Goal: Information Seeking & Learning: Learn about a topic

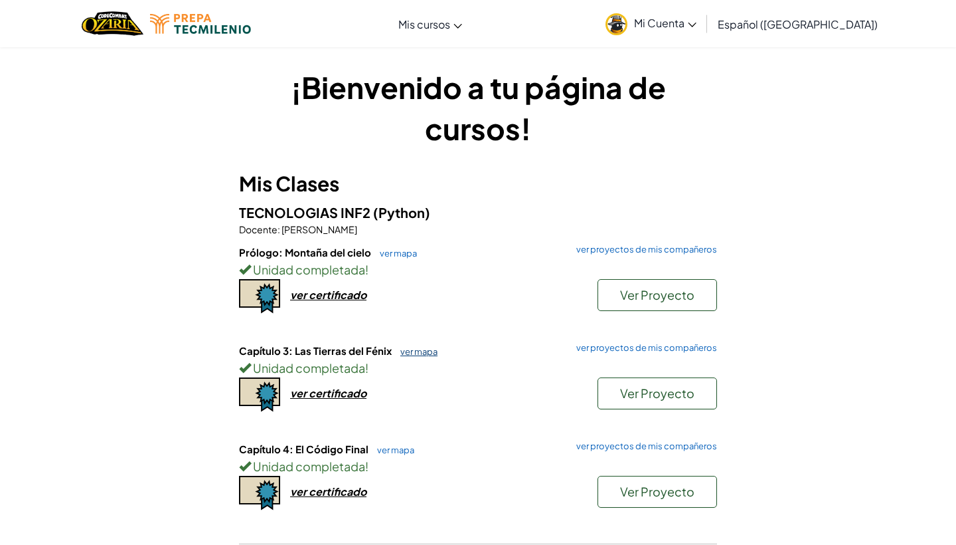
click at [417, 353] on link "ver mapa" at bounding box center [416, 351] width 44 height 11
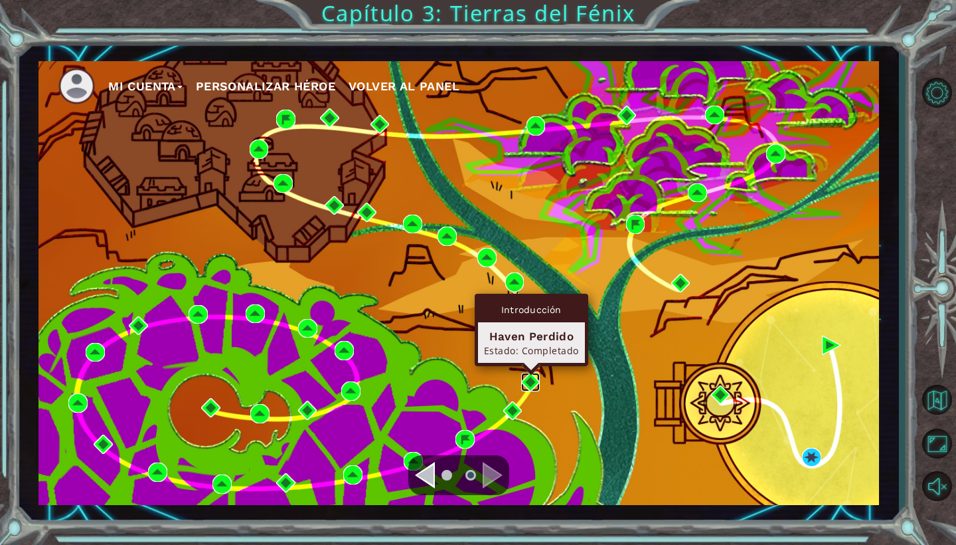
click at [527, 382] on img at bounding box center [530, 382] width 19 height 19
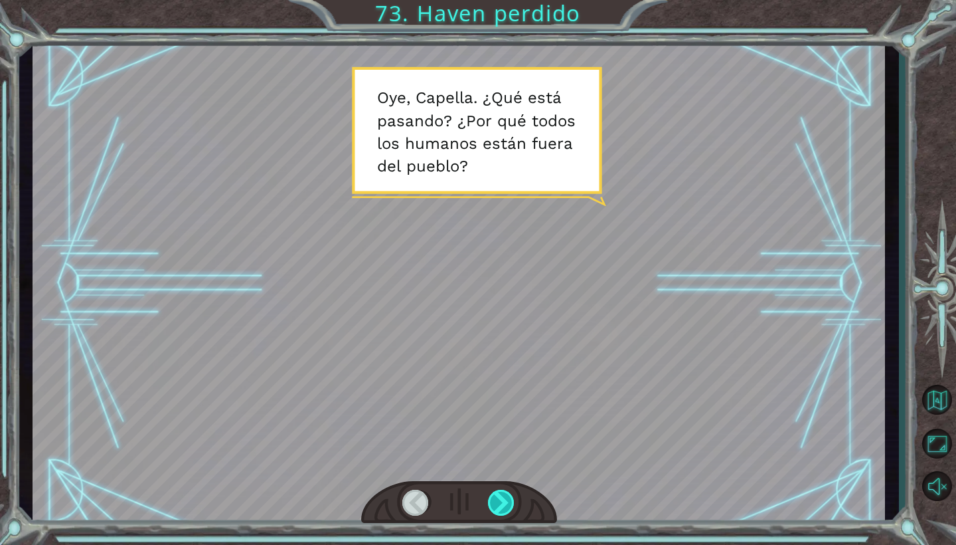
click at [499, 503] on div at bounding box center [501, 502] width 27 height 26
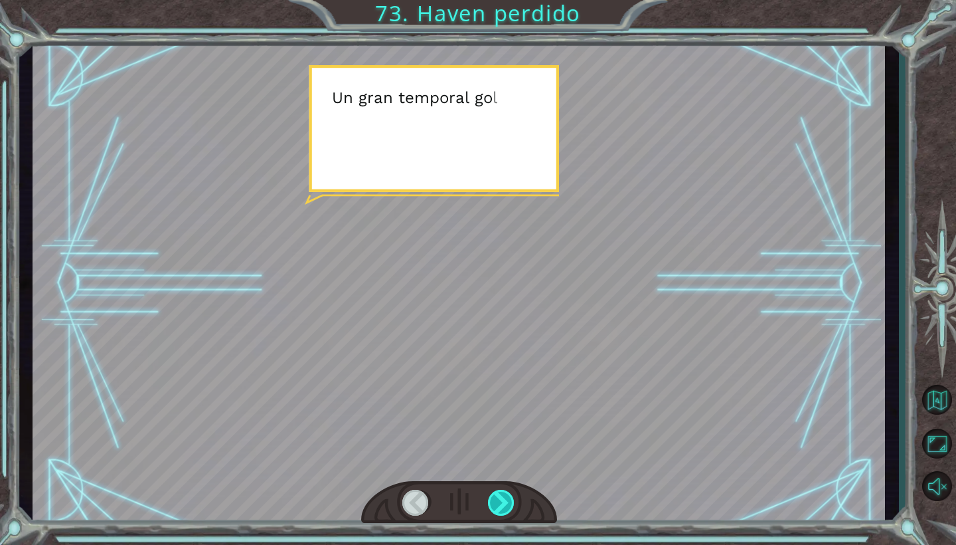
click at [499, 503] on div at bounding box center [501, 502] width 27 height 26
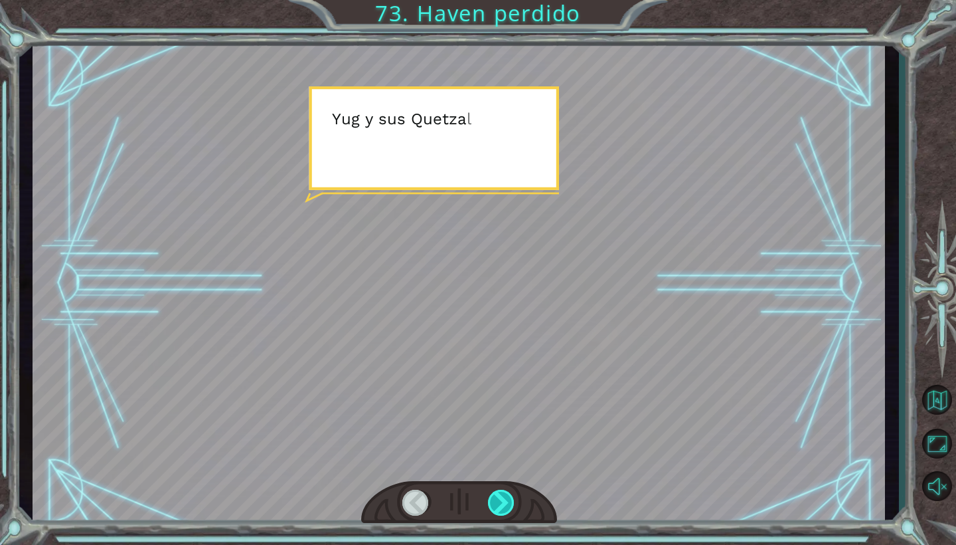
click at [499, 503] on div at bounding box center [501, 502] width 27 height 26
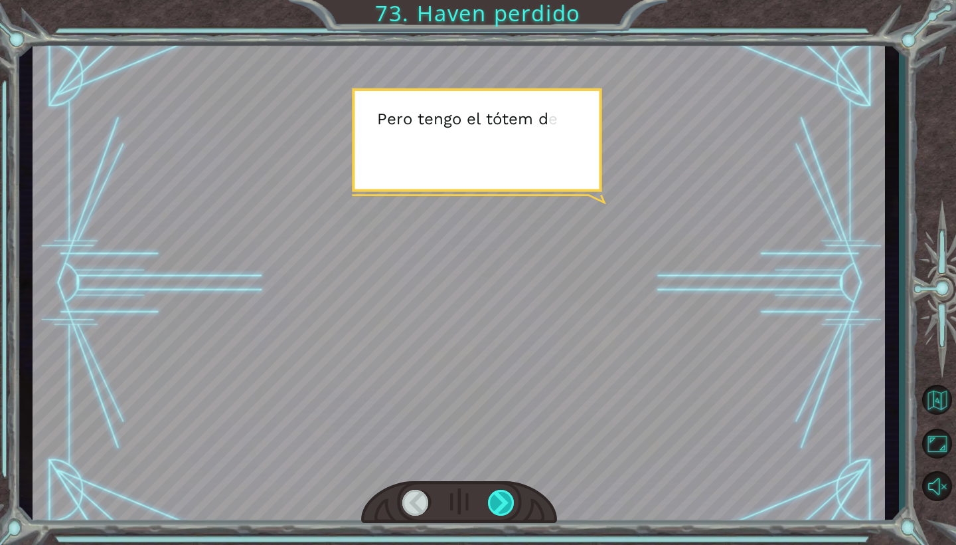
click at [499, 503] on div at bounding box center [501, 502] width 27 height 26
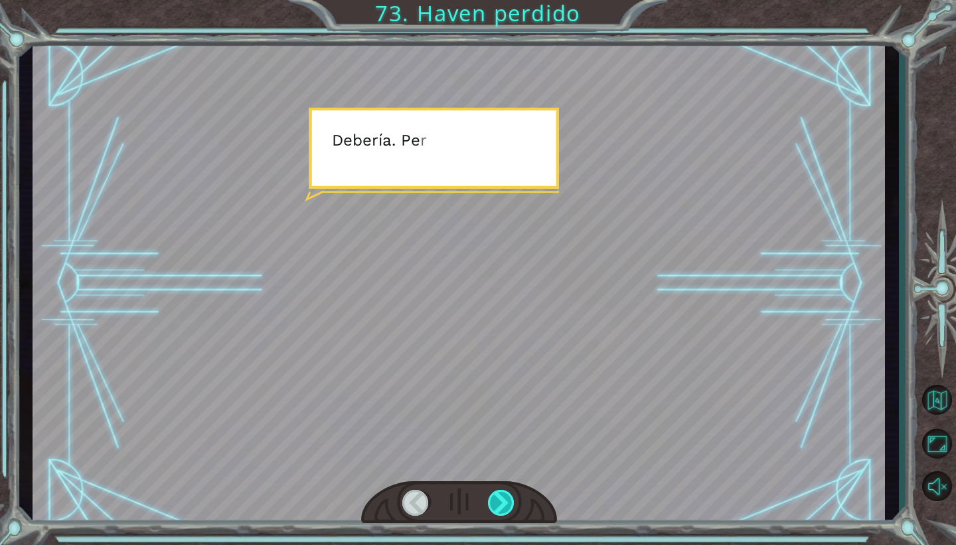
click at [499, 503] on div at bounding box center [501, 502] width 27 height 26
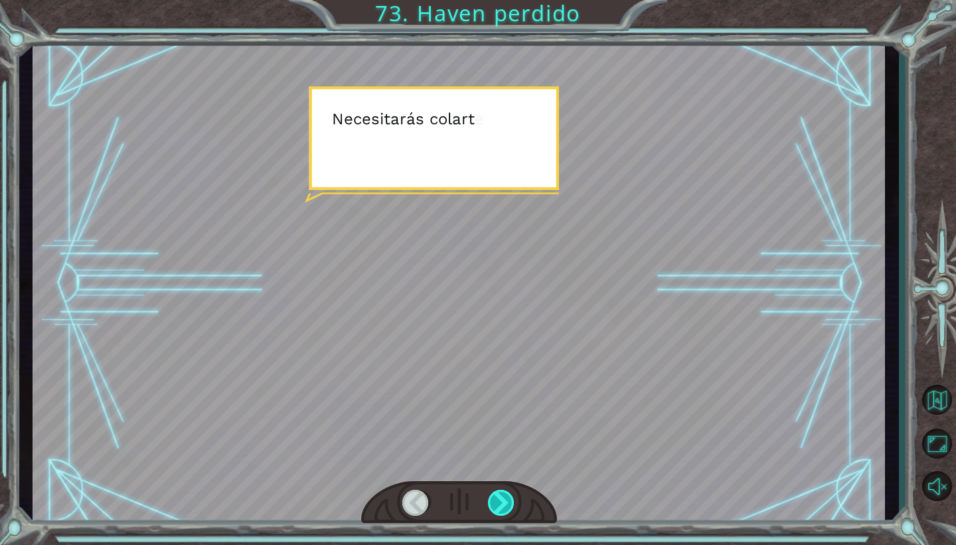
click at [499, 503] on div at bounding box center [501, 502] width 27 height 26
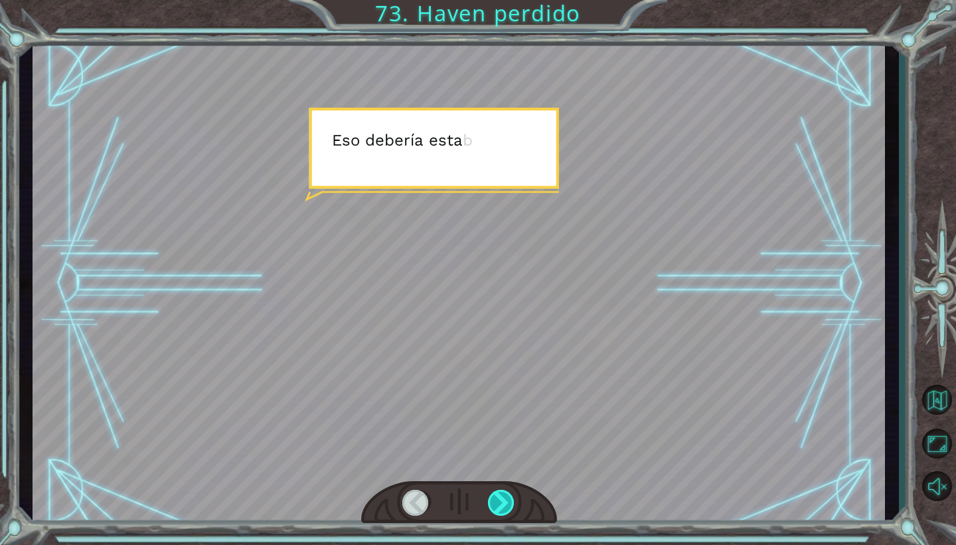
click at [499, 503] on div at bounding box center [501, 502] width 27 height 26
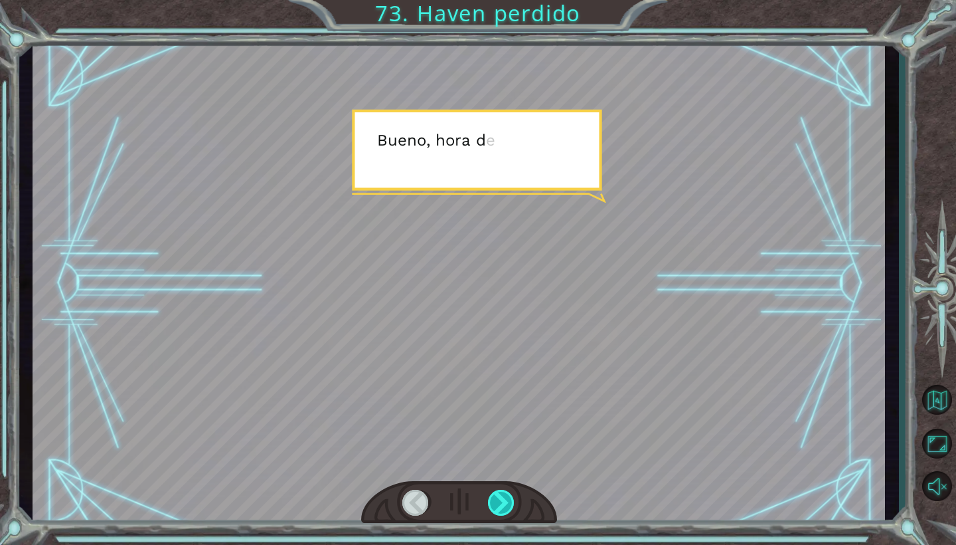
click at [499, 503] on div at bounding box center [501, 502] width 27 height 26
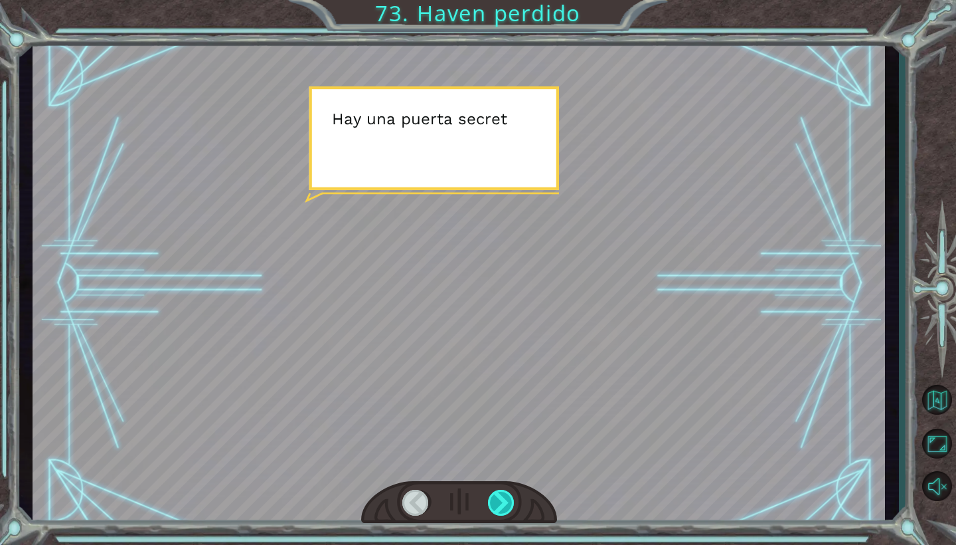
click at [499, 503] on div at bounding box center [501, 502] width 27 height 26
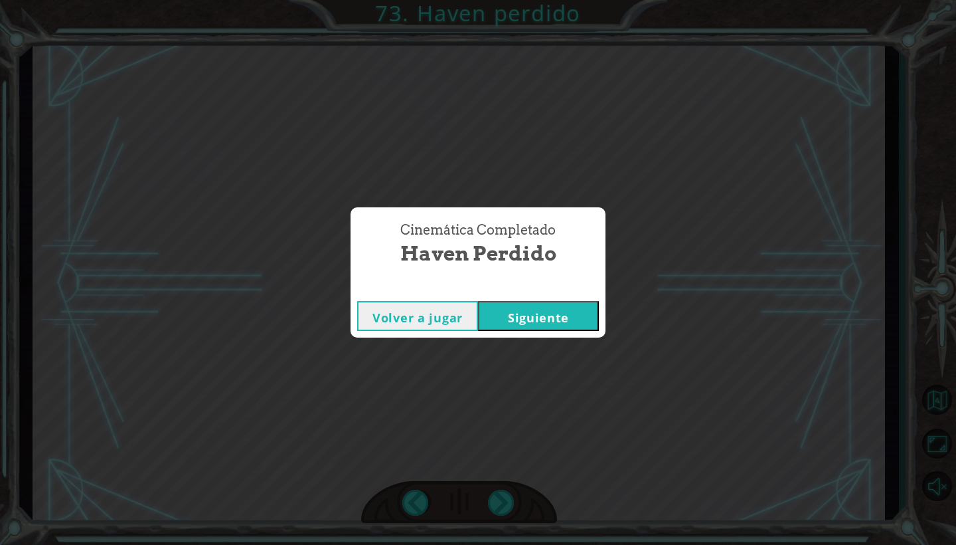
click at [519, 320] on button "Siguiente" at bounding box center [538, 316] width 121 height 30
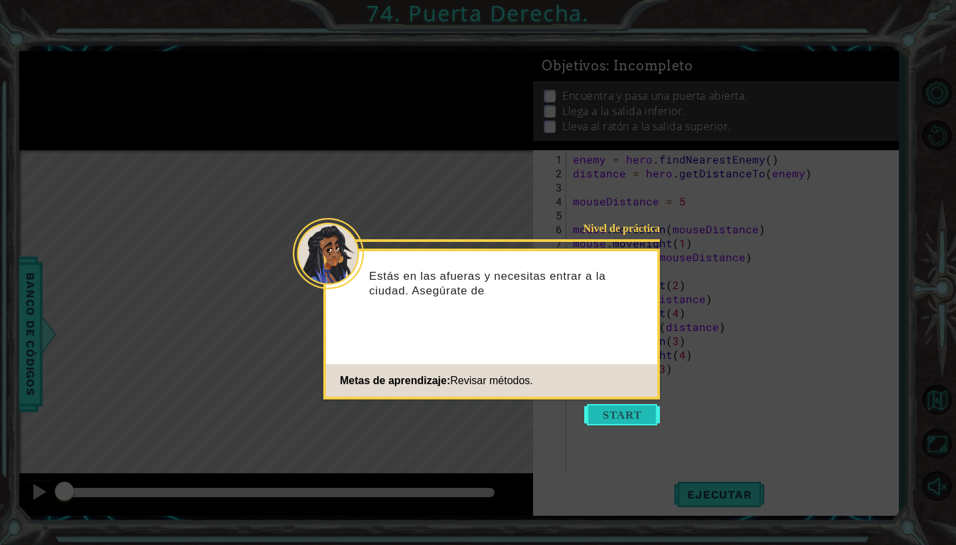
click at [592, 414] on button "Start" at bounding box center [622, 414] width 76 height 21
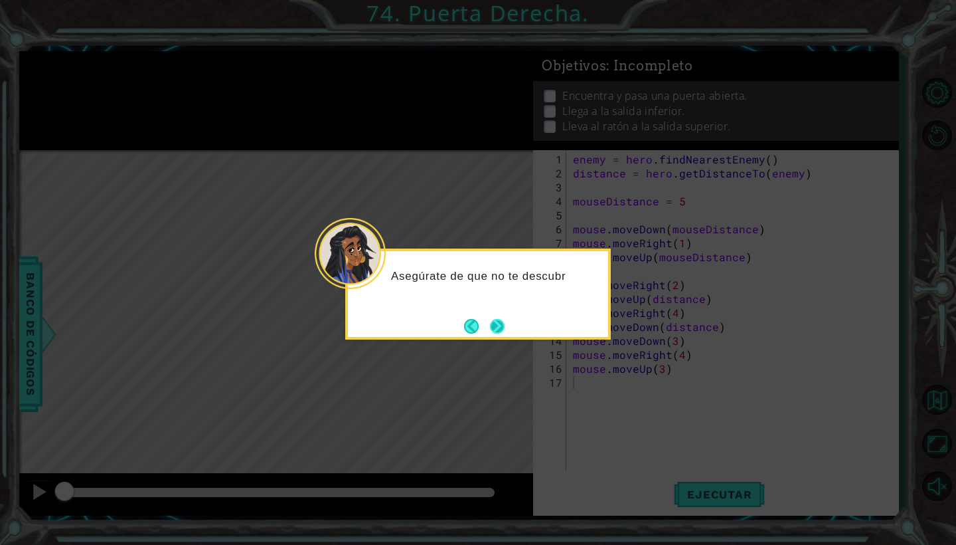
click at [495, 325] on button "Next" at bounding box center [497, 326] width 24 height 24
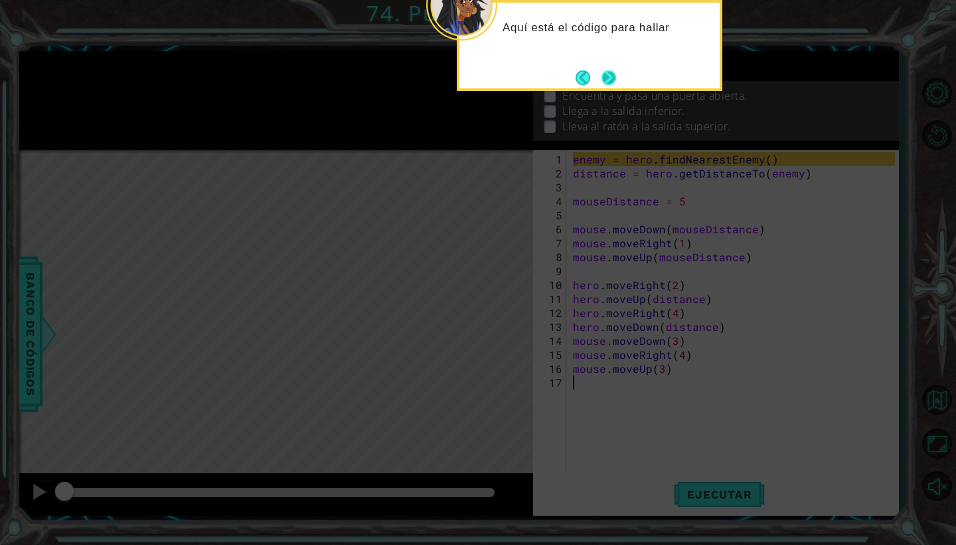
click at [606, 80] on button "Next" at bounding box center [609, 77] width 15 height 15
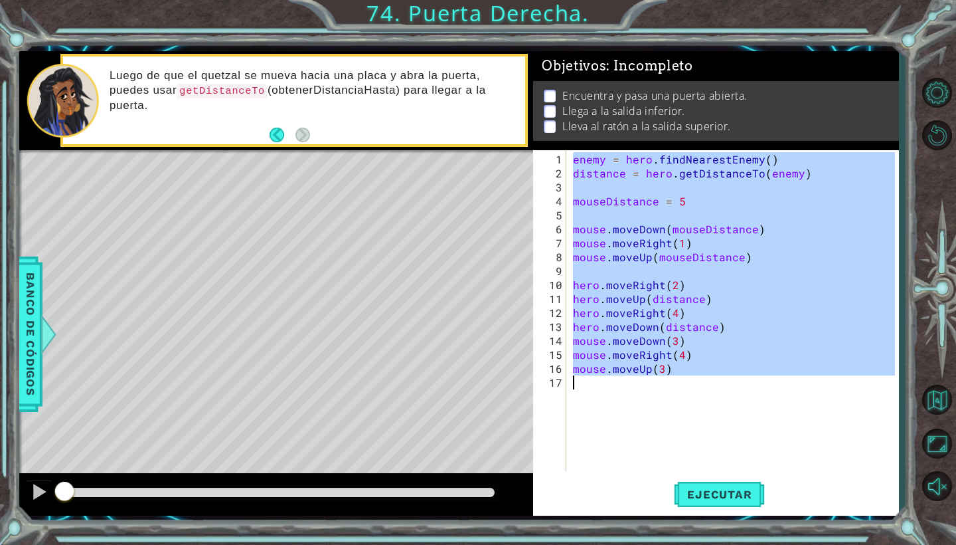
drag, startPoint x: 543, startPoint y: 159, endPoint x: 534, endPoint y: 404, distance: 245.9
click at [534, 404] on div "1 2 3 4 5 6 7 8 9 10 11 12 13 14 15 16 17 enemy = hero . findNearestEnemy ( ) d…" at bounding box center [714, 310] width 362 height 321
type textarea "mouse.moveUp(3)"
click at [687, 487] on span "Ejecutar" at bounding box center [719, 493] width 91 height 13
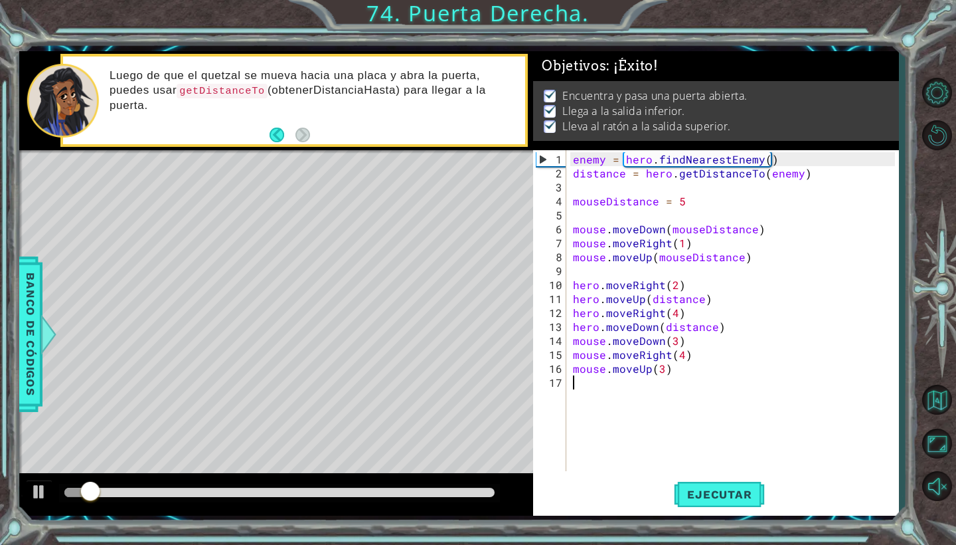
click at [464, 489] on div at bounding box center [279, 491] width 430 height 9
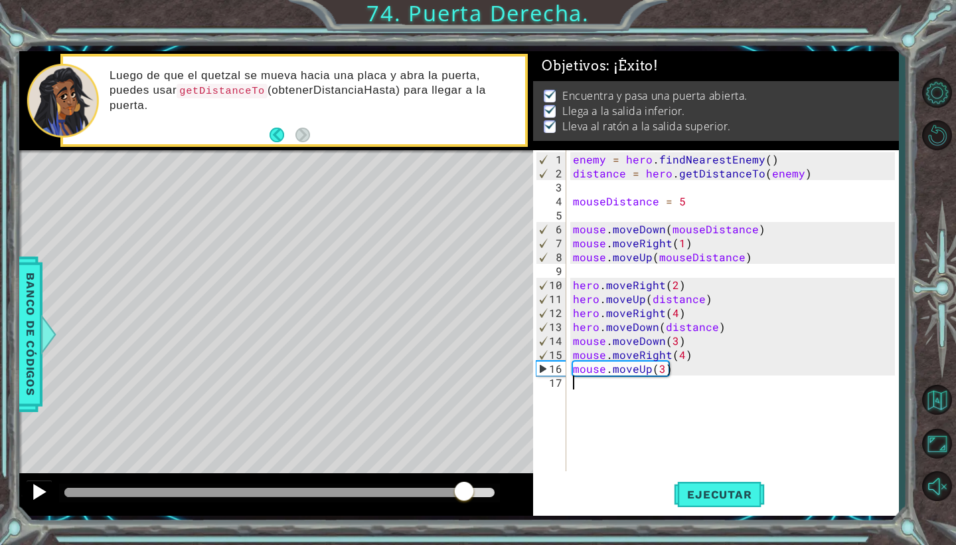
click at [33, 491] on div at bounding box center [39, 491] width 17 height 17
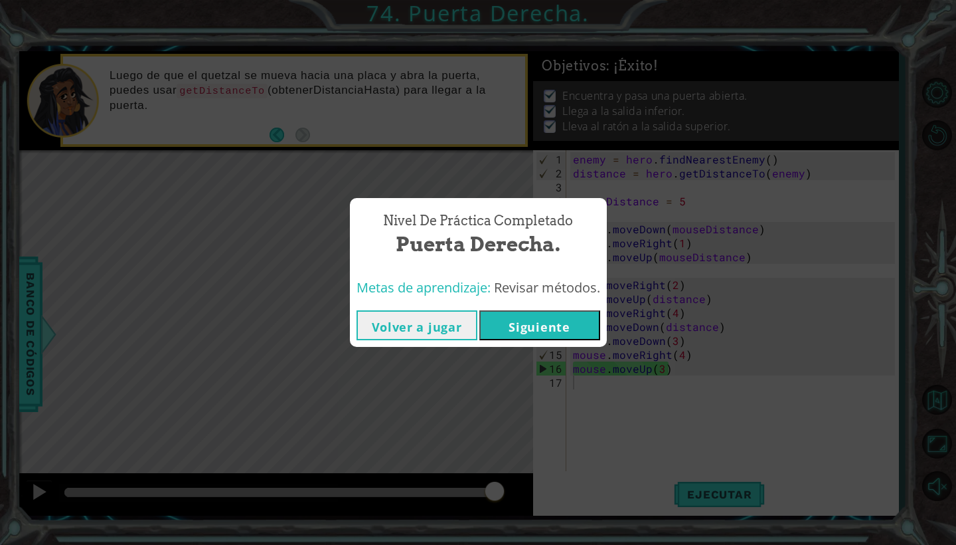
click at [394, 328] on button "Volver a jugar" at bounding box center [417, 325] width 121 height 30
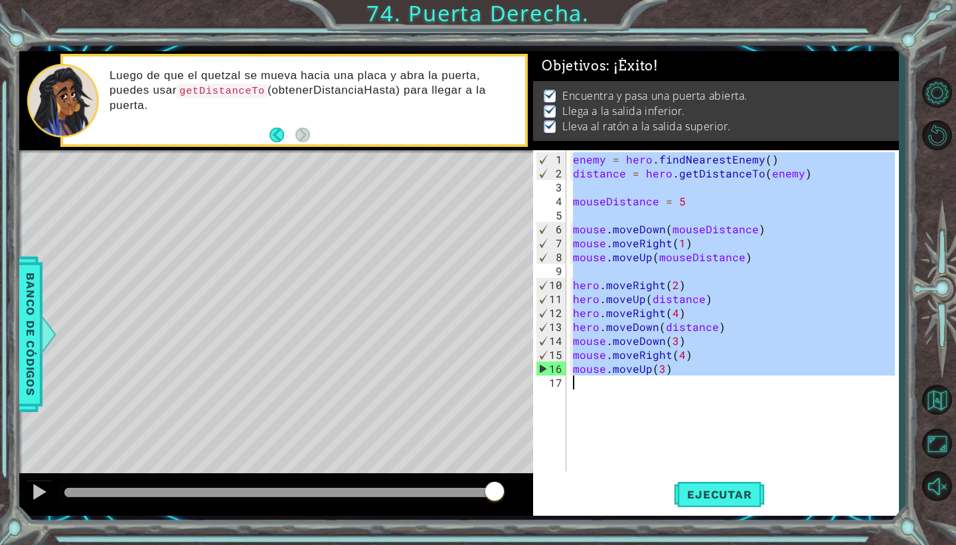
click at [533, 399] on div "1 ההההההההההההההההההההההההההההההההההההההההההההההההההההההההההההההההההההההההההההה…" at bounding box center [459, 283] width 880 height 464
type textarea "mouse.moveUp(3)"
click at [689, 497] on span "Ejecutar" at bounding box center [719, 493] width 91 height 13
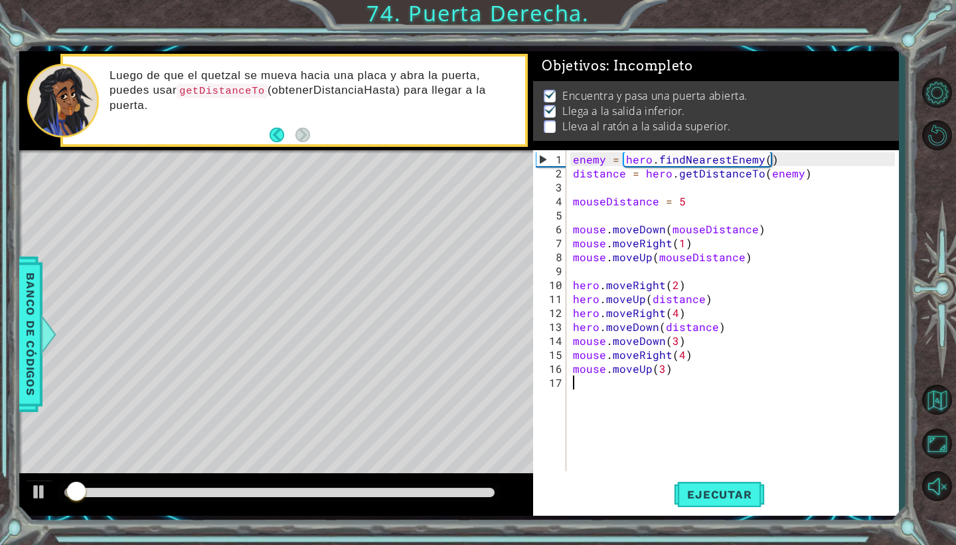
click at [470, 492] on div at bounding box center [279, 491] width 430 height 9
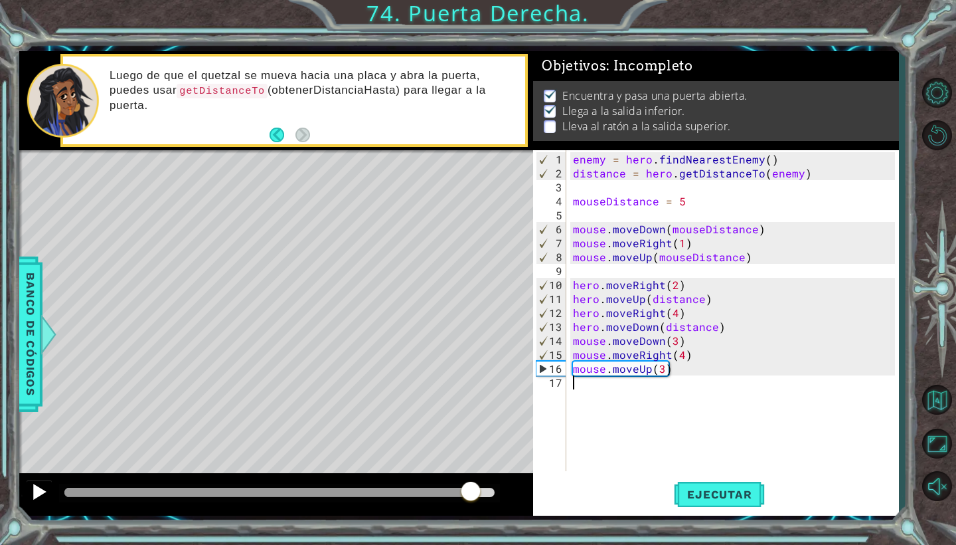
click at [51, 495] on button at bounding box center [39, 492] width 27 height 27
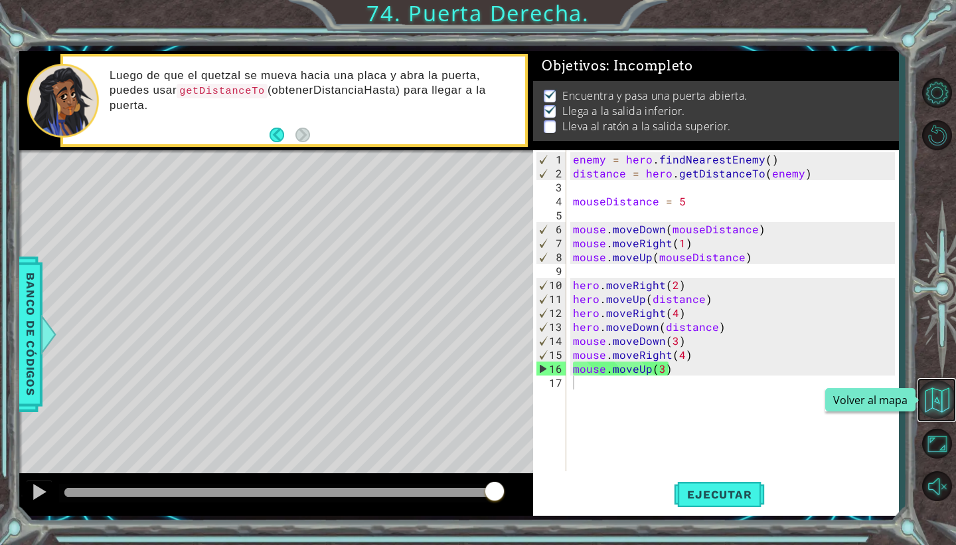
click at [930, 409] on button "Volver al mapa" at bounding box center [937, 399] width 39 height 39
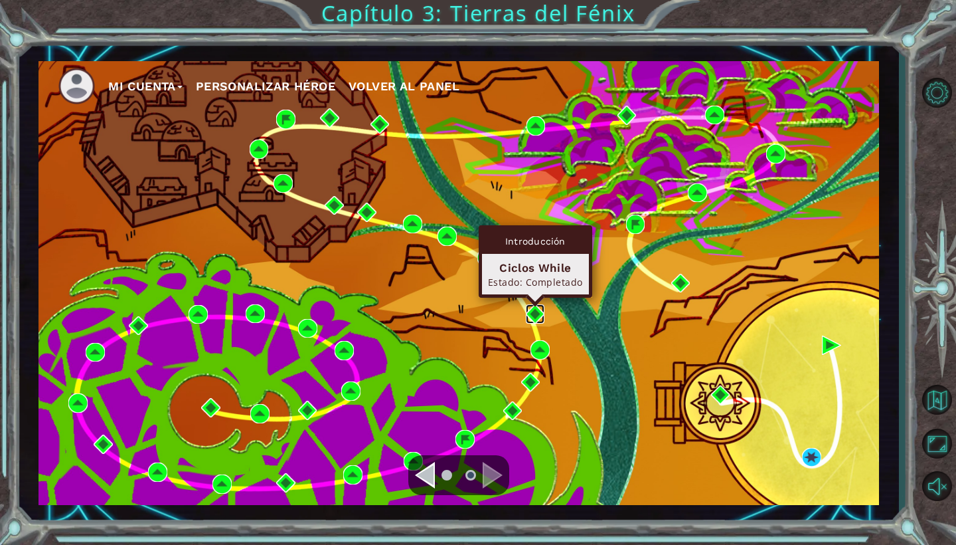
click at [528, 317] on img at bounding box center [535, 313] width 19 height 19
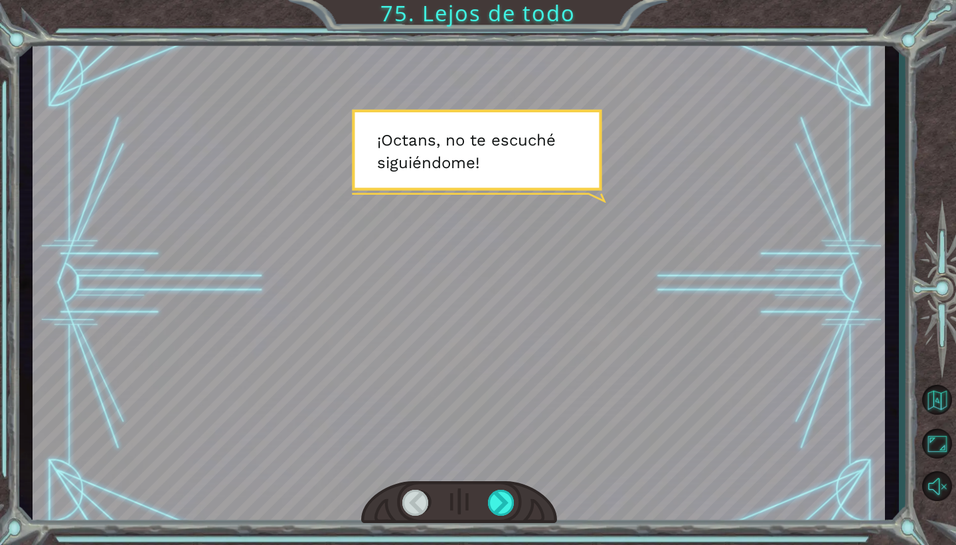
click at [498, 487] on div at bounding box center [459, 502] width 196 height 43
click at [495, 498] on div at bounding box center [501, 502] width 27 height 26
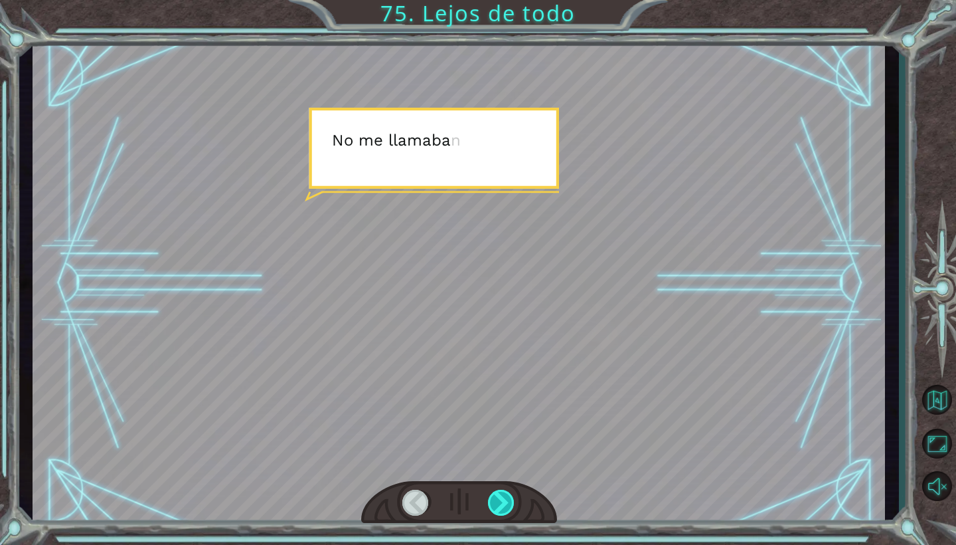
click at [495, 498] on div at bounding box center [501, 502] width 27 height 26
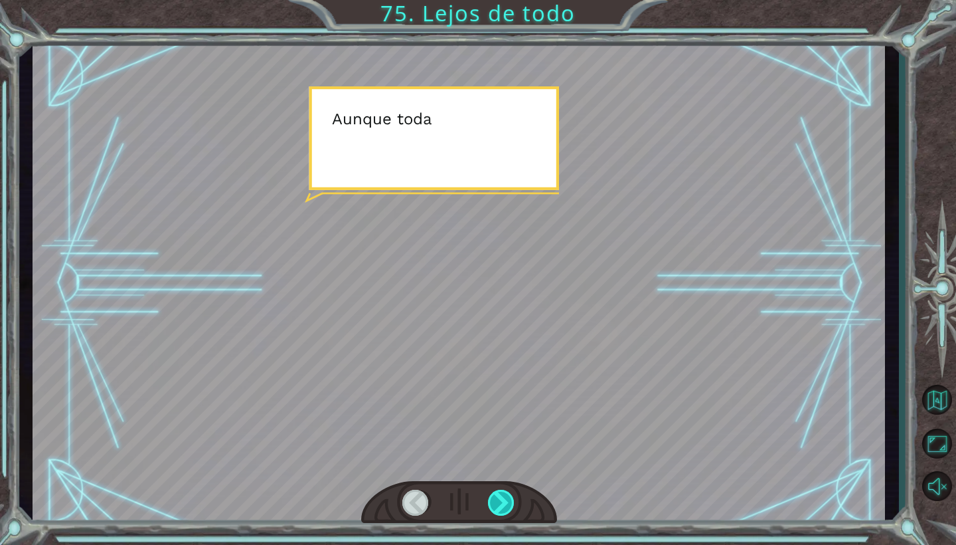
click at [495, 498] on div at bounding box center [501, 502] width 27 height 26
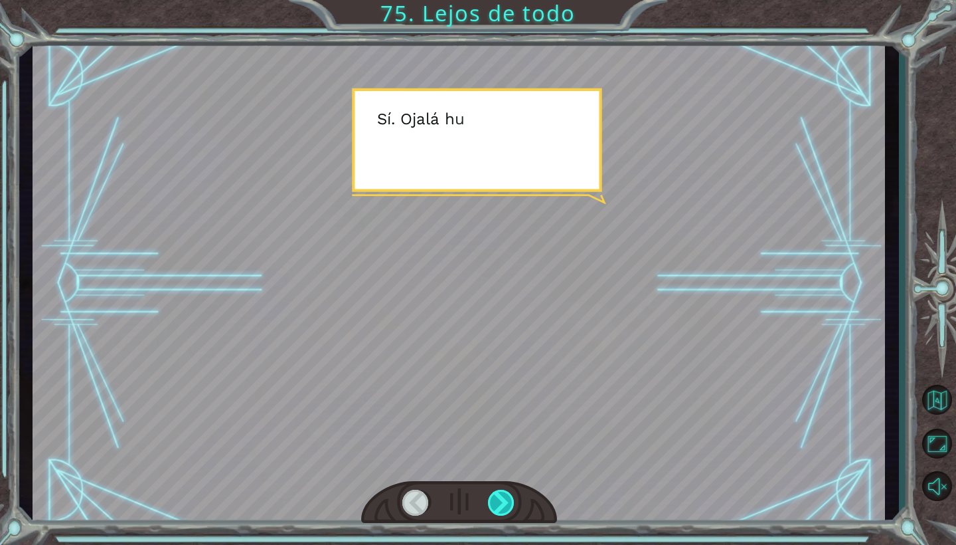
click at [495, 498] on div at bounding box center [501, 502] width 27 height 26
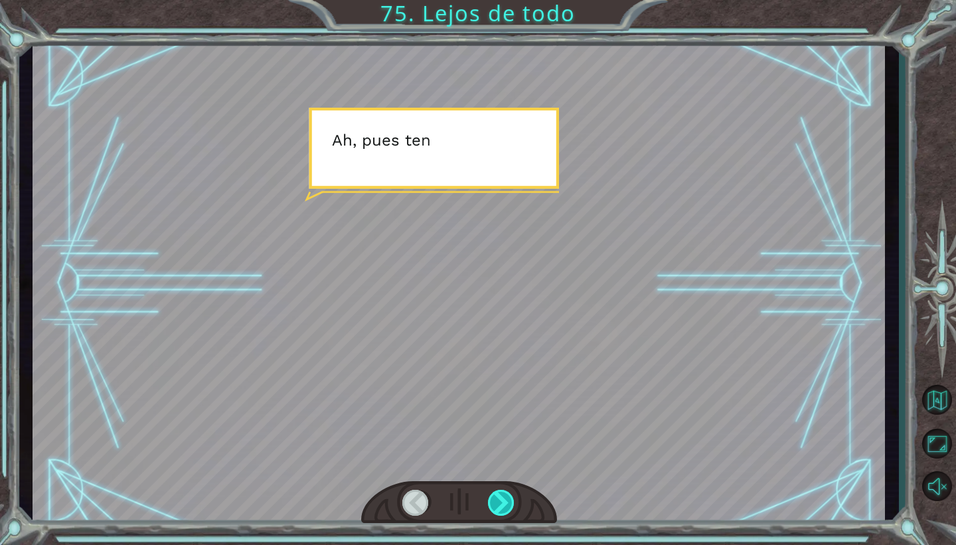
click at [495, 498] on div at bounding box center [501, 502] width 27 height 26
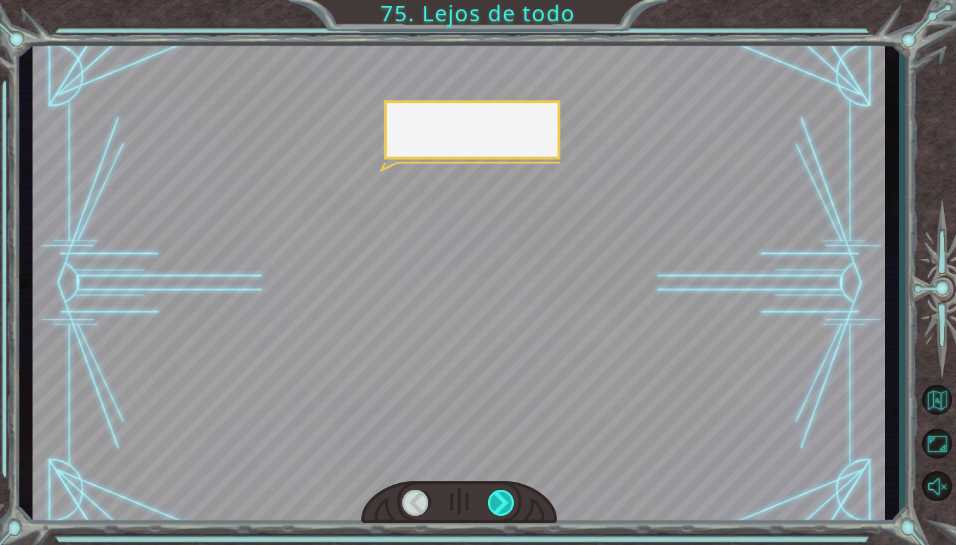
click at [495, 498] on div at bounding box center [501, 502] width 27 height 26
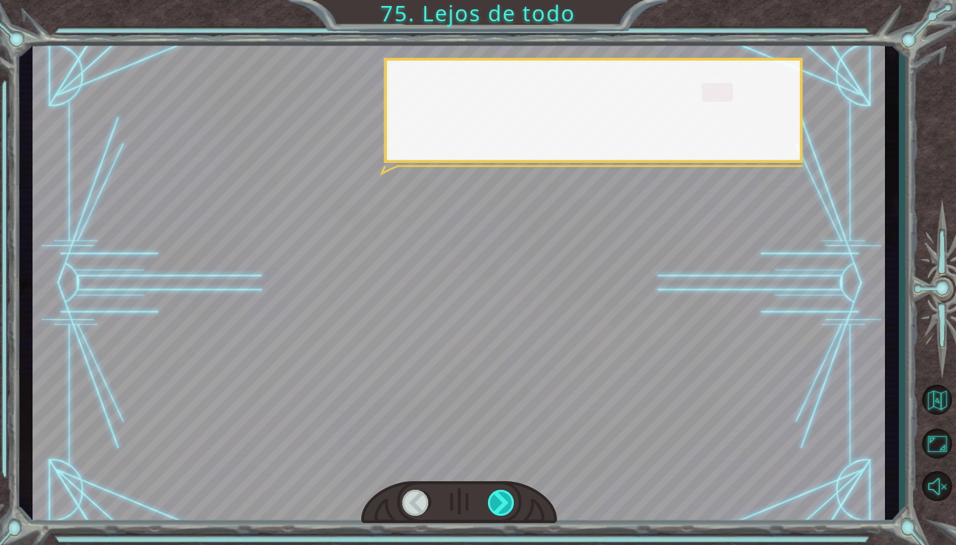
click at [495, 498] on div at bounding box center [501, 502] width 27 height 26
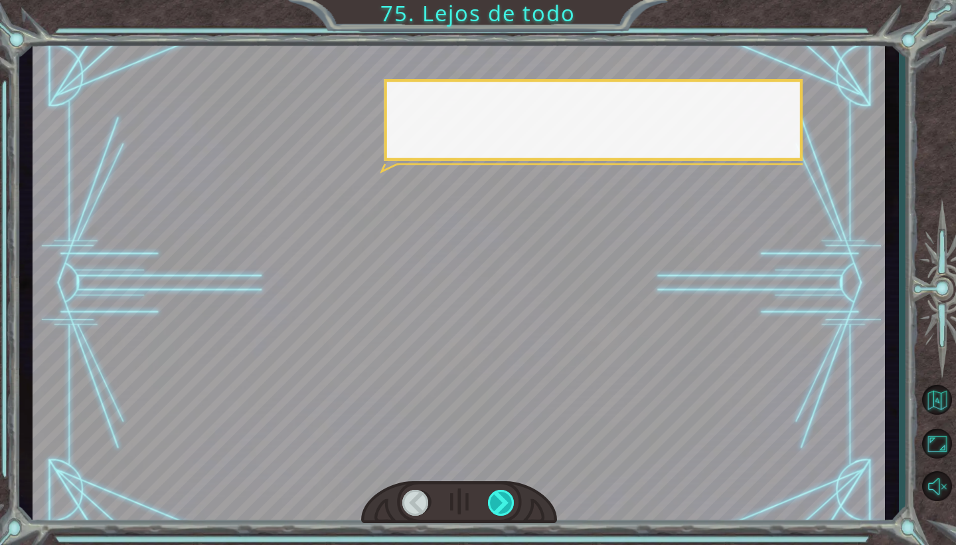
click at [495, 498] on div at bounding box center [501, 502] width 27 height 26
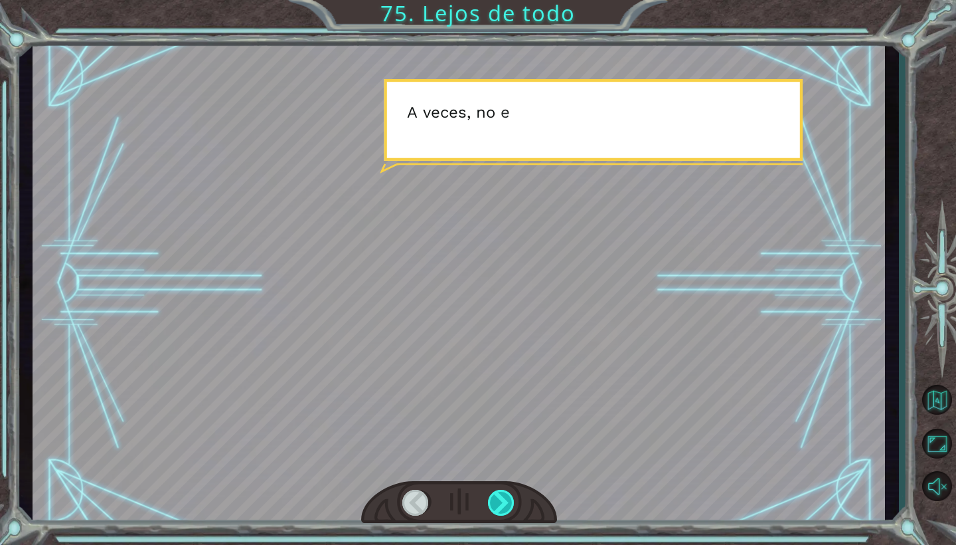
click at [495, 498] on div at bounding box center [501, 502] width 27 height 26
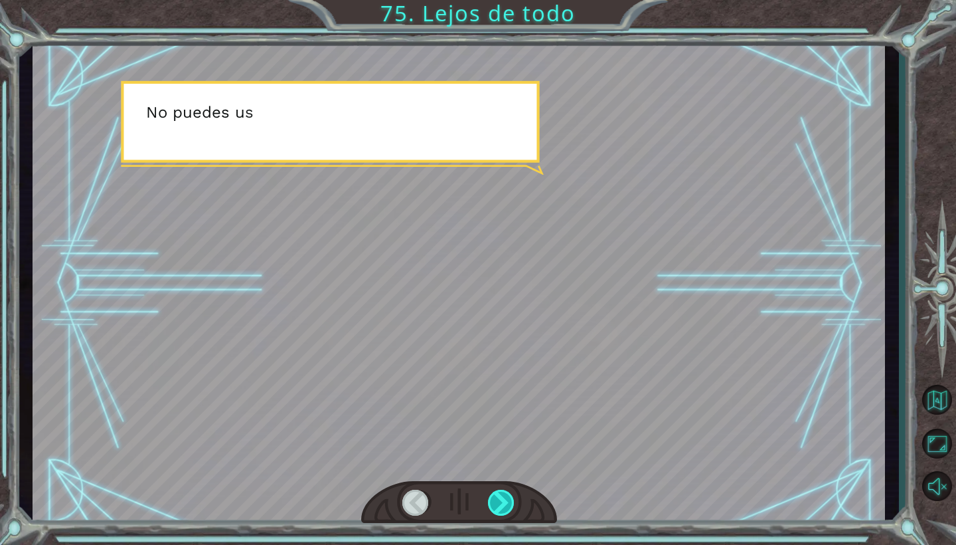
click at [495, 498] on div at bounding box center [501, 502] width 27 height 26
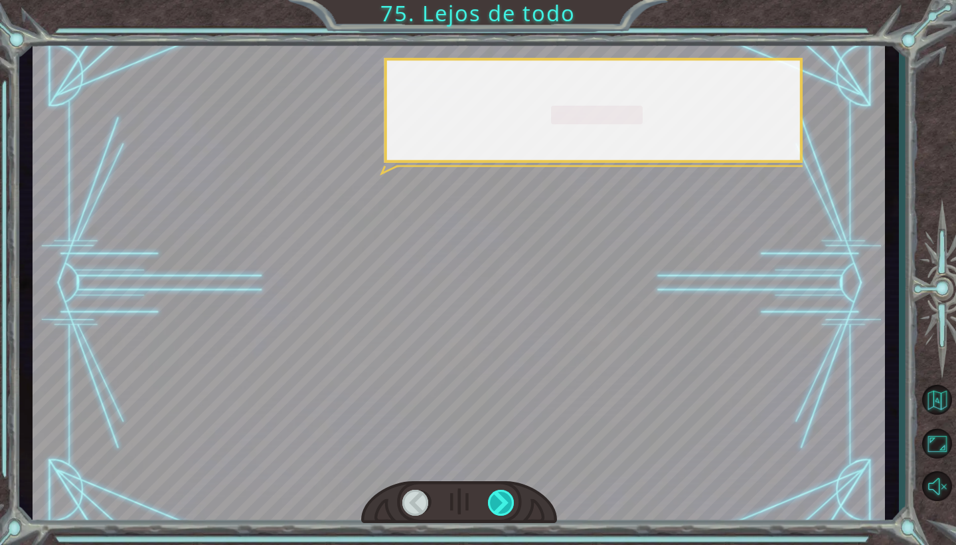
click at [495, 498] on div at bounding box center [501, 502] width 27 height 26
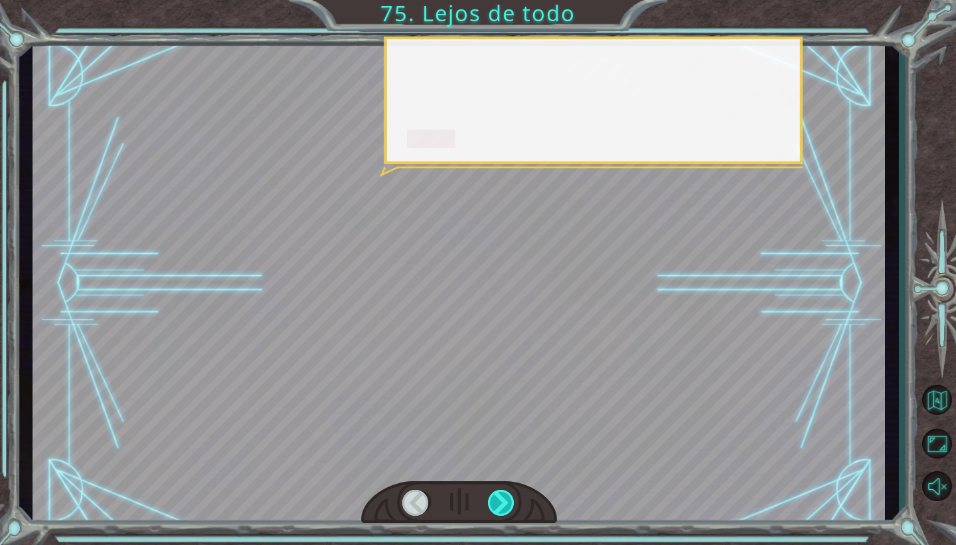
click at [495, 498] on div at bounding box center [501, 502] width 27 height 26
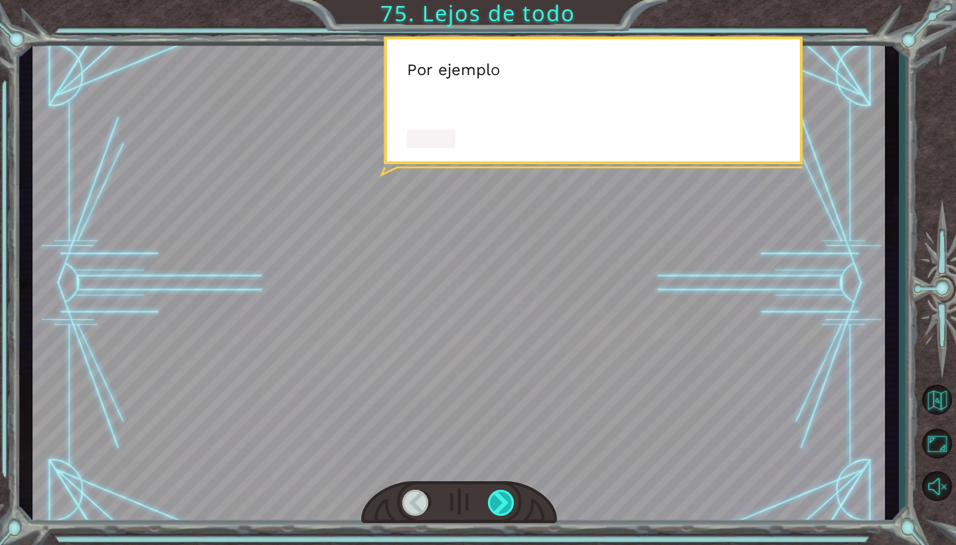
click at [495, 498] on div at bounding box center [501, 502] width 27 height 26
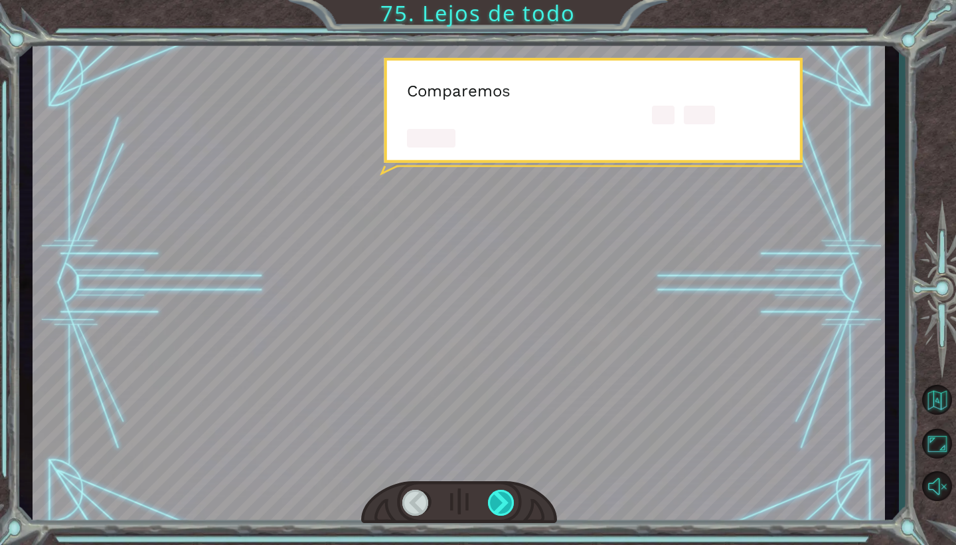
click at [495, 498] on div at bounding box center [501, 502] width 27 height 26
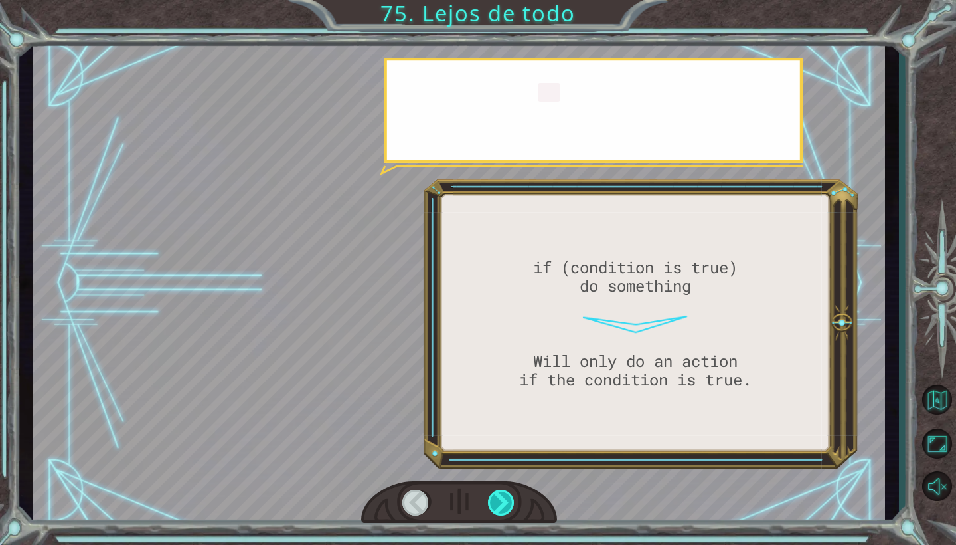
click at [495, 498] on div at bounding box center [501, 502] width 27 height 26
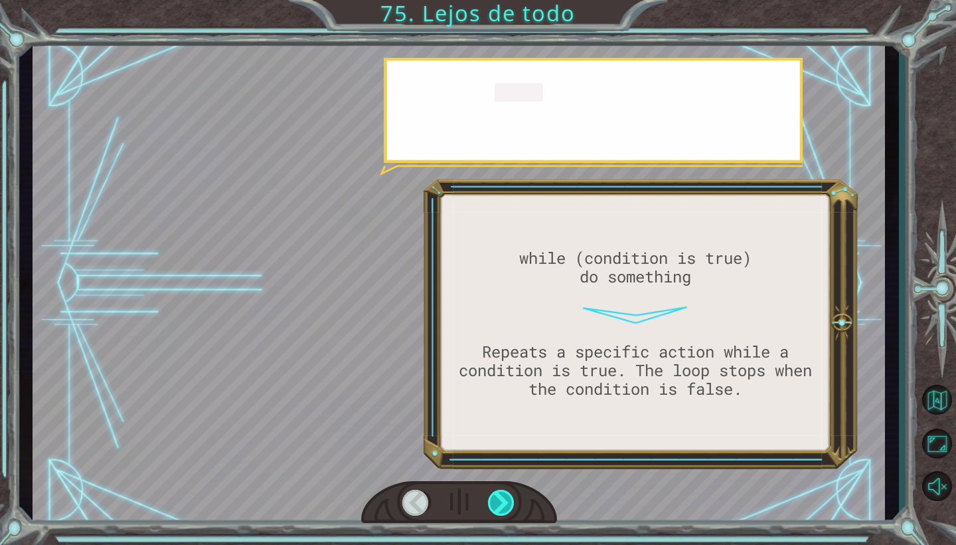
click at [495, 498] on div at bounding box center [501, 502] width 27 height 26
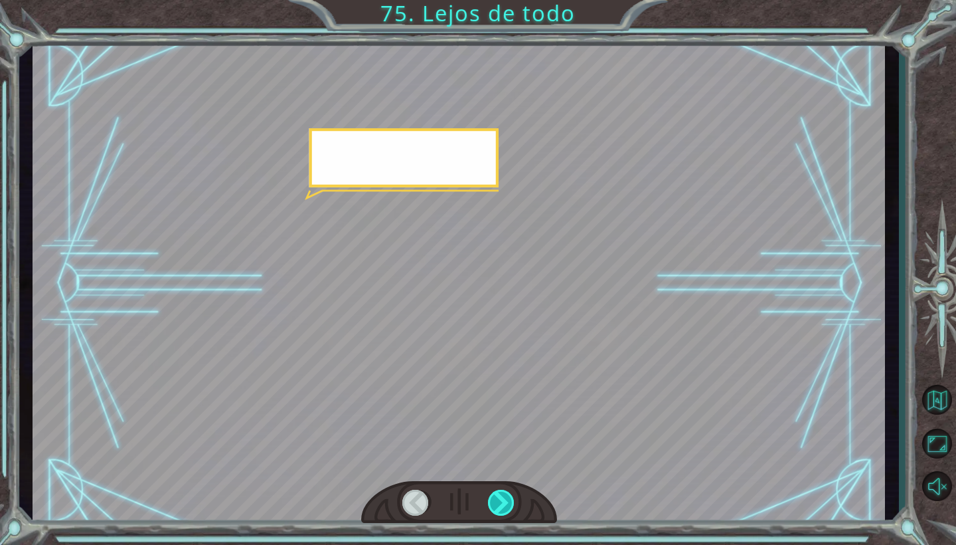
click at [495, 498] on div at bounding box center [501, 502] width 27 height 26
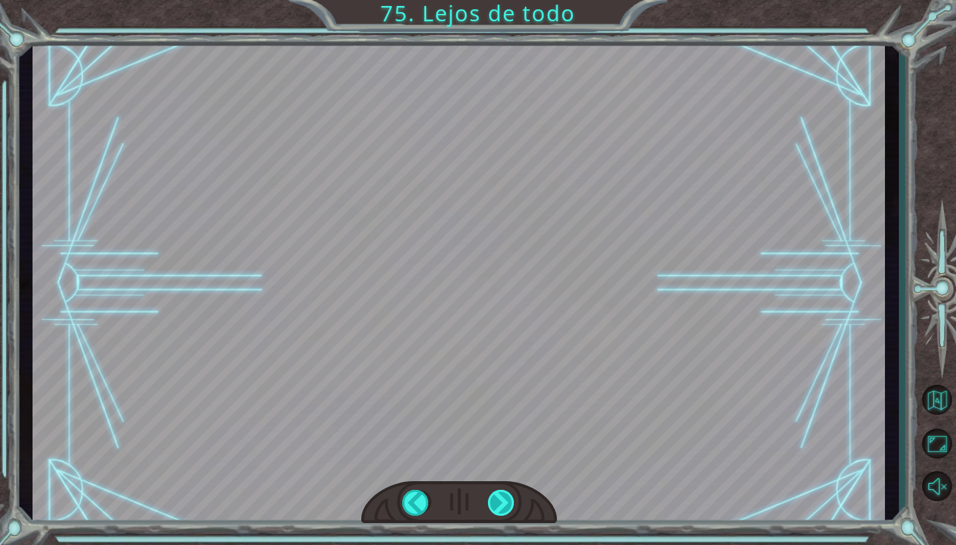
click at [495, 0] on div "while (condition is true) do something Repeats a specific action while a condit…" at bounding box center [478, 0] width 956 height 0
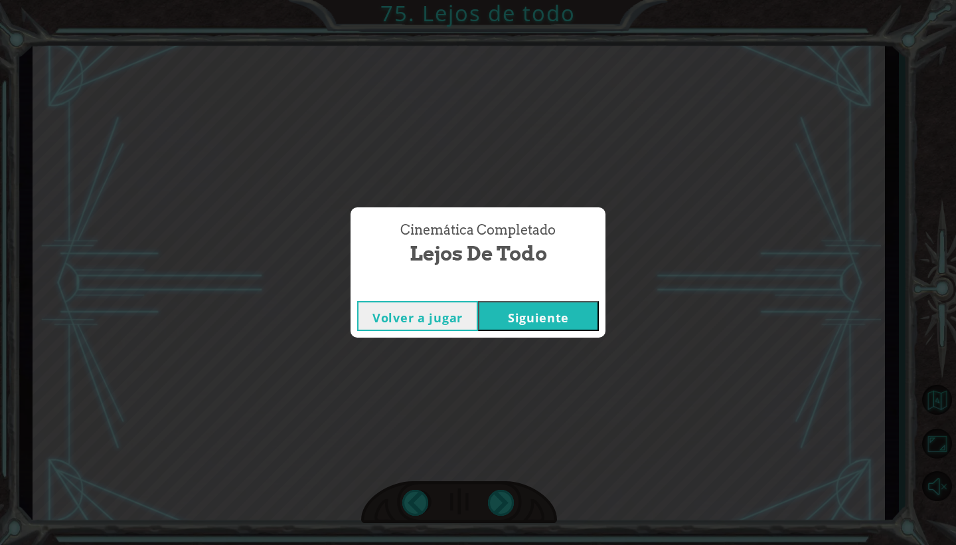
click at [515, 323] on button "Siguiente" at bounding box center [538, 316] width 121 height 30
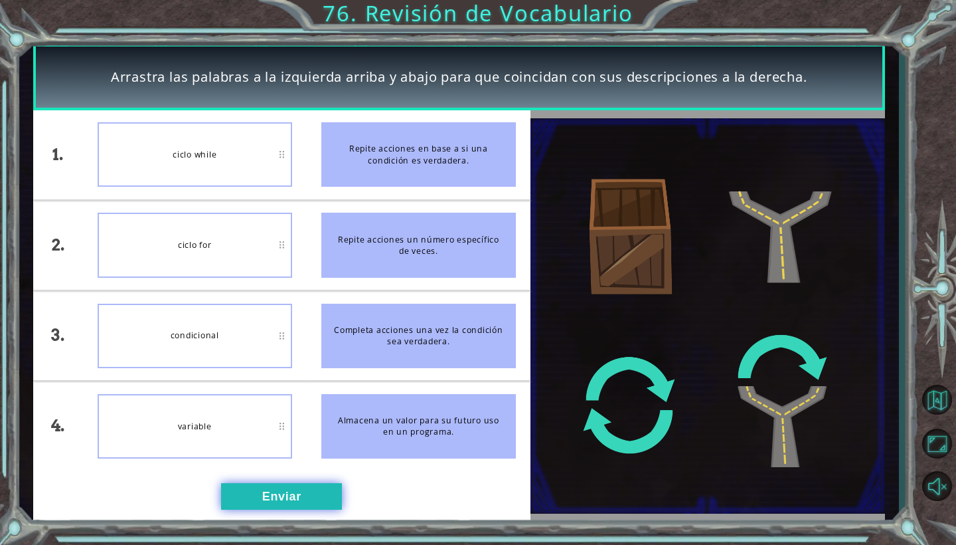
click at [288, 493] on button "Enviar" at bounding box center [281, 496] width 121 height 27
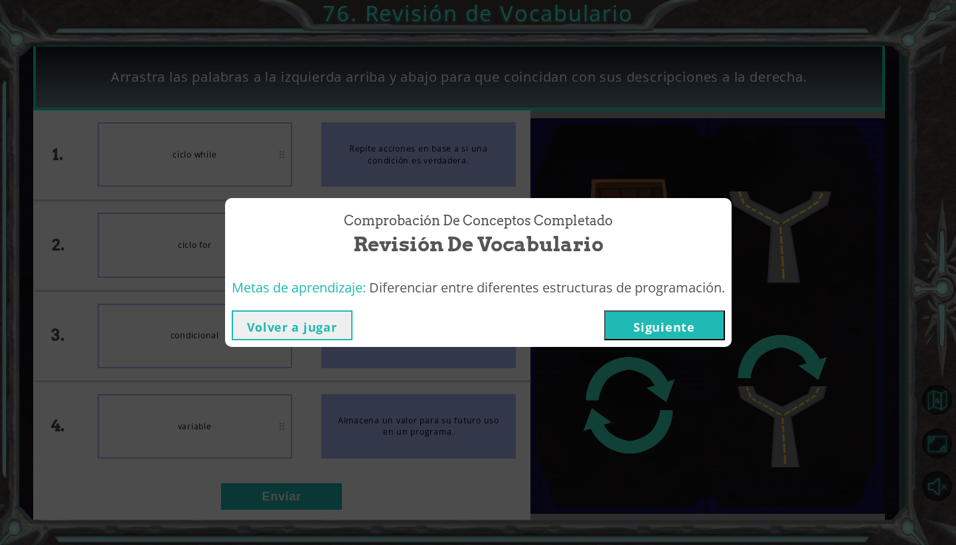
click at [641, 324] on button "Siguiente" at bounding box center [664, 325] width 121 height 30
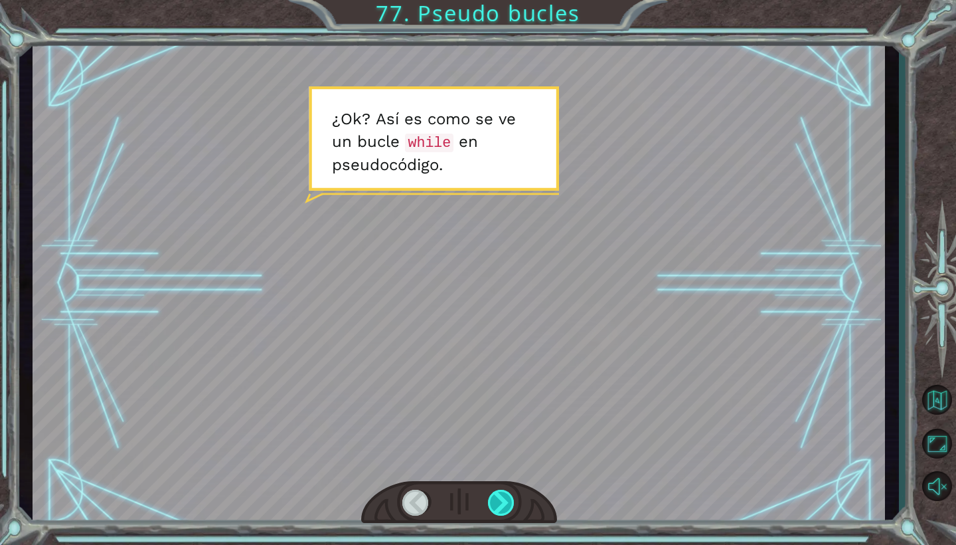
click at [503, 508] on div at bounding box center [501, 502] width 27 height 26
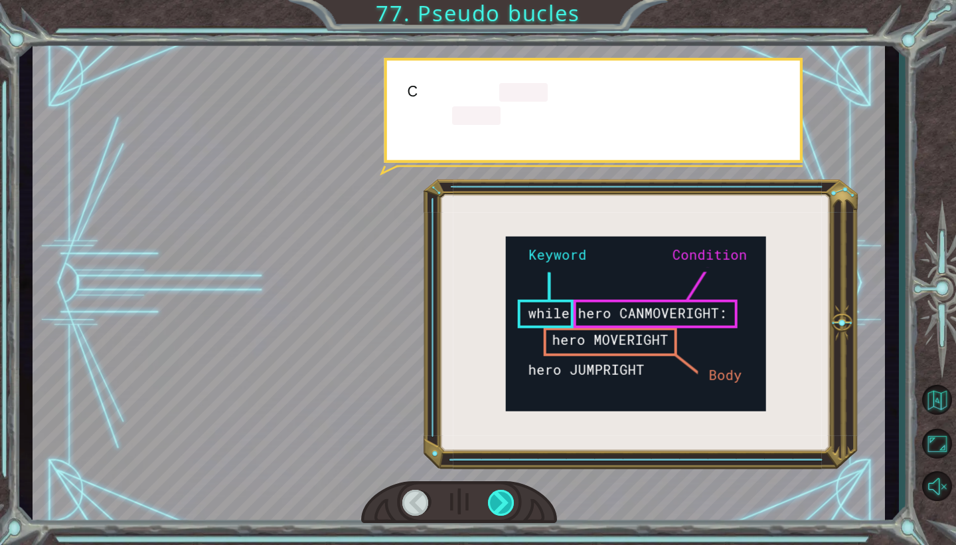
click at [503, 508] on div at bounding box center [501, 502] width 27 height 26
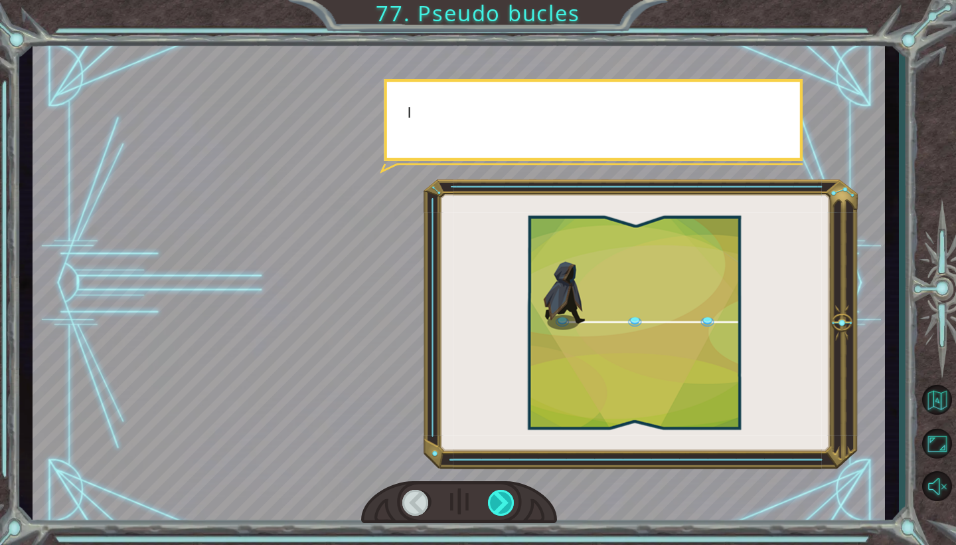
click at [503, 508] on div at bounding box center [501, 502] width 27 height 26
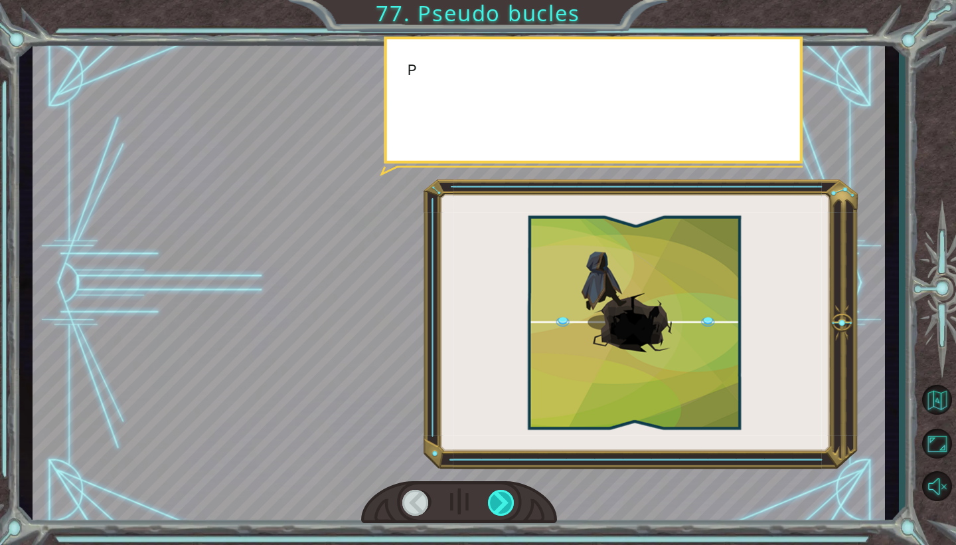
click at [503, 508] on div at bounding box center [501, 502] width 27 height 26
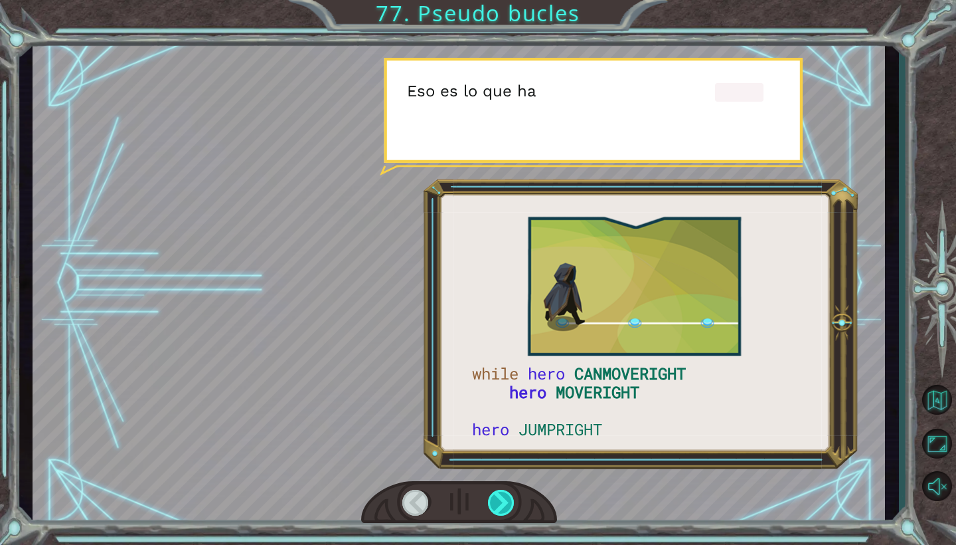
click at [503, 508] on div at bounding box center [501, 502] width 27 height 26
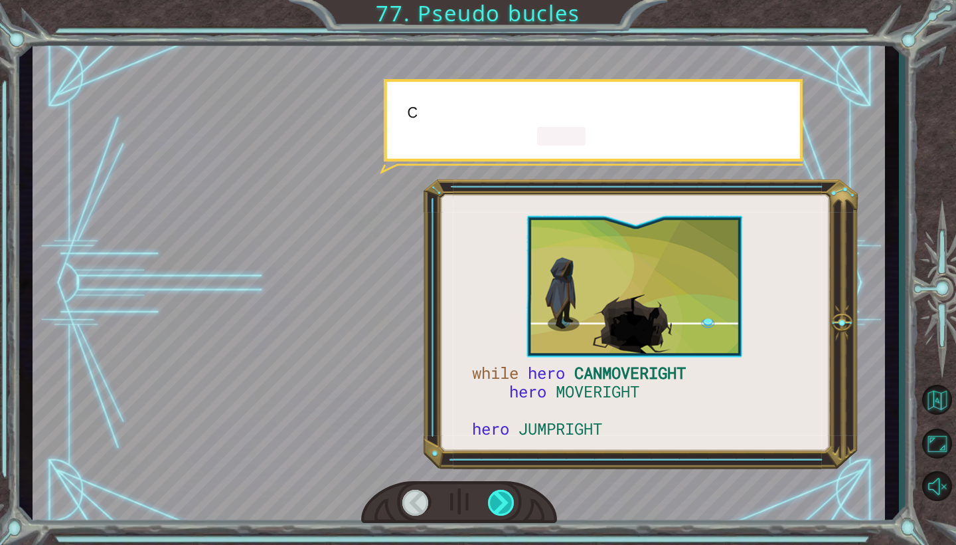
click at [503, 508] on div at bounding box center [501, 502] width 27 height 26
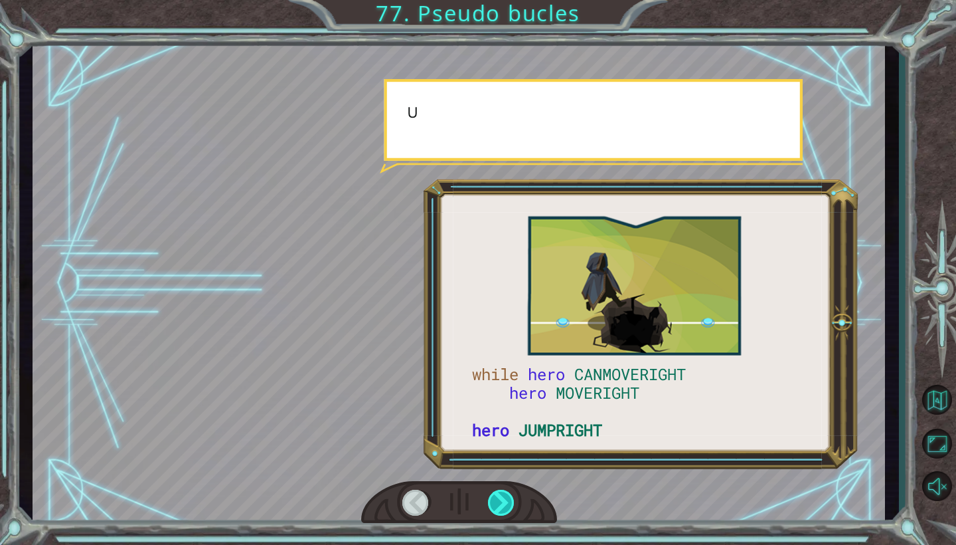
click at [503, 508] on div at bounding box center [501, 502] width 27 height 26
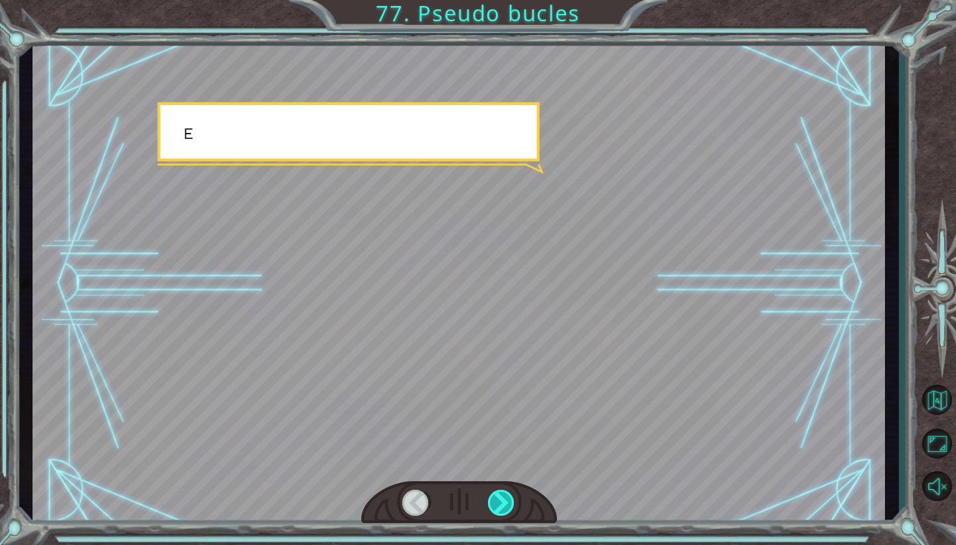
click at [503, 508] on div at bounding box center [501, 502] width 27 height 26
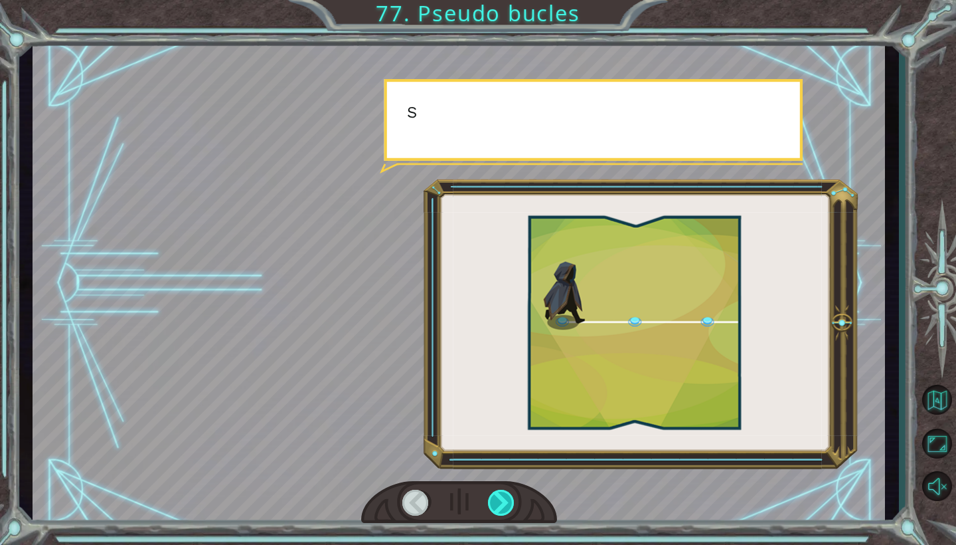
click at [503, 508] on div at bounding box center [501, 502] width 27 height 26
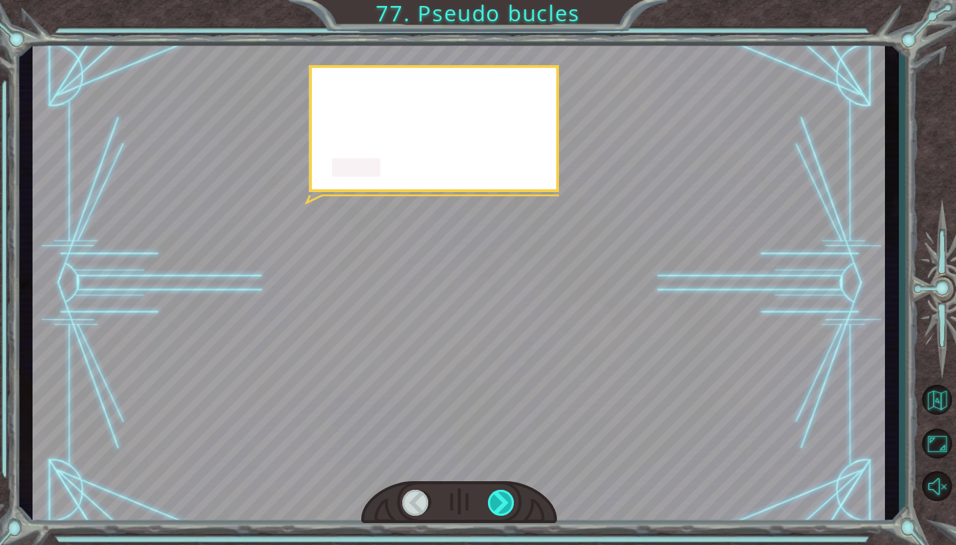
click at [503, 508] on div at bounding box center [501, 502] width 27 height 26
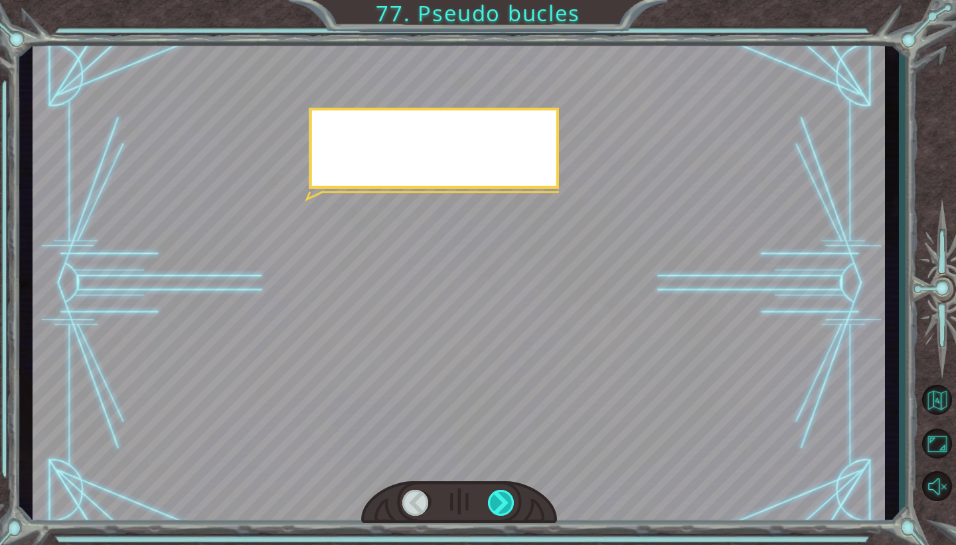
click at [503, 508] on div at bounding box center [501, 502] width 27 height 26
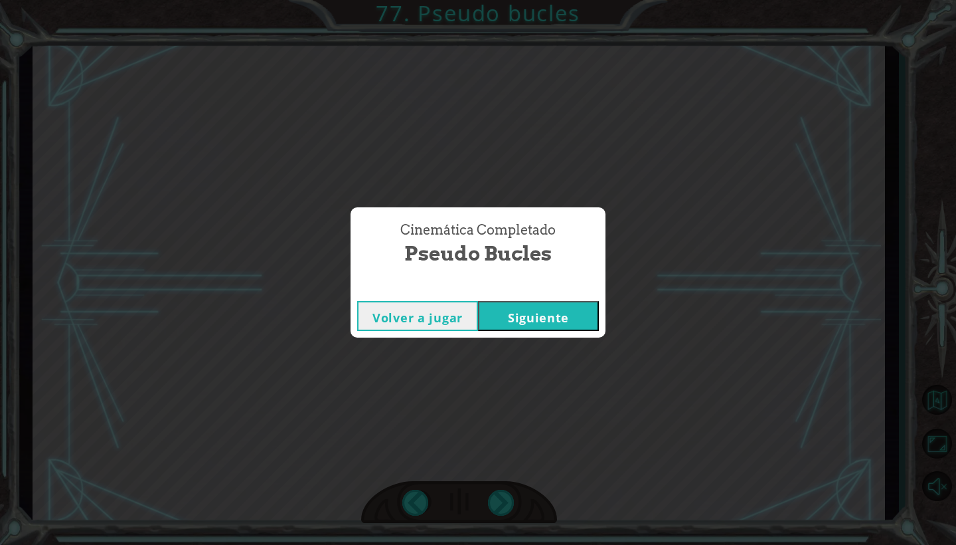
click at [510, 411] on div "Cinemática Completado Pseudo bucles Volver a jugar [GEOGRAPHIC_DATA]" at bounding box center [478, 272] width 956 height 545
click at [593, 333] on div "Volver a jugar [GEOGRAPHIC_DATA]" at bounding box center [478, 315] width 255 height 43
click at [516, 312] on button "Siguiente" at bounding box center [538, 316] width 121 height 30
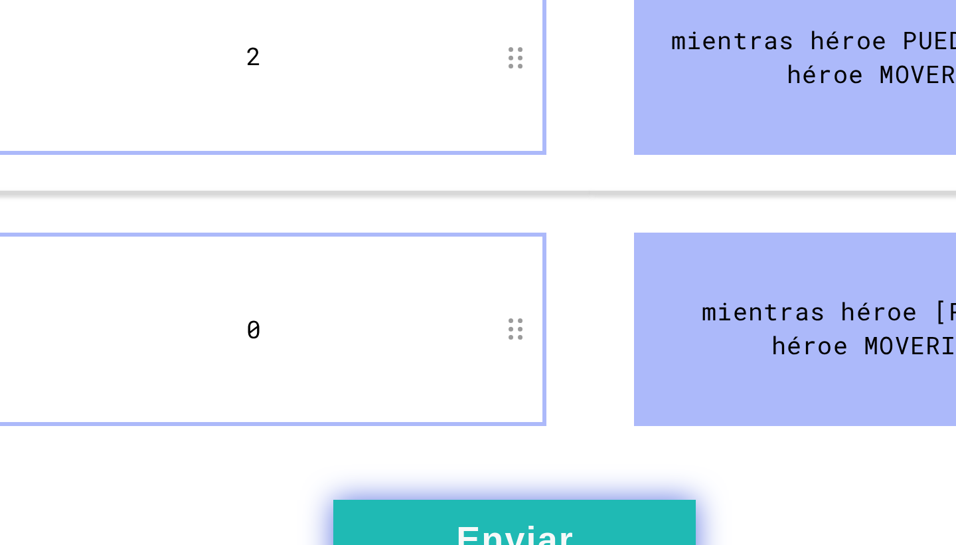
click at [228, 483] on button "Enviar" at bounding box center [281, 496] width 121 height 27
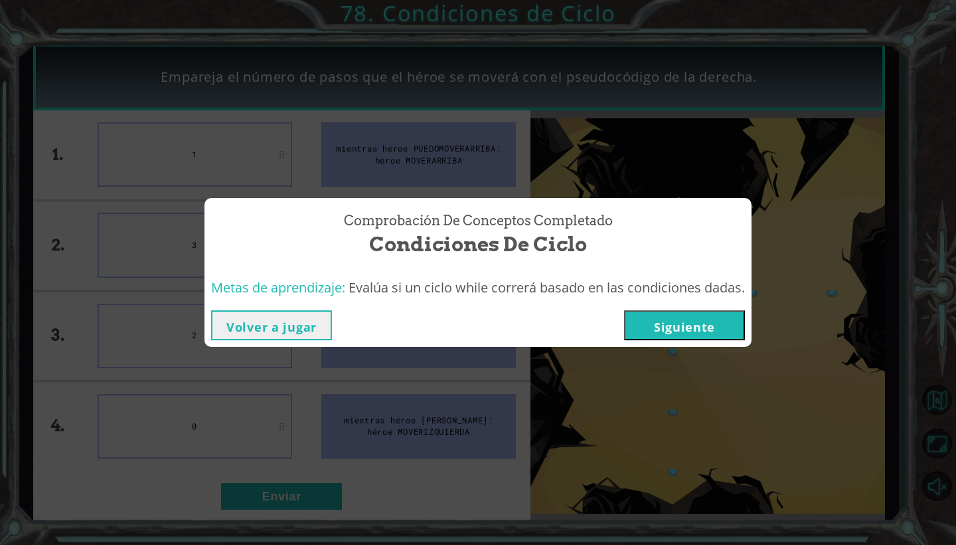
click at [693, 336] on button "Siguiente" at bounding box center [684, 325] width 121 height 30
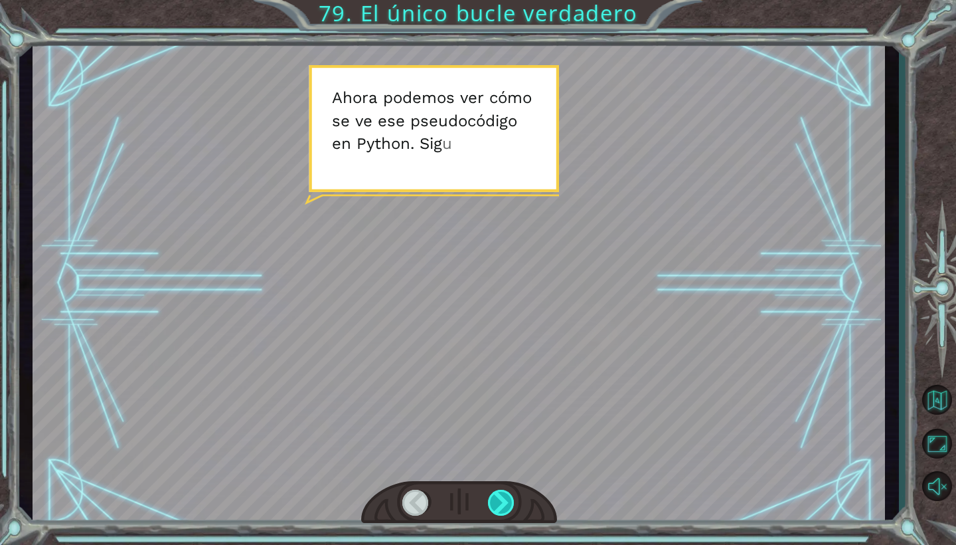
click at [502, 507] on div at bounding box center [501, 502] width 27 height 26
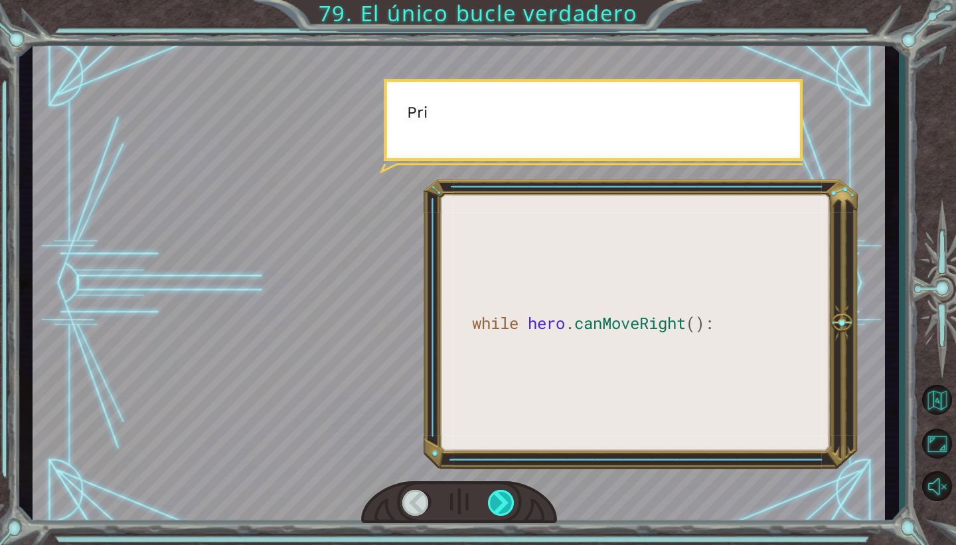
click at [502, 507] on div at bounding box center [501, 502] width 27 height 26
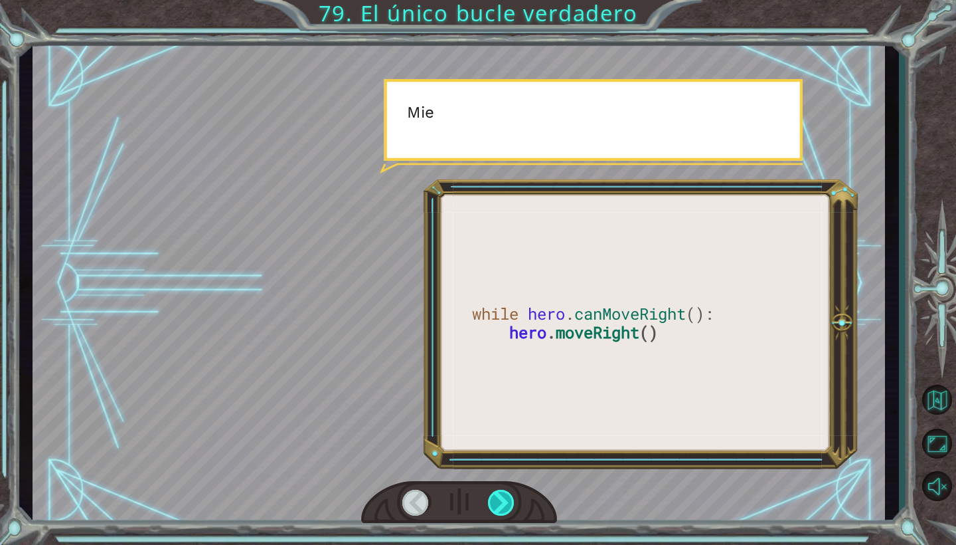
click at [502, 507] on div at bounding box center [501, 502] width 27 height 26
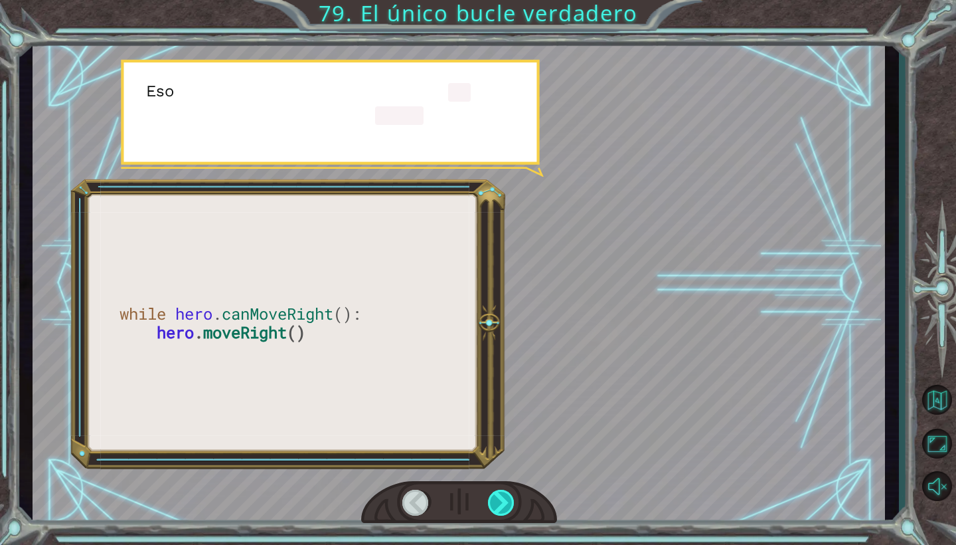
click at [502, 507] on div at bounding box center [501, 502] width 27 height 26
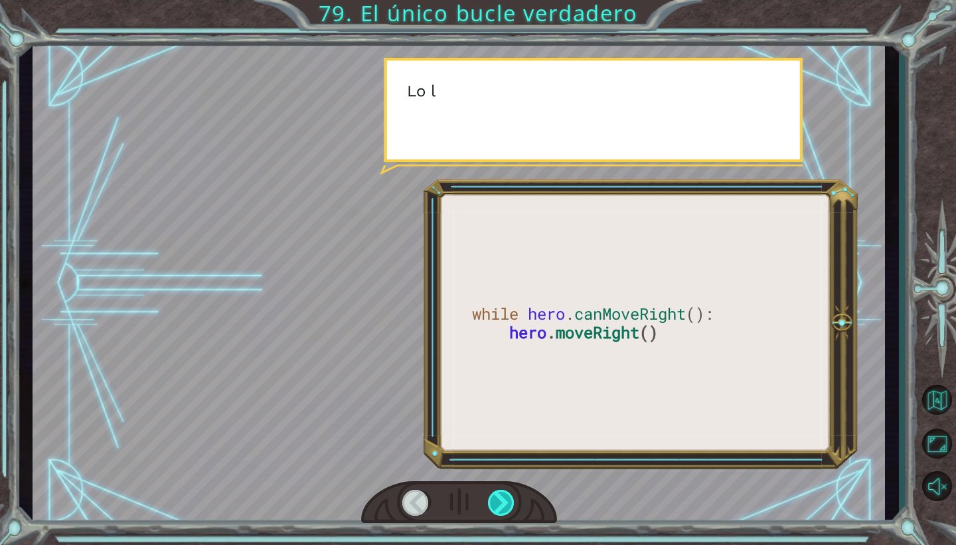
click at [502, 507] on div at bounding box center [501, 502] width 27 height 26
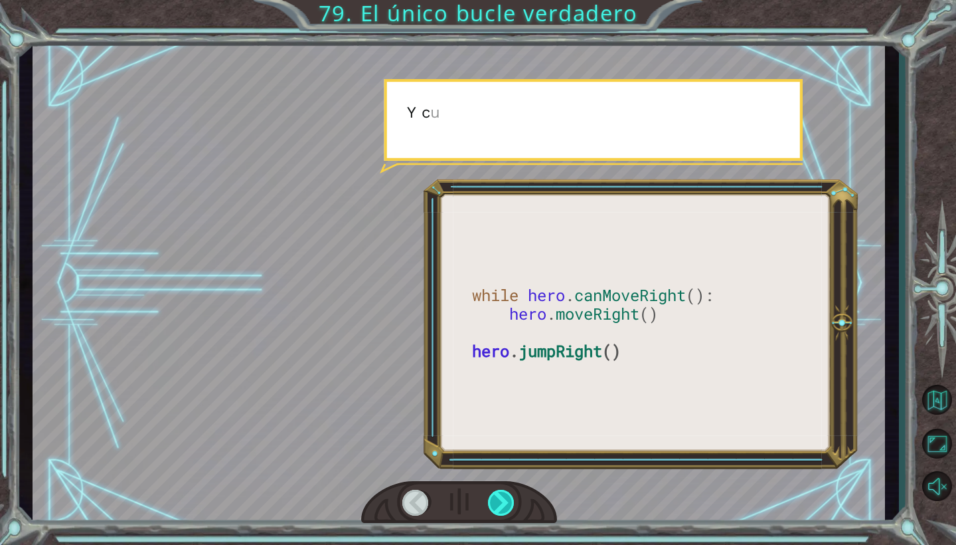
click at [502, 507] on div at bounding box center [501, 502] width 27 height 26
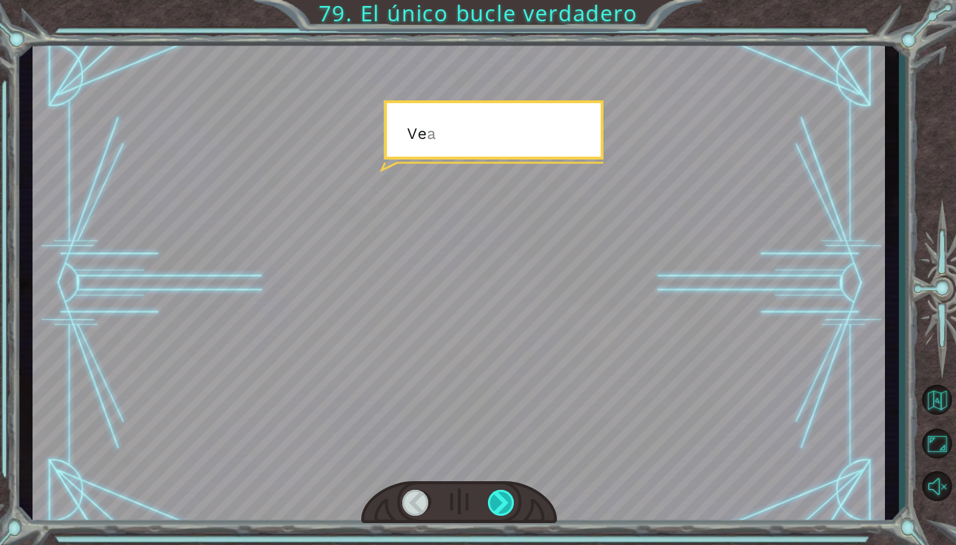
click at [502, 507] on div at bounding box center [501, 502] width 27 height 26
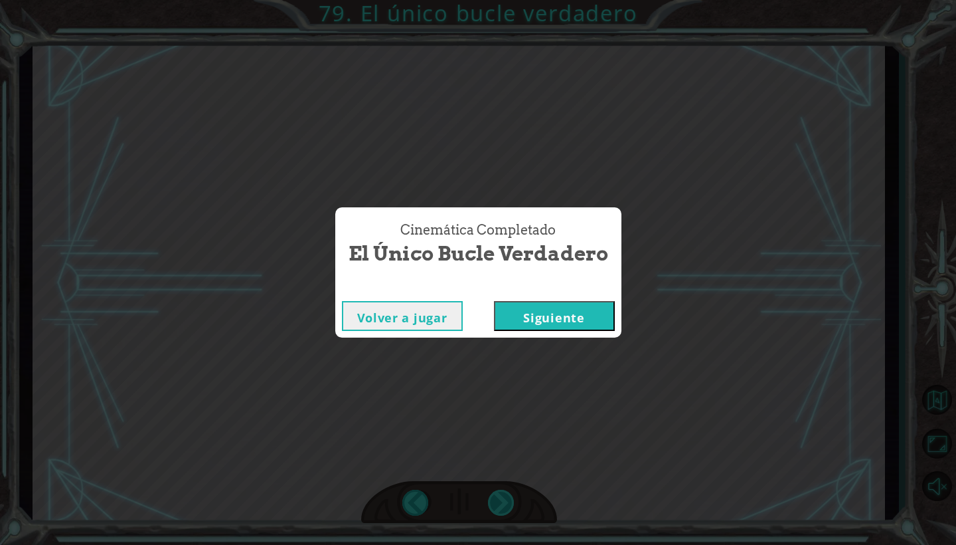
click at [502, 507] on div "Cinemática Completado El único bucle verdadero Volver a jugar [GEOGRAPHIC_DATA]" at bounding box center [478, 272] width 956 height 545
click at [541, 447] on div "Cinemática Completado El único bucle verdadero Volver a jugar [GEOGRAPHIC_DATA]" at bounding box center [478, 272] width 956 height 545
click at [621, 465] on div "Cinemática Completado El único bucle verdadero Volver a jugar [GEOGRAPHIC_DATA]" at bounding box center [478, 272] width 956 height 545
click at [515, 309] on button "Siguiente" at bounding box center [554, 316] width 121 height 30
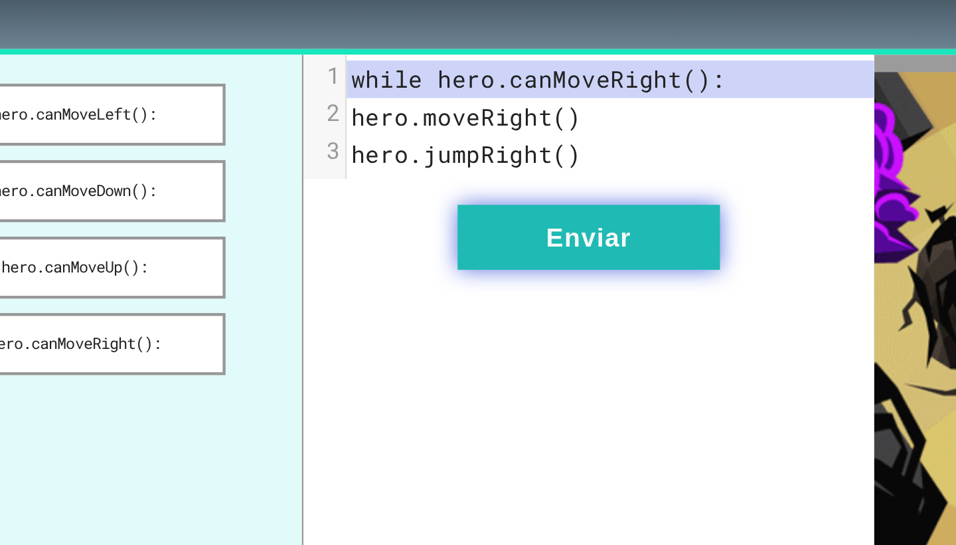
click at [339, 179] on button "Enviar" at bounding box center [399, 194] width 121 height 30
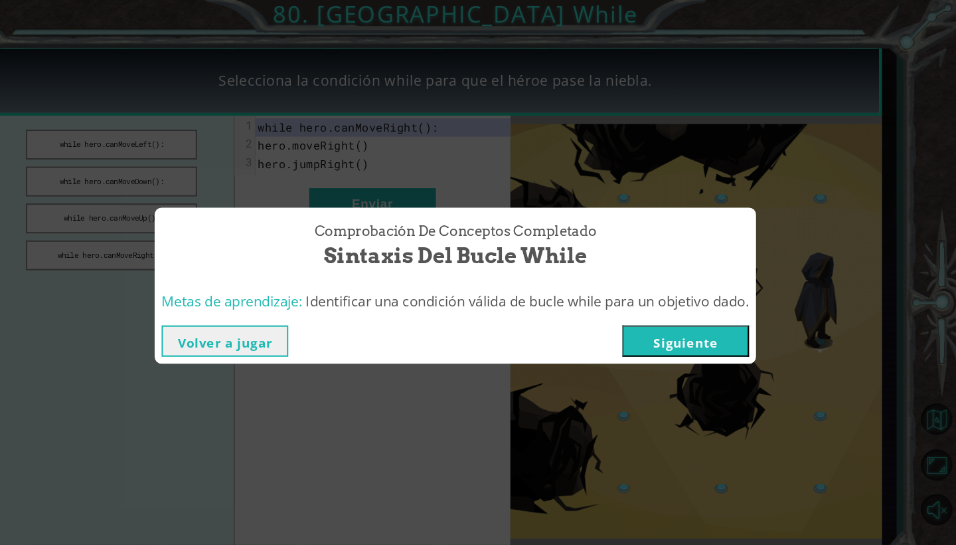
click at [639, 326] on button "Siguiente" at bounding box center [697, 325] width 121 height 30
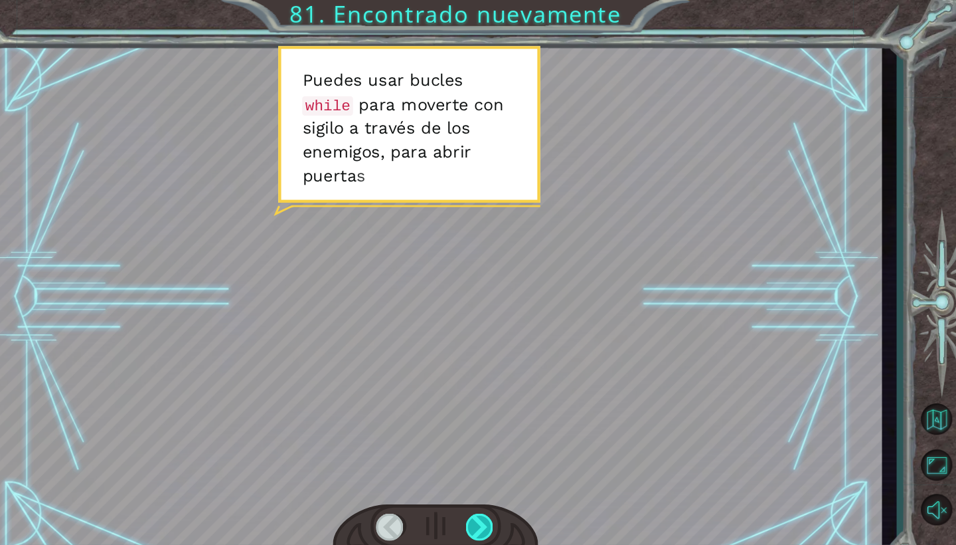
click at [488, 501] on div at bounding box center [501, 502] width 27 height 26
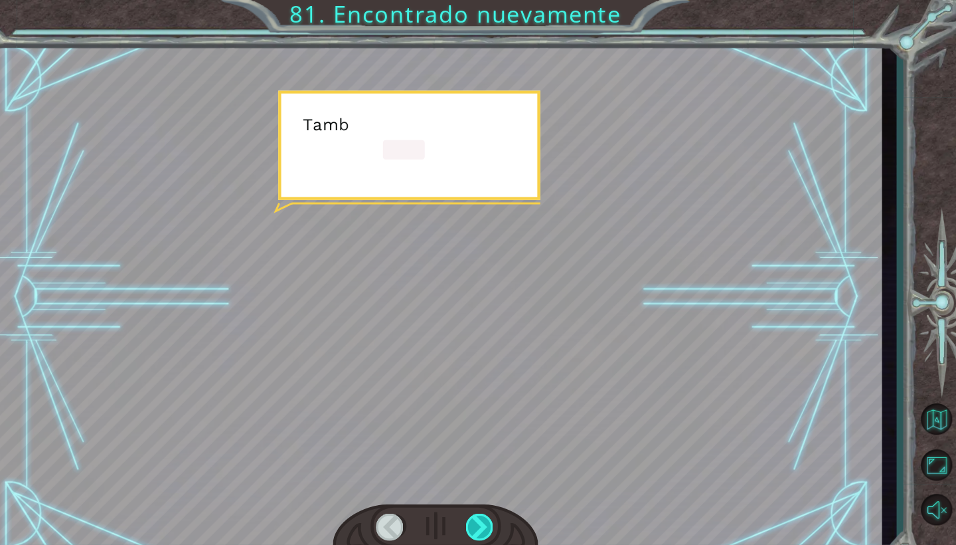
click at [488, 501] on div at bounding box center [501, 502] width 27 height 26
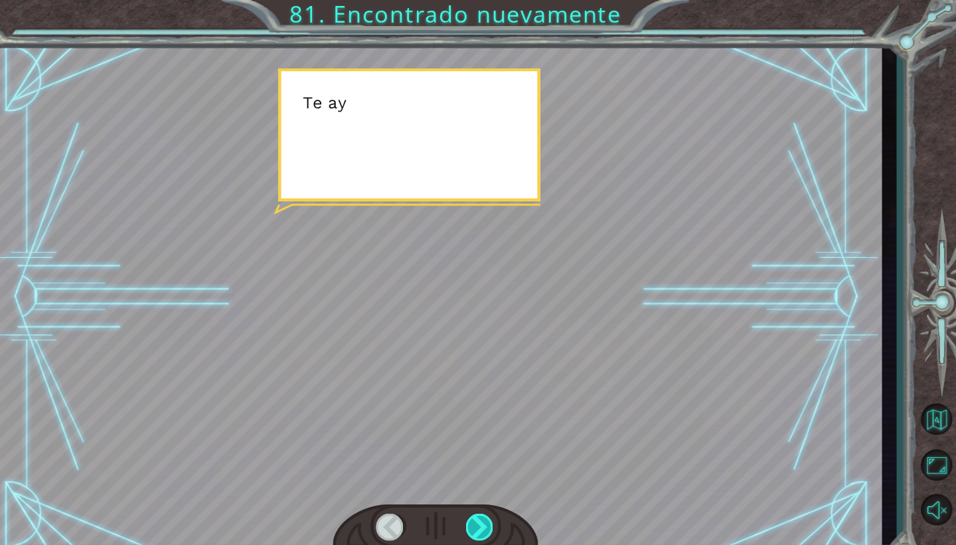
click at [488, 501] on div at bounding box center [501, 502] width 27 height 26
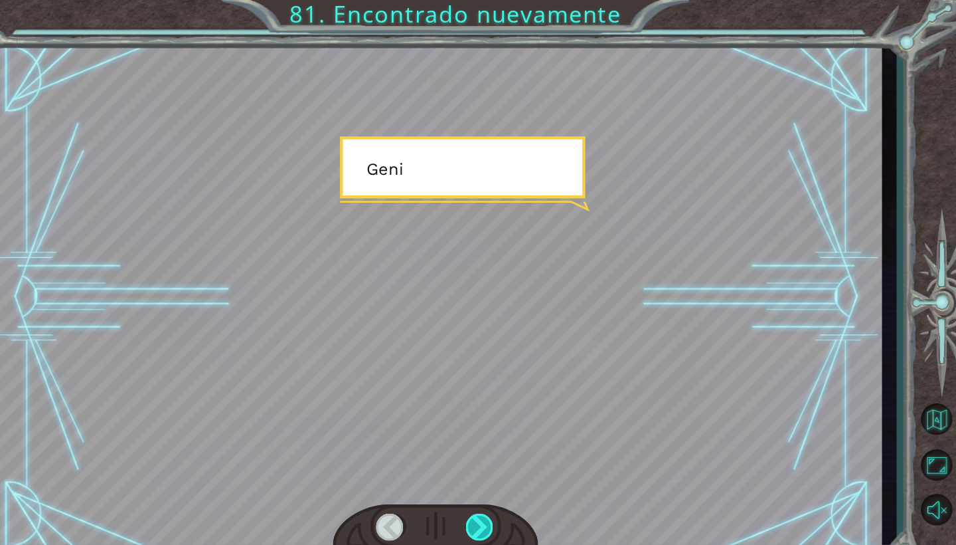
click at [488, 501] on div at bounding box center [501, 502] width 27 height 26
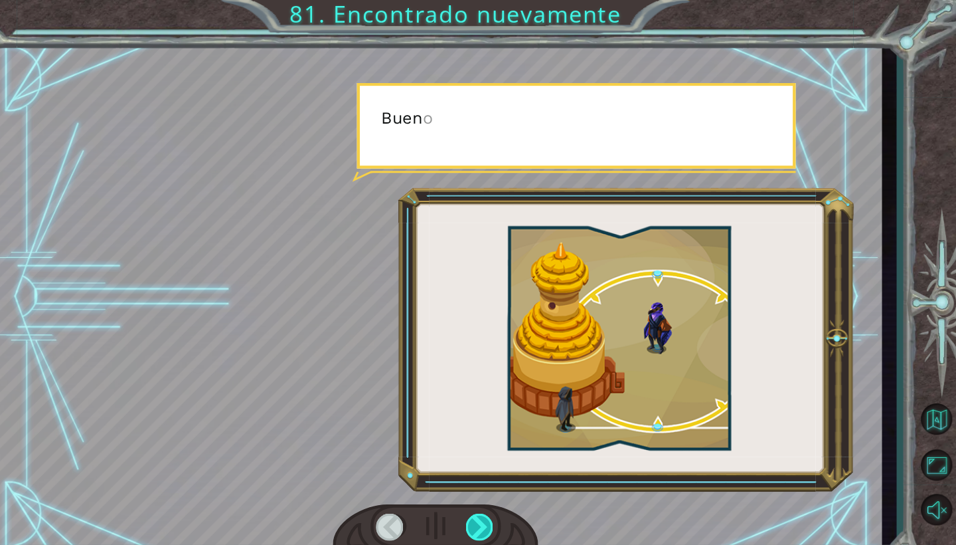
click at [488, 501] on div at bounding box center [501, 502] width 27 height 26
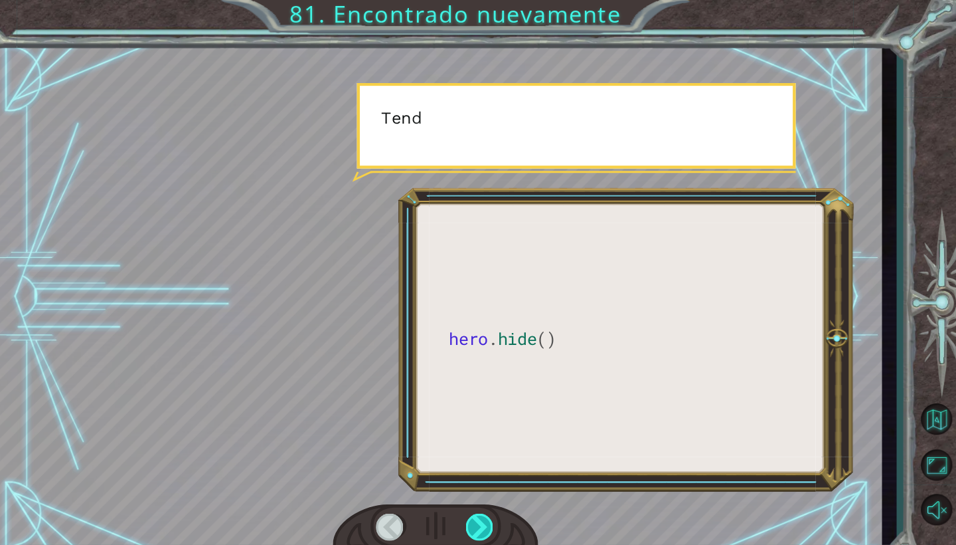
click at [488, 501] on div at bounding box center [501, 502] width 27 height 26
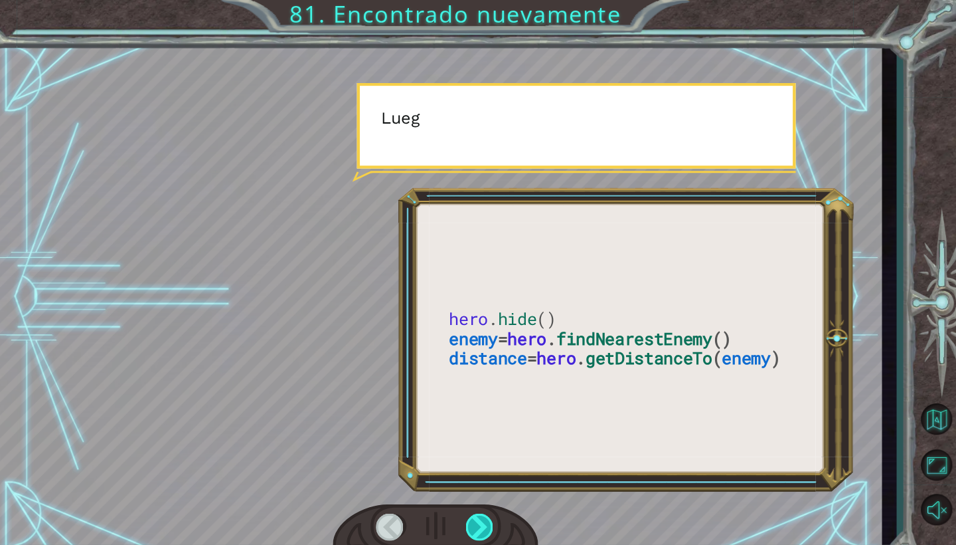
click at [488, 501] on div at bounding box center [501, 502] width 27 height 26
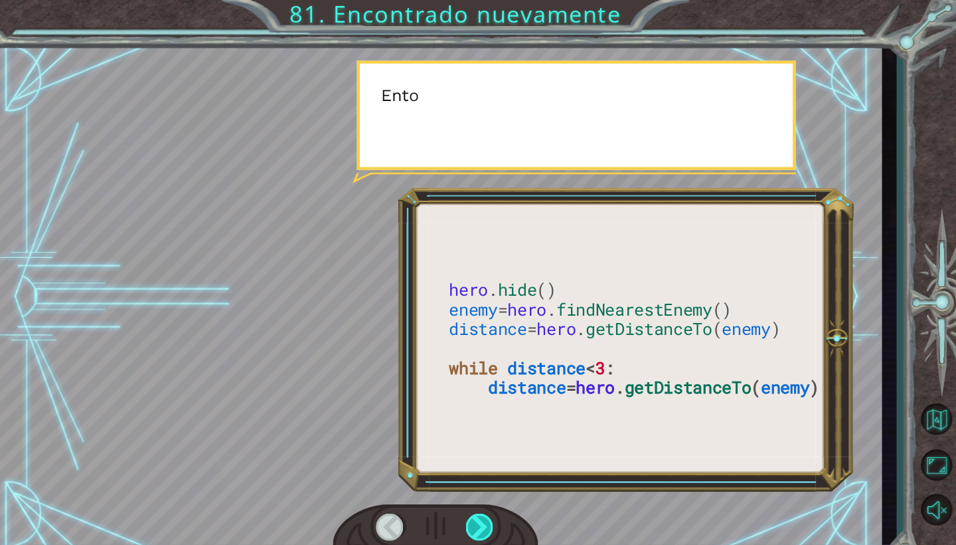
click at [488, 501] on div at bounding box center [501, 502] width 27 height 26
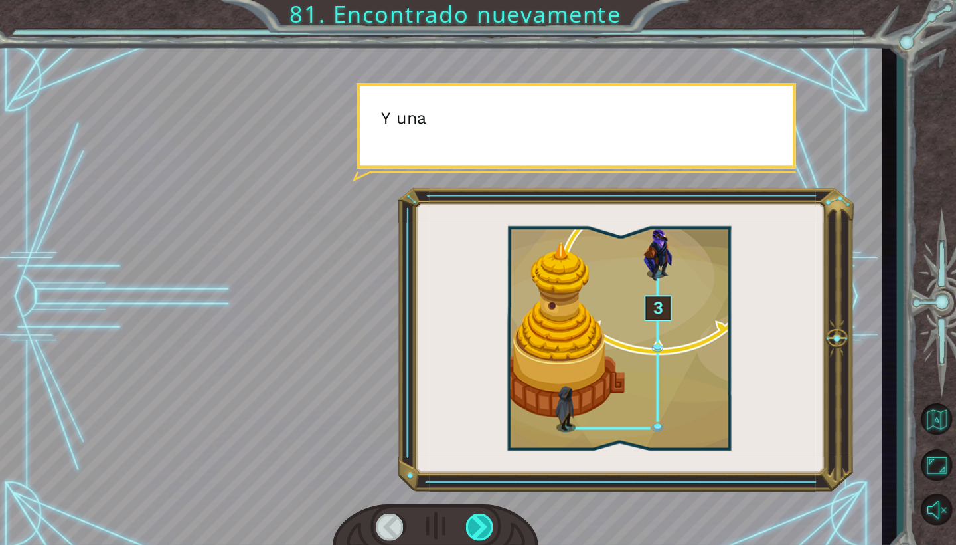
click at [488, 501] on div at bounding box center [501, 502] width 27 height 26
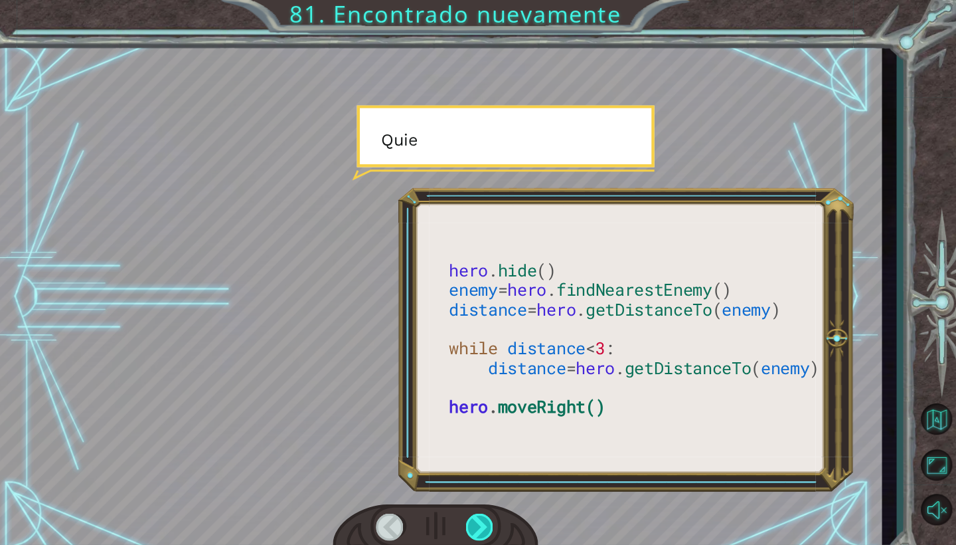
click at [488, 501] on div at bounding box center [501, 502] width 27 height 26
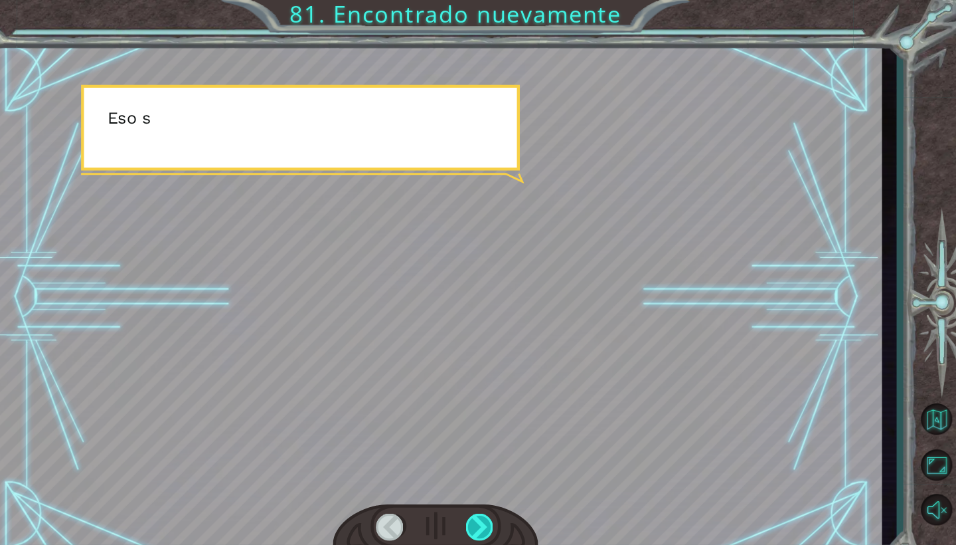
click at [488, 501] on div at bounding box center [501, 502] width 27 height 26
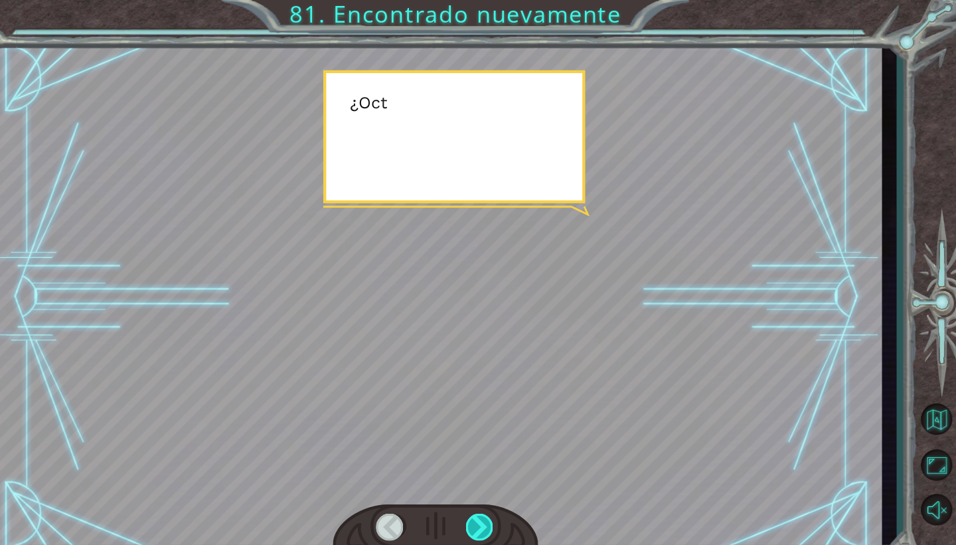
click at [488, 501] on div at bounding box center [501, 502] width 27 height 26
click at [458, 0] on div "hero . hide () enemy = hero . findNearestEnemy () distance = hero . getDistance…" at bounding box center [478, 0] width 956 height 0
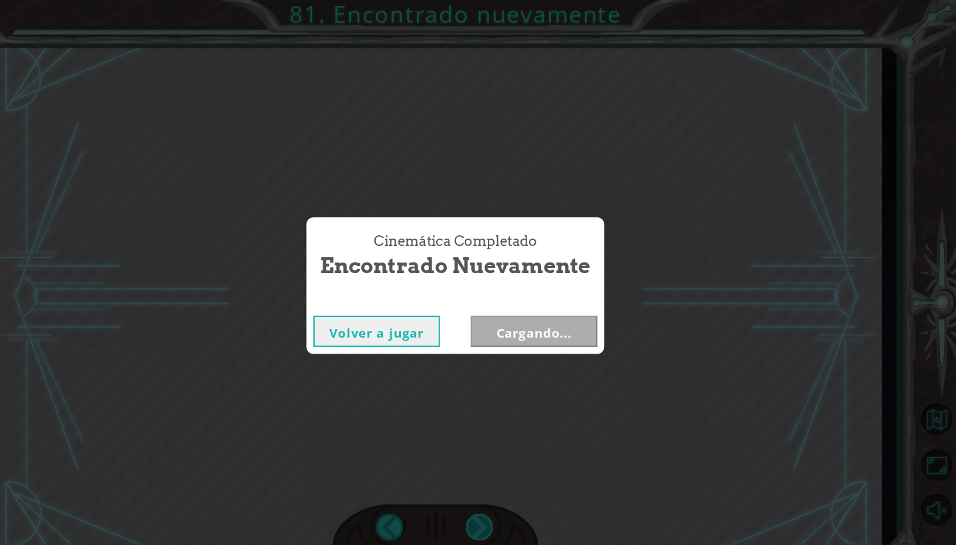
click at [458, 501] on div "Cinemática Completado Encontrado nuevamente Volver a jugar Cargando..." at bounding box center [478, 272] width 956 height 545
click at [493, 316] on button "Siguiente" at bounding box center [553, 316] width 121 height 30
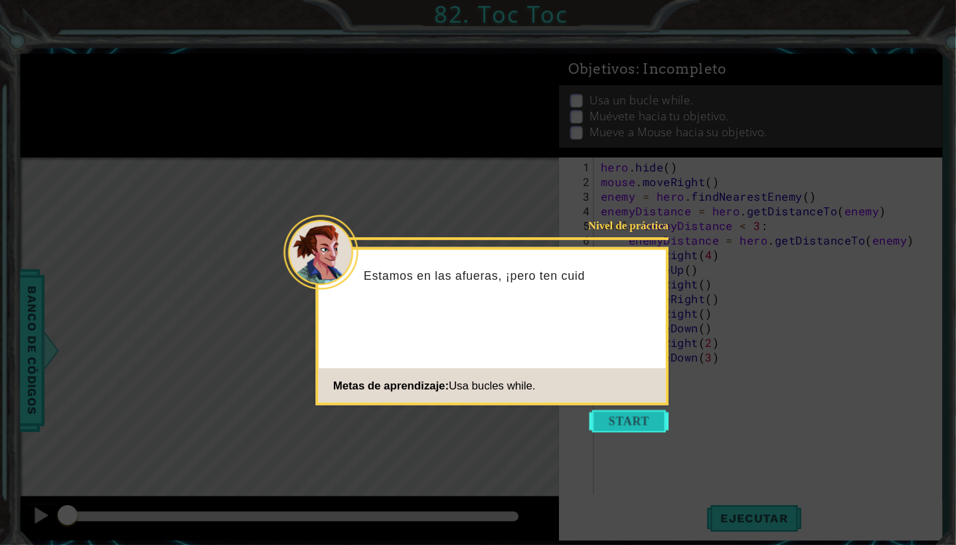
click at [567, 409] on button "Start" at bounding box center [600, 401] width 76 height 21
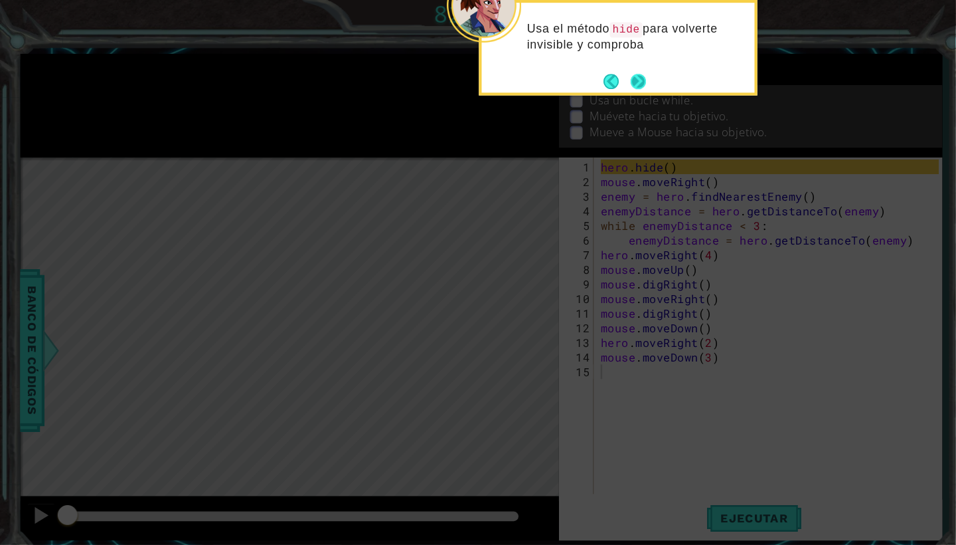
click at [605, 81] on button "Next" at bounding box center [609, 77] width 15 height 15
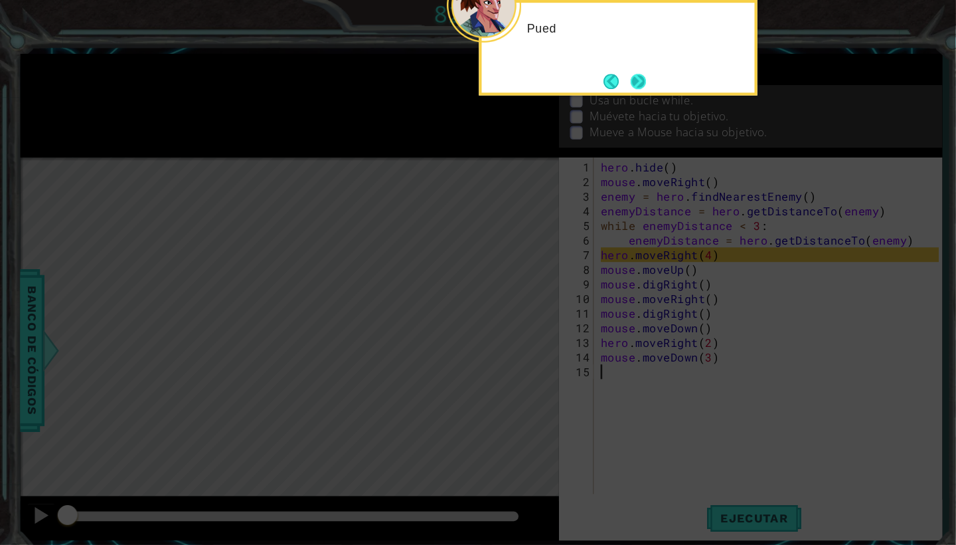
click at [605, 81] on button "Next" at bounding box center [609, 77] width 15 height 15
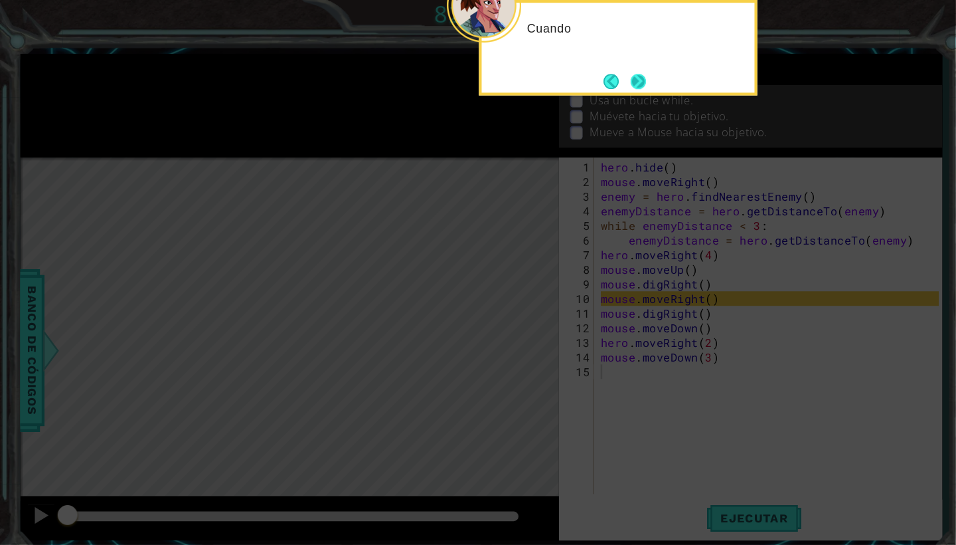
click at [605, 81] on button "Next" at bounding box center [609, 77] width 15 height 15
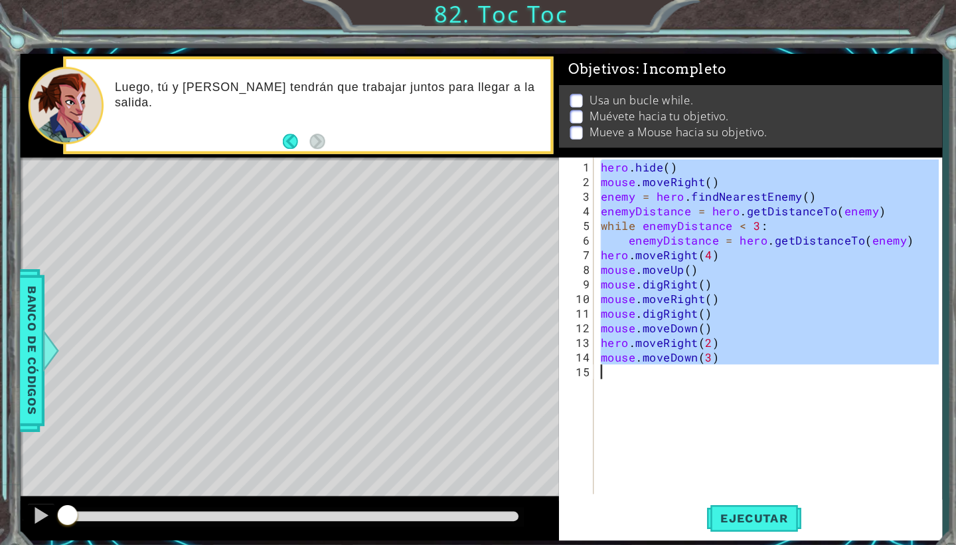
click at [531, 367] on div "1 ההההההההההההההההההההההההההההההההההההההההההההההההההההההההההההההההההההההההההההה…" at bounding box center [459, 283] width 880 height 464
type textarea "mouse.moveDown(3)"
click at [698, 489] on span "Ejecutar" at bounding box center [719, 493] width 91 height 13
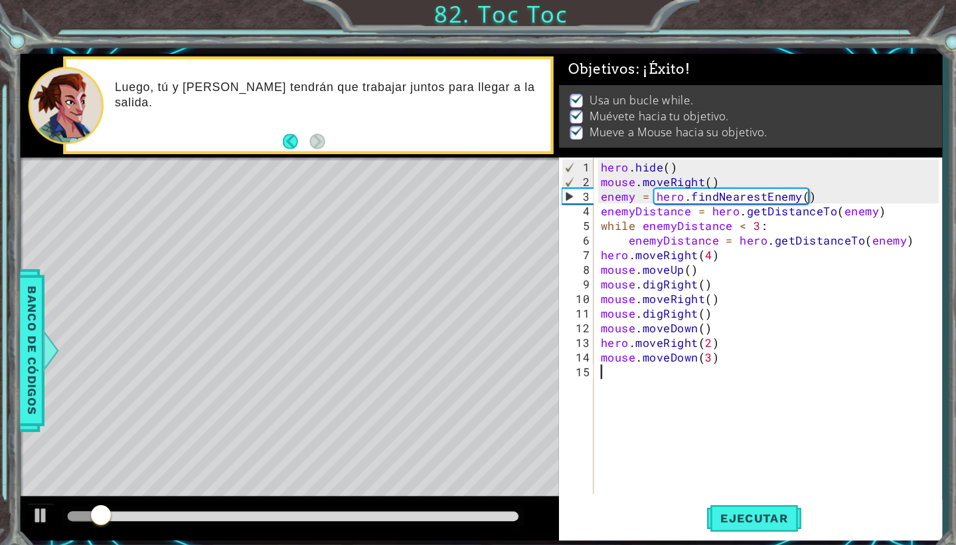
click at [474, 491] on div at bounding box center [279, 491] width 430 height 9
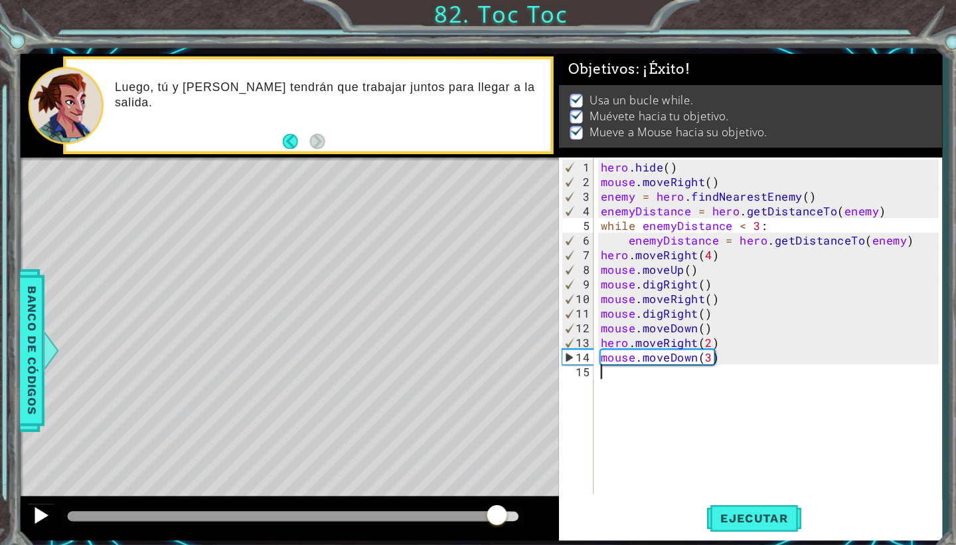
click at [33, 499] on div at bounding box center [39, 491] width 17 height 17
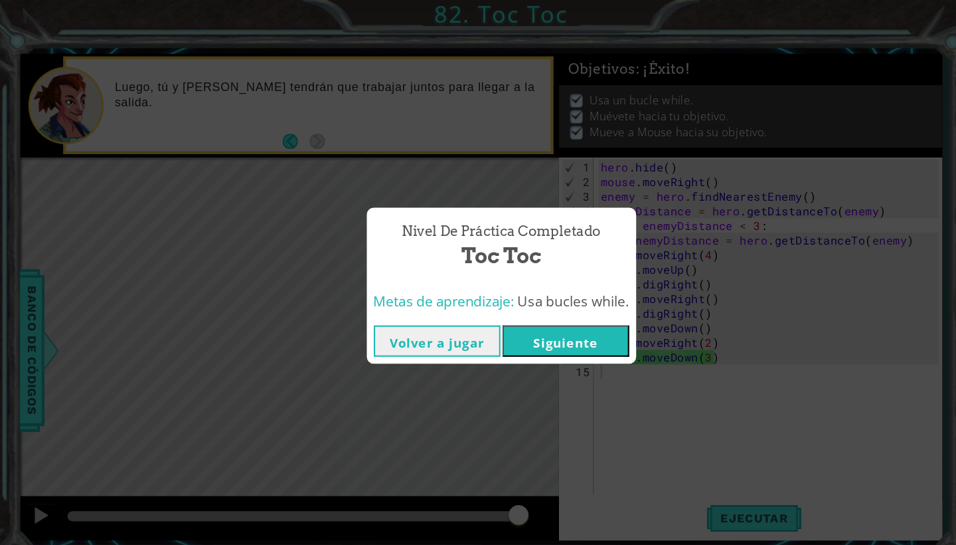
click at [507, 328] on button "Siguiente" at bounding box center [539, 325] width 121 height 30
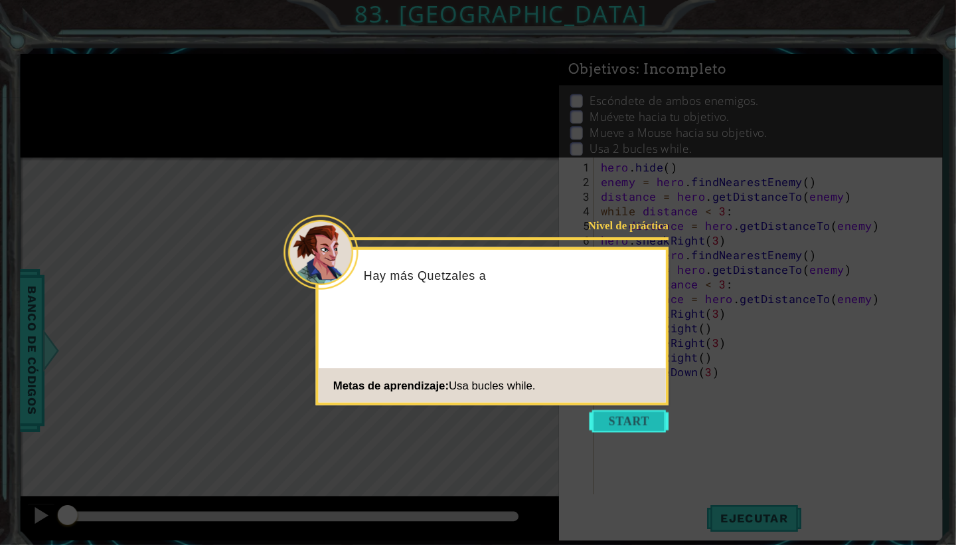
click at [576, 400] on button "Start" at bounding box center [600, 401] width 76 height 21
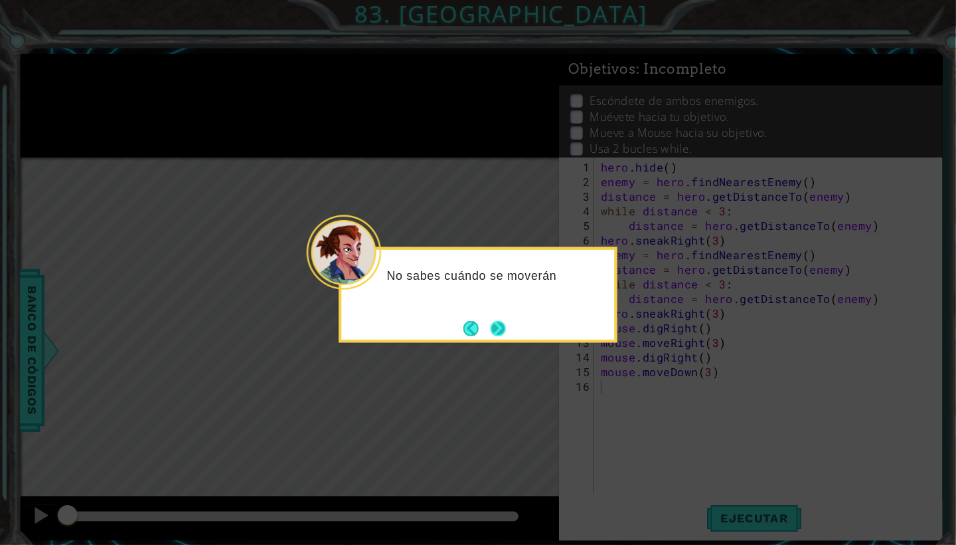
click at [475, 317] on button "Next" at bounding box center [474, 312] width 15 height 15
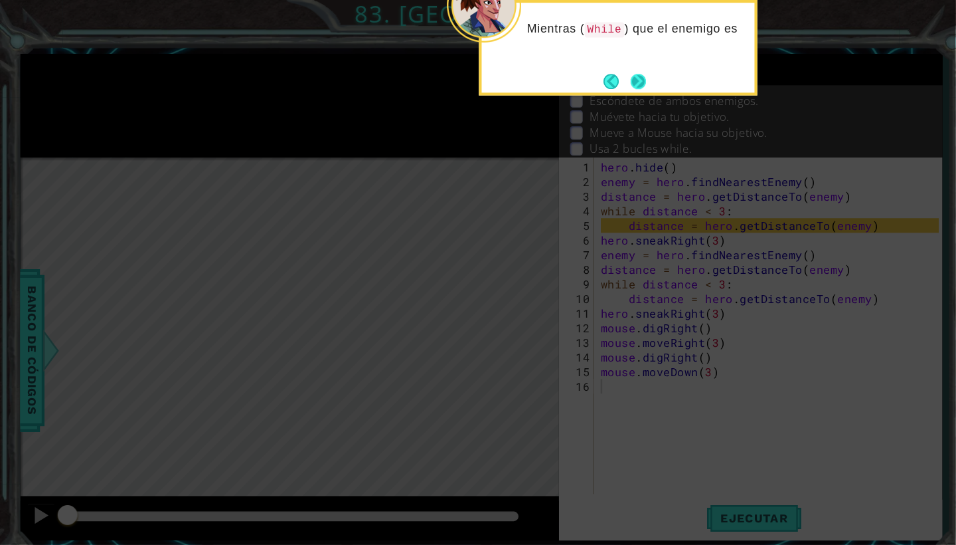
click at [602, 77] on button "Next" at bounding box center [609, 77] width 15 height 15
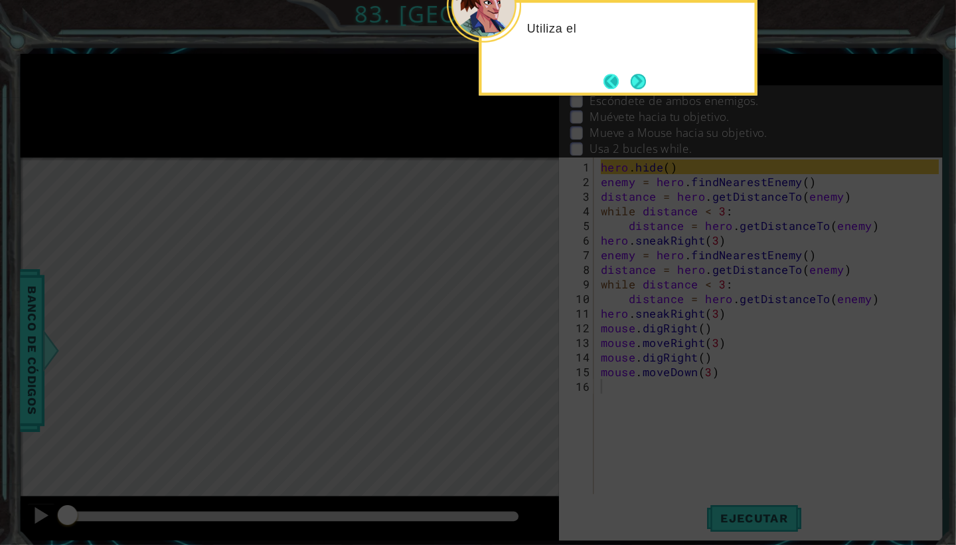
click at [602, 77] on button "Next" at bounding box center [609, 77] width 15 height 15
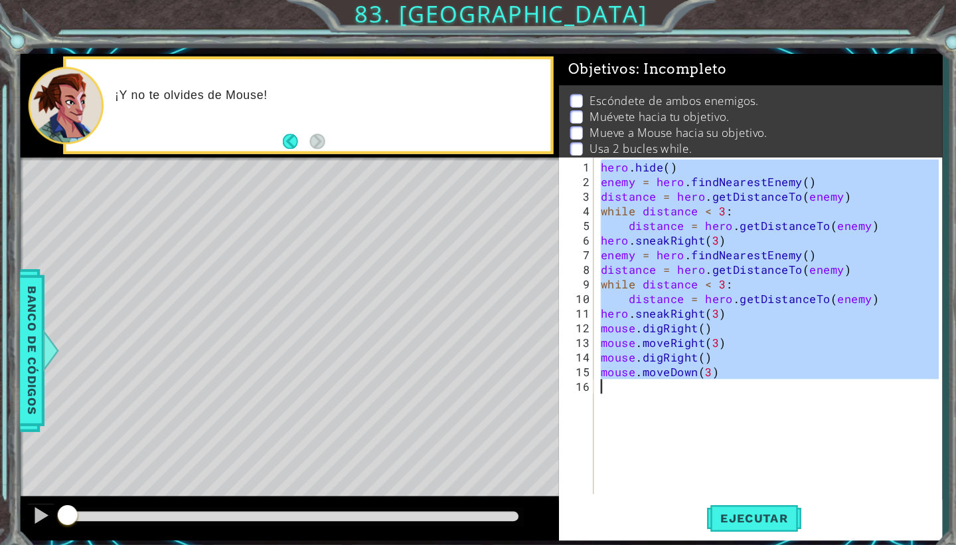
click at [512, 400] on div "1 ההההההההההההההההההההההההההההההההההההההההההההההההההההההההההההההההההההההההההההה…" at bounding box center [459, 283] width 880 height 464
type textarea "mouse.moveDown(3)"
click at [731, 473] on div "mouse.moveDown(3) 1 2 3 4 5 6 7 8 9 10 11 12 13 14 15 16 hero . hide ( ) enemy …" at bounding box center [715, 332] width 365 height 365
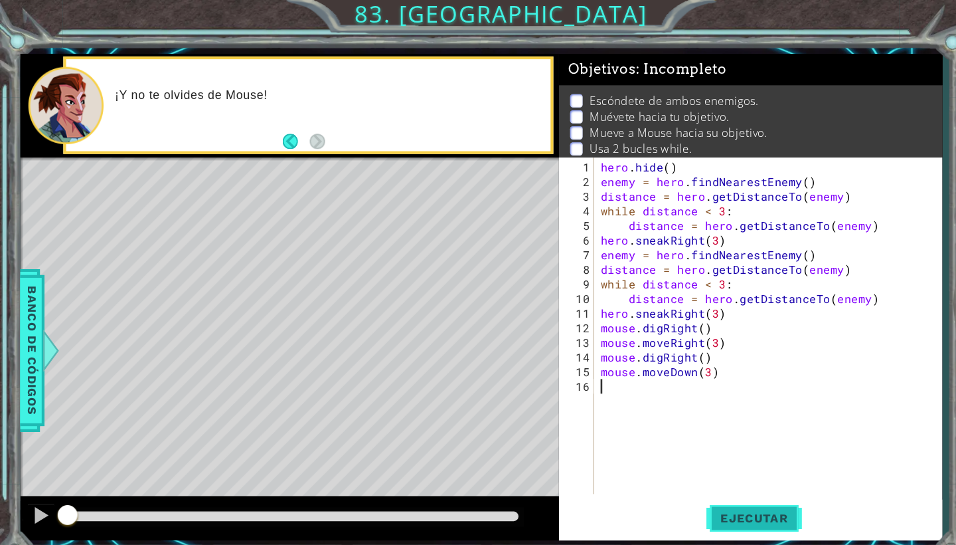
click at [720, 489] on span "Ejecutar" at bounding box center [719, 493] width 91 height 13
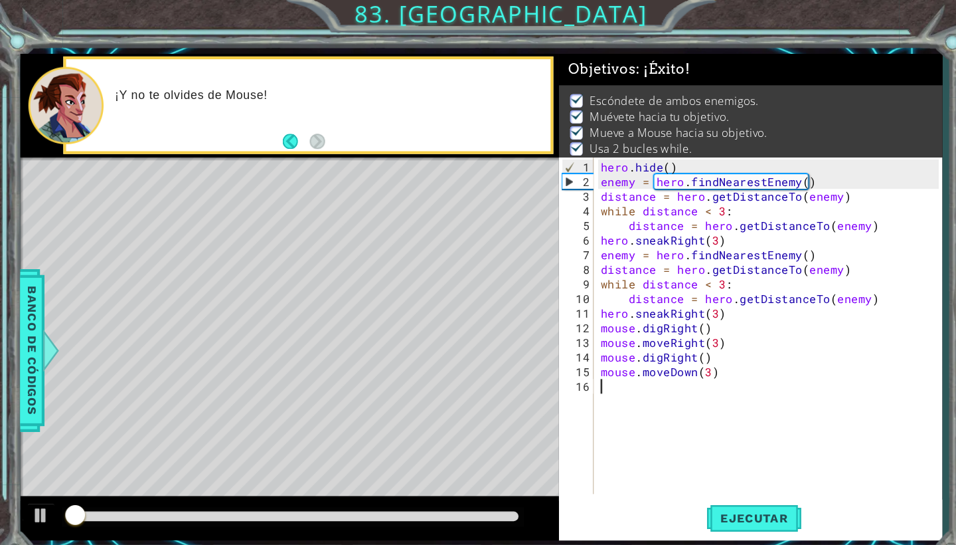
click at [467, 493] on div at bounding box center [279, 491] width 430 height 9
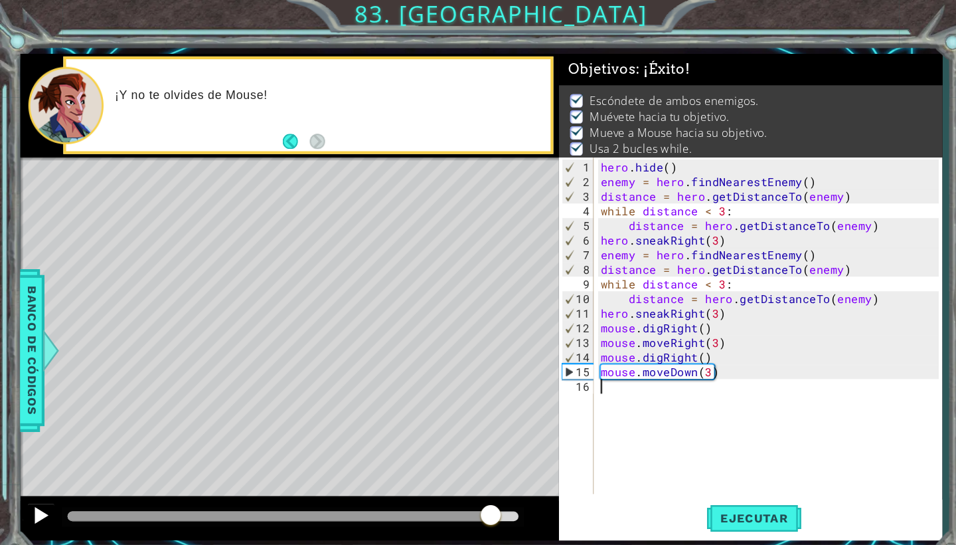
click at [34, 503] on button at bounding box center [39, 492] width 27 height 27
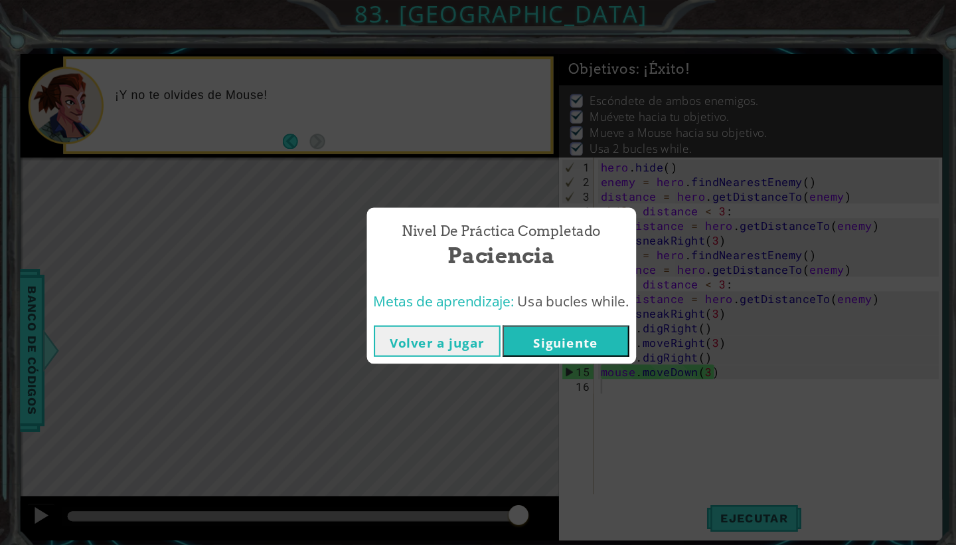
click at [507, 331] on button "Siguiente" at bounding box center [539, 325] width 121 height 30
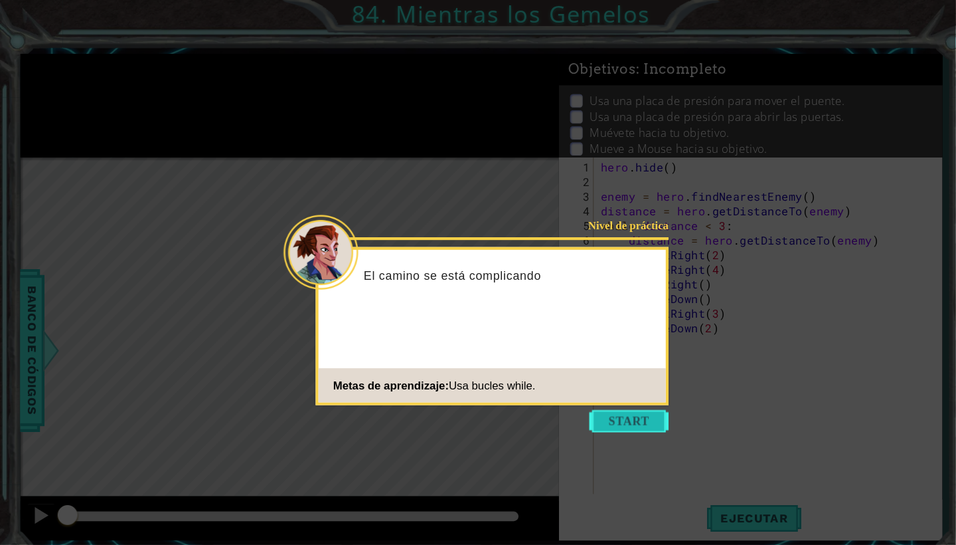
click at [573, 398] on button "Start" at bounding box center [600, 401] width 76 height 21
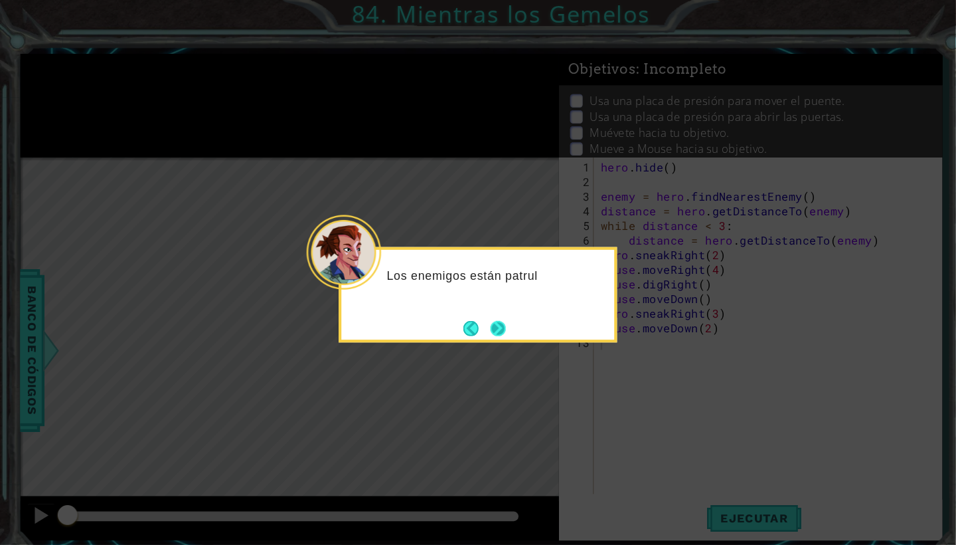
click at [473, 320] on button "Next" at bounding box center [475, 312] width 15 height 15
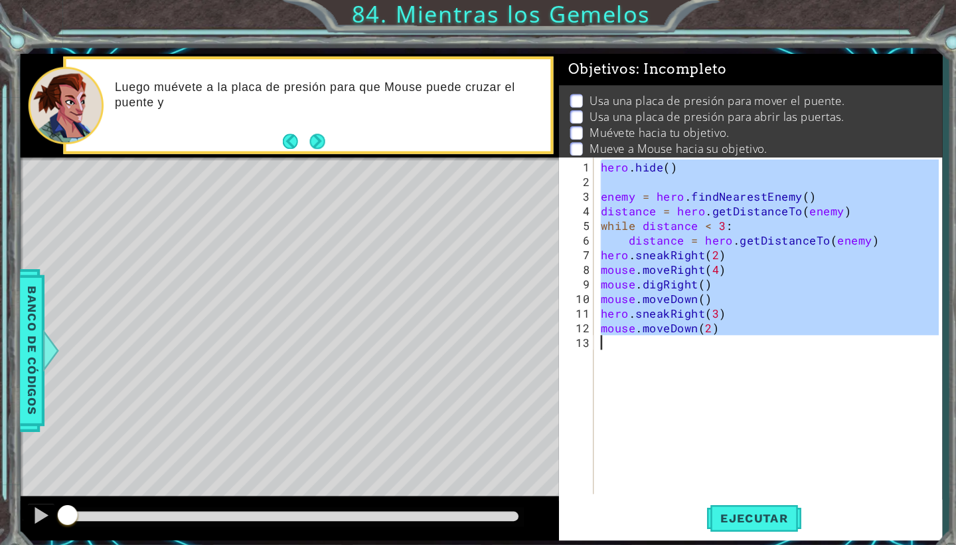
click at [532, 345] on div "1 ההההההההההההההההההההההההההההההההההההההההההההההההההההההההההההההההההההההההההההה…" at bounding box center [459, 283] width 880 height 464
type textarea "mouse.moveDown(2)"
click at [731, 487] on span "Ejecutar" at bounding box center [719, 493] width 91 height 13
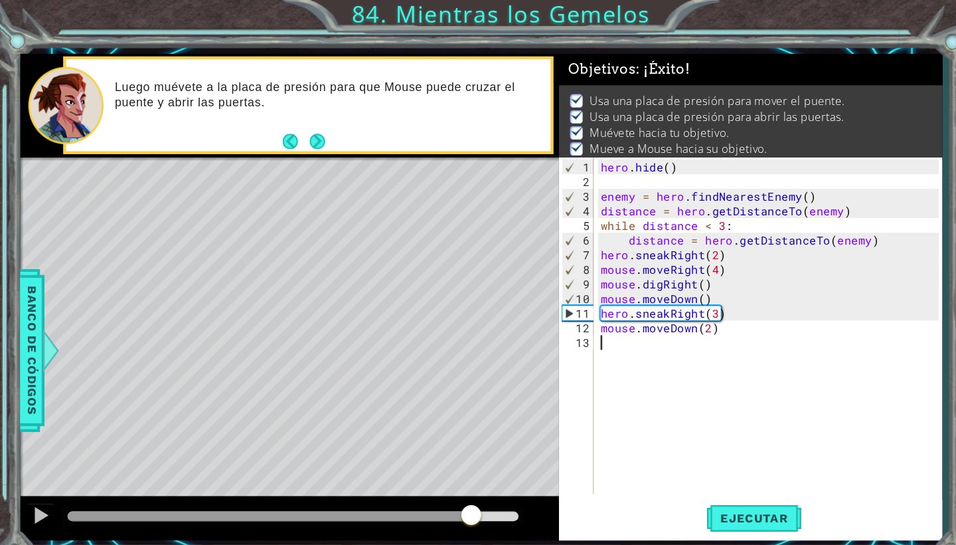
click at [449, 491] on div at bounding box center [279, 491] width 430 height 9
click at [33, 498] on div at bounding box center [39, 491] width 17 height 17
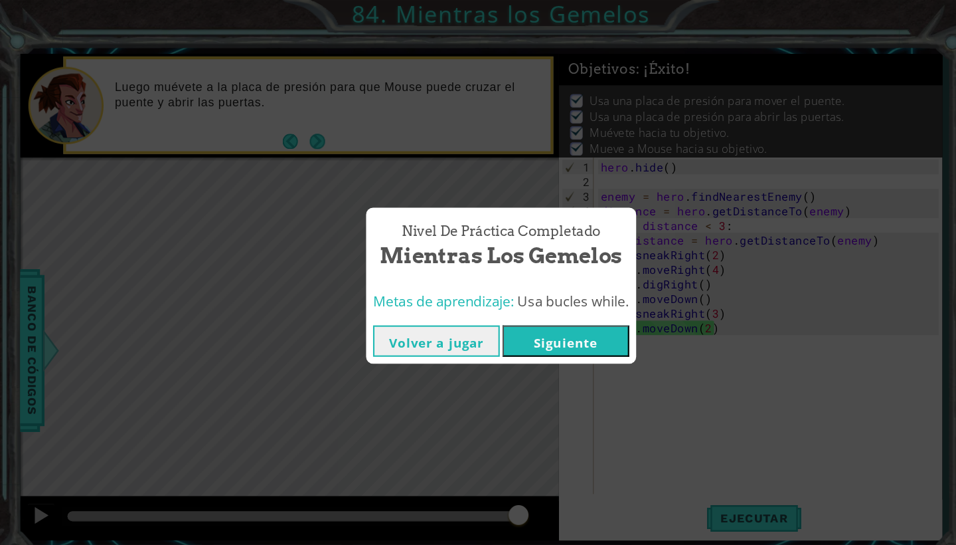
click at [513, 323] on button "Siguiente" at bounding box center [539, 325] width 121 height 30
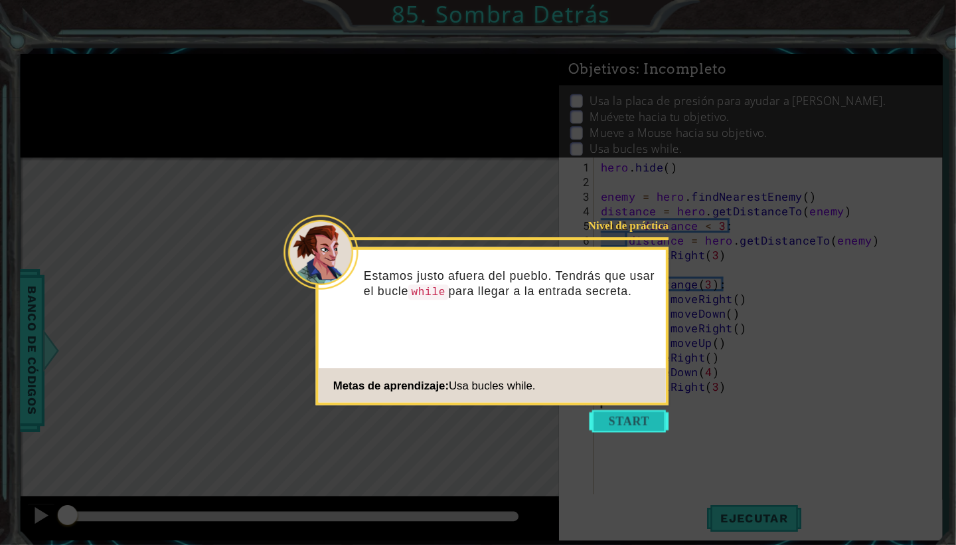
click at [591, 402] on button "Start" at bounding box center [600, 401] width 76 height 21
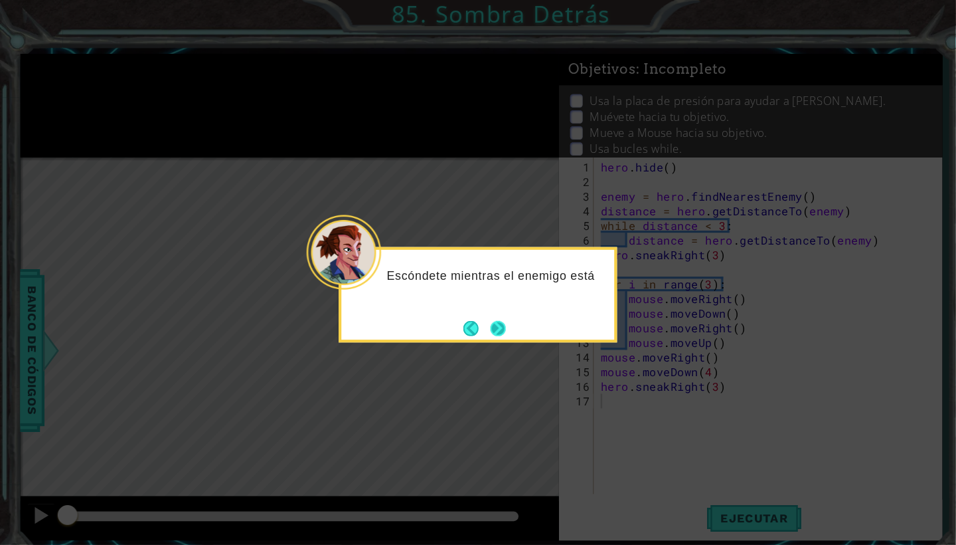
click at [472, 320] on button "Next" at bounding box center [475, 312] width 15 height 15
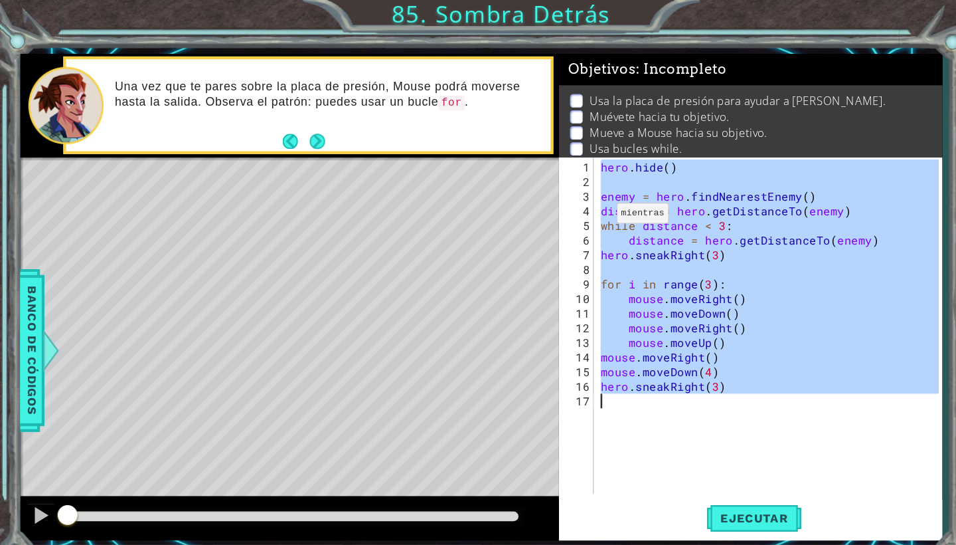
drag, startPoint x: 541, startPoint y: 157, endPoint x: 548, endPoint y: 417, distance: 260.4
type textarea "hero.sneakRight(3)"
click at [532, 406] on div "1 ההההההההההההההההההההההההההההההההההההההההההההההההההההההההההההההההההההההההההההה…" at bounding box center [459, 283] width 880 height 464
type textarea "hero.sneakRight(3)"
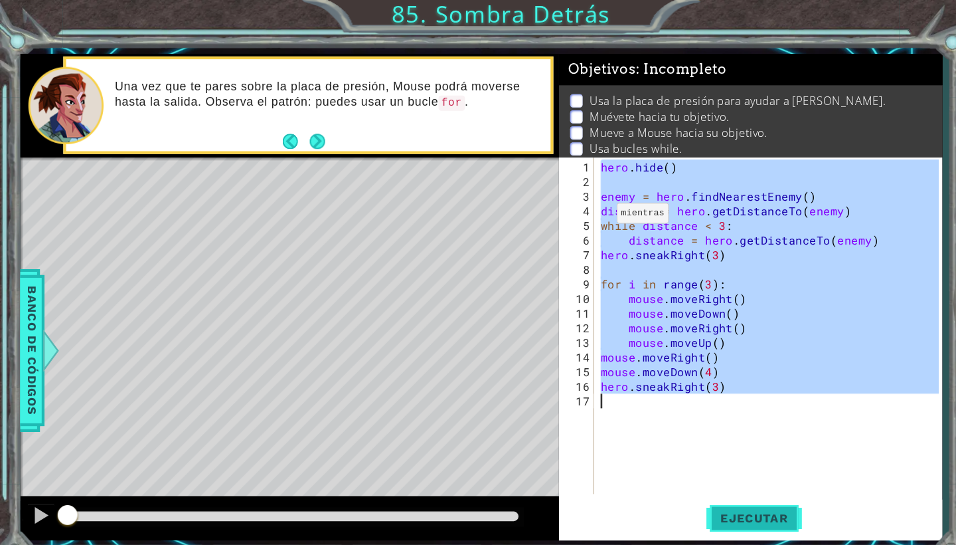
click at [695, 498] on span "Ejecutar" at bounding box center [719, 493] width 91 height 13
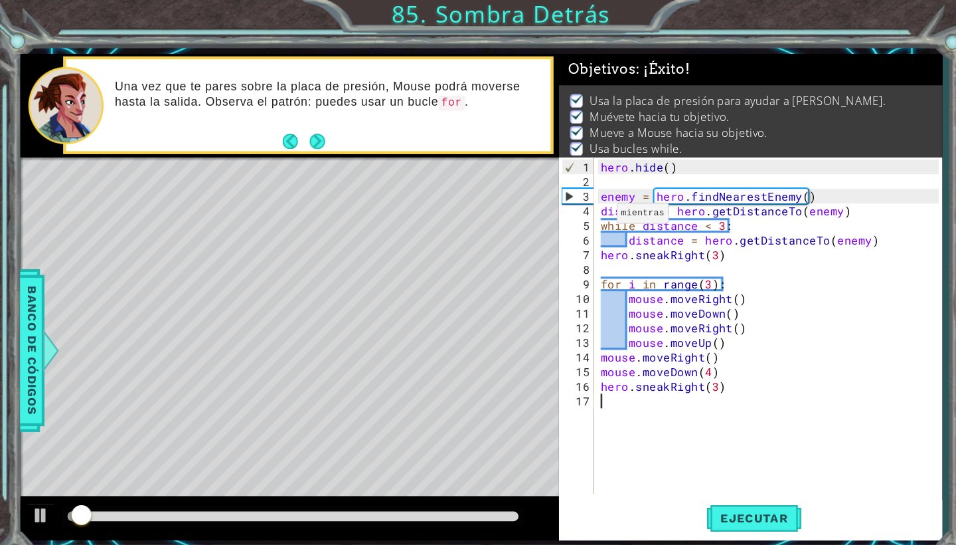
click at [466, 495] on div at bounding box center [279, 491] width 430 height 9
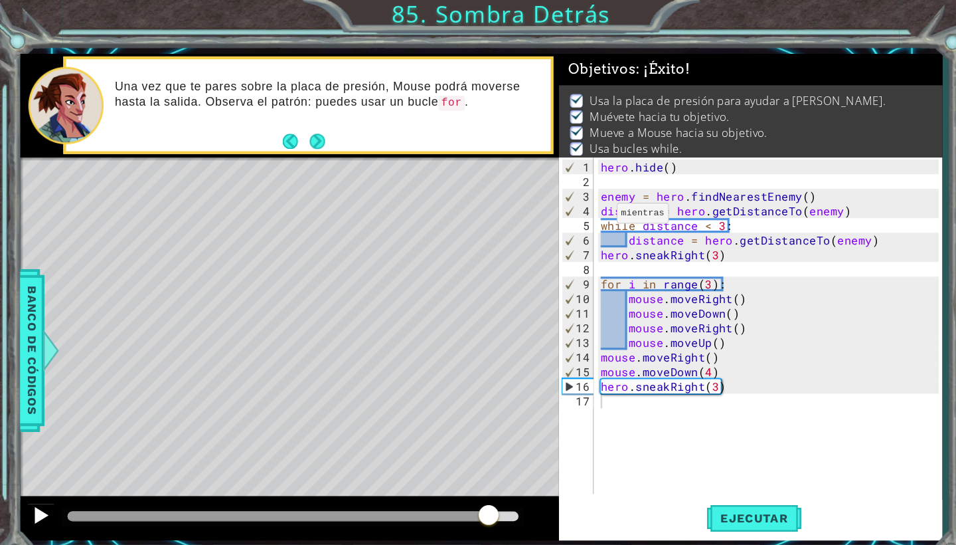
click at [37, 493] on div at bounding box center [39, 491] width 17 height 17
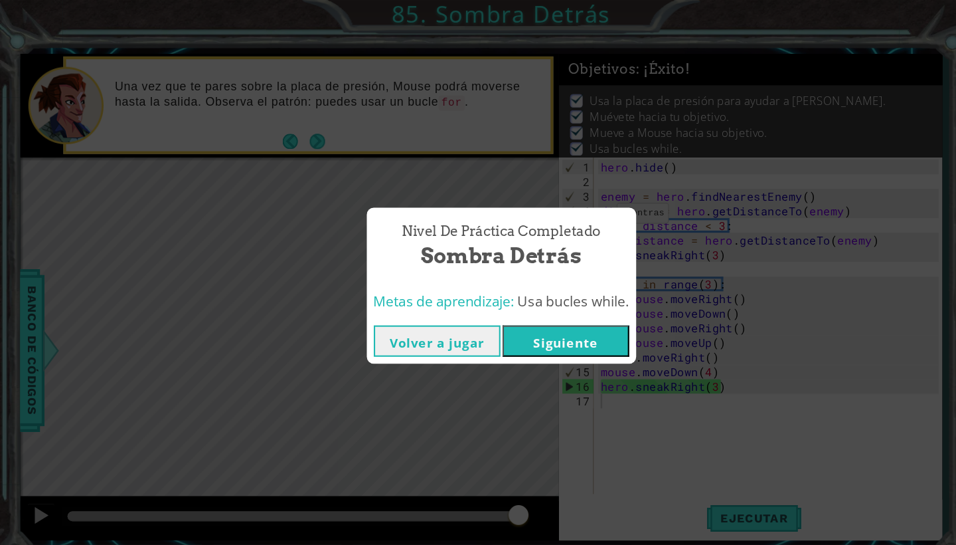
click at [553, 318] on button "Siguiente" at bounding box center [539, 325] width 121 height 30
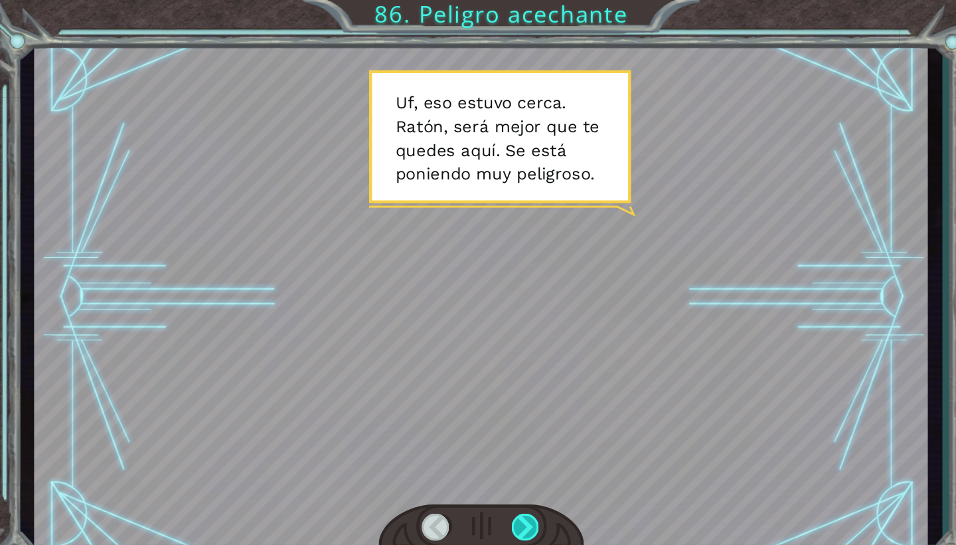
click at [498, 505] on div at bounding box center [501, 502] width 27 height 26
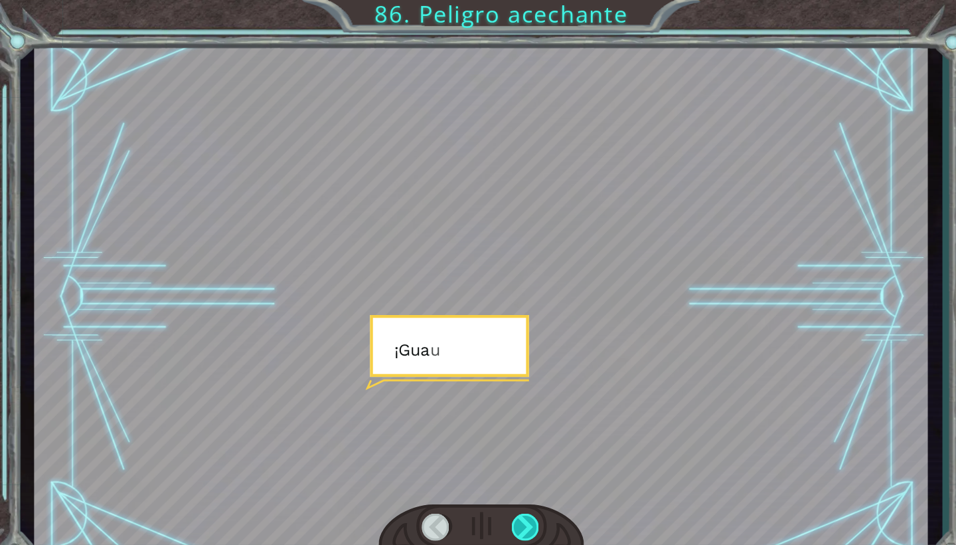
click at [498, 505] on div at bounding box center [501, 502] width 27 height 26
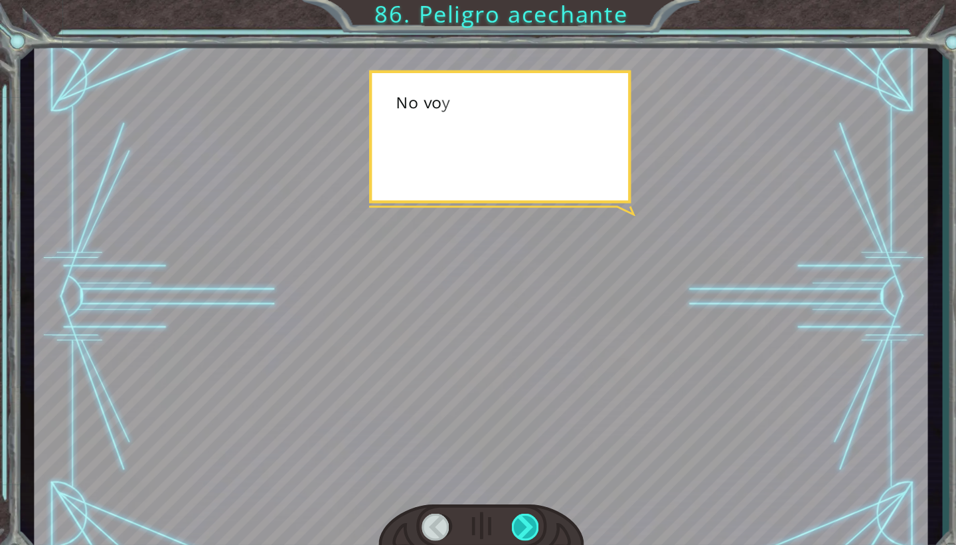
click at [498, 505] on div at bounding box center [501, 502] width 27 height 26
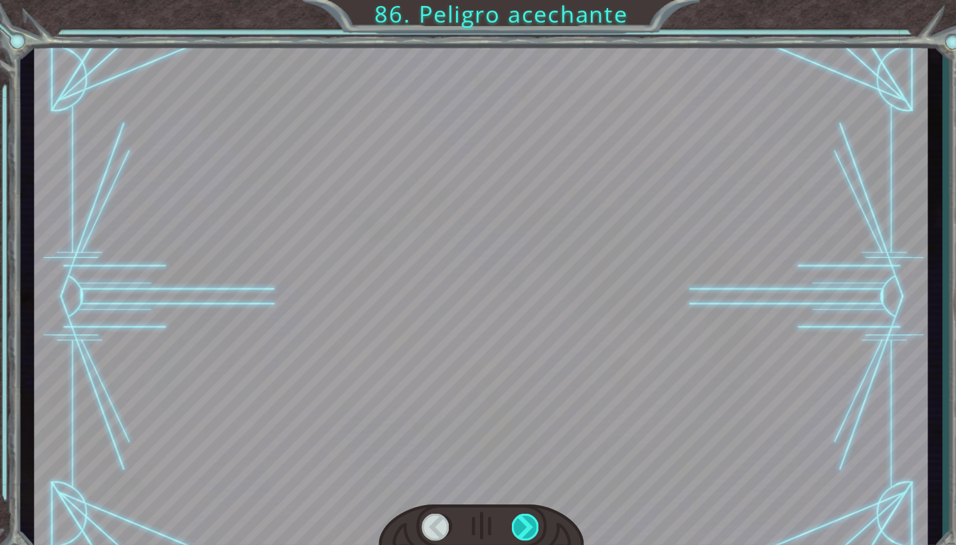
click at [498, 505] on div at bounding box center [501, 502] width 27 height 26
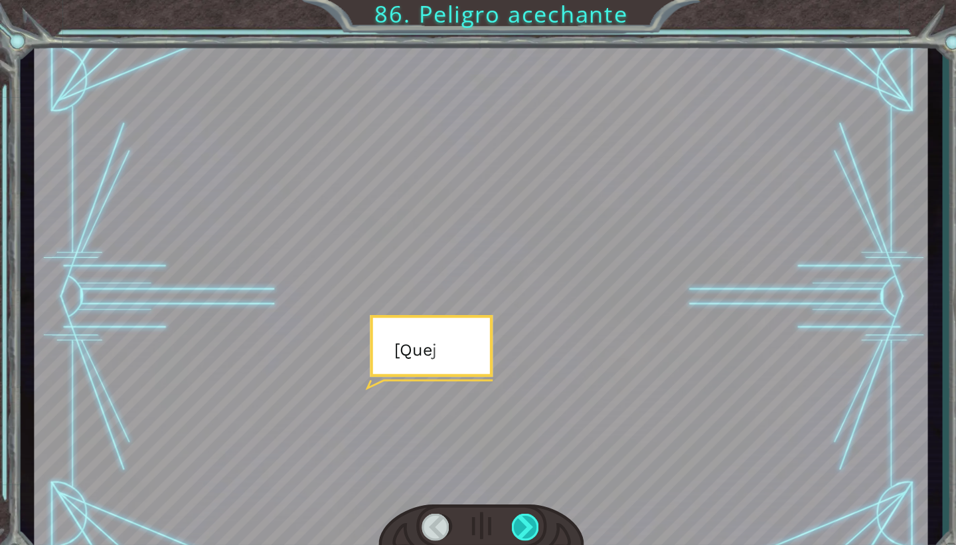
click at [498, 505] on div at bounding box center [501, 502] width 27 height 26
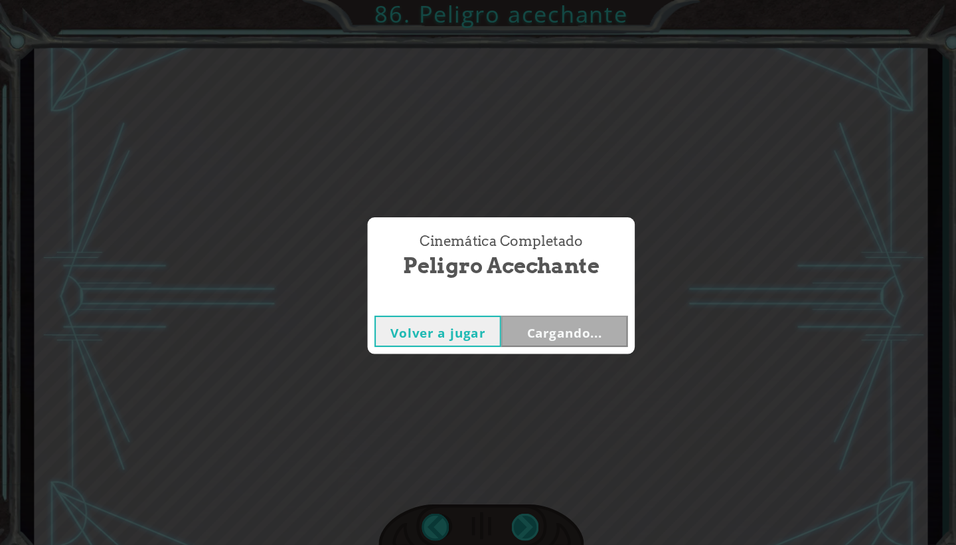
click at [498, 505] on div "Cinemática Completado Peligro acechante Volver a jugar Cargando..." at bounding box center [478, 272] width 956 height 545
click at [498, 505] on div "Cinemática Completado Peligro acechante Volver a jugar [GEOGRAPHIC_DATA]" at bounding box center [478, 272] width 956 height 545
click at [533, 418] on div "Cinemática Completado Peligro acechante Volver a jugar [GEOGRAPHIC_DATA]" at bounding box center [478, 272] width 956 height 545
click at [531, 331] on div "Volver a jugar [GEOGRAPHIC_DATA]" at bounding box center [478, 315] width 255 height 43
click at [526, 319] on button "Siguiente" at bounding box center [538, 316] width 121 height 30
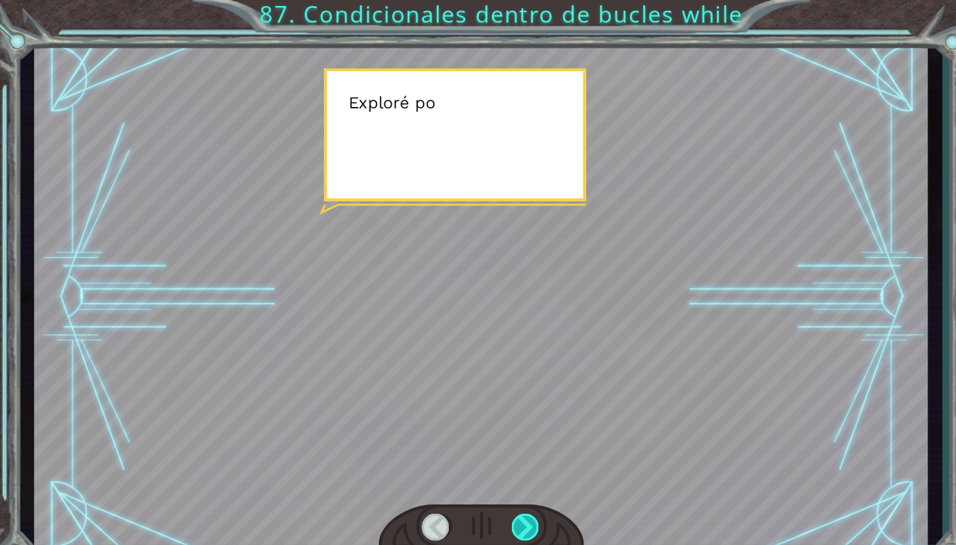
click at [503, 499] on div at bounding box center [501, 502] width 27 height 26
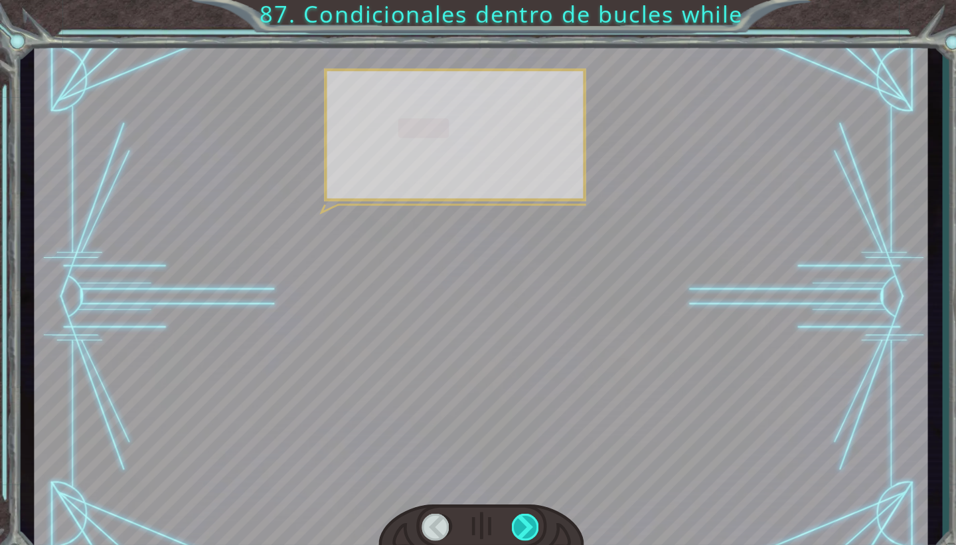
click at [503, 499] on div at bounding box center [501, 502] width 27 height 26
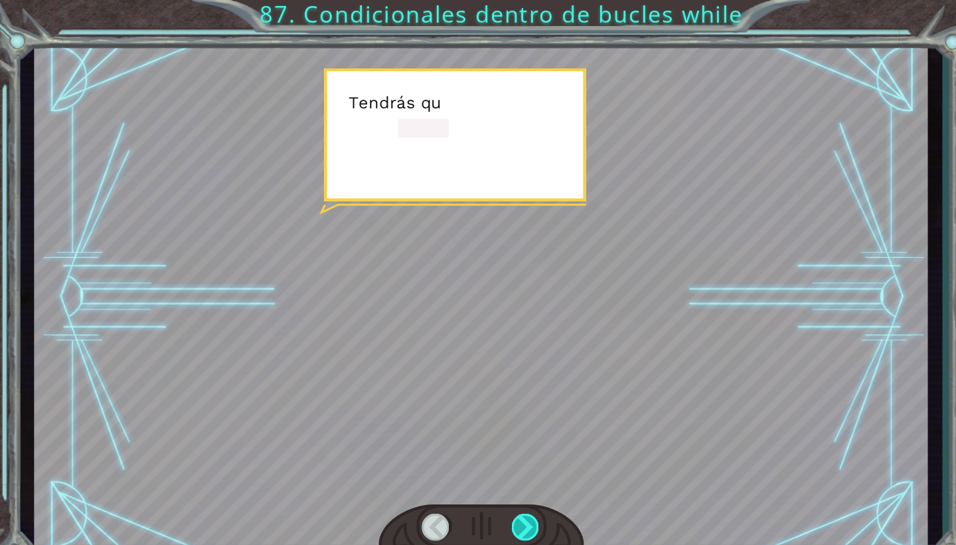
click at [503, 499] on div at bounding box center [501, 502] width 27 height 26
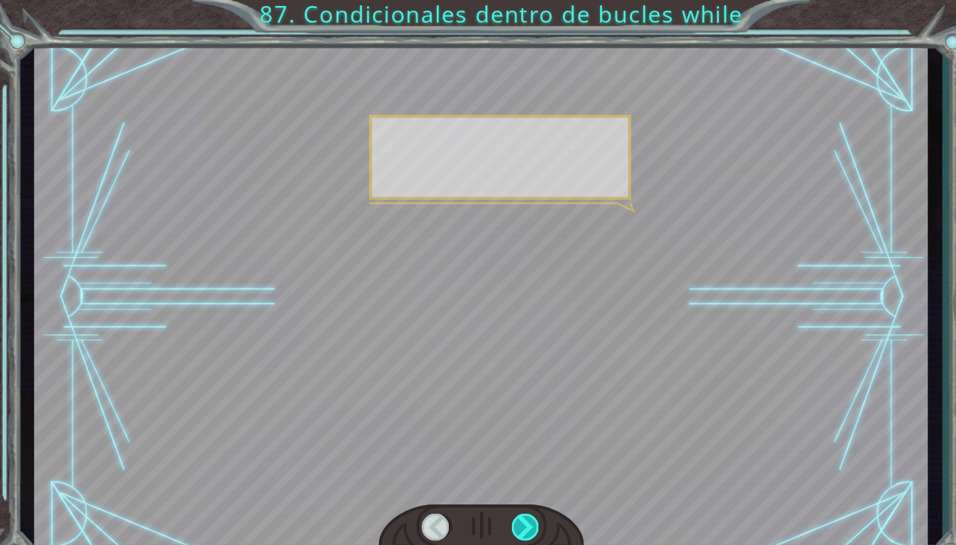
click at [503, 499] on div at bounding box center [501, 502] width 27 height 26
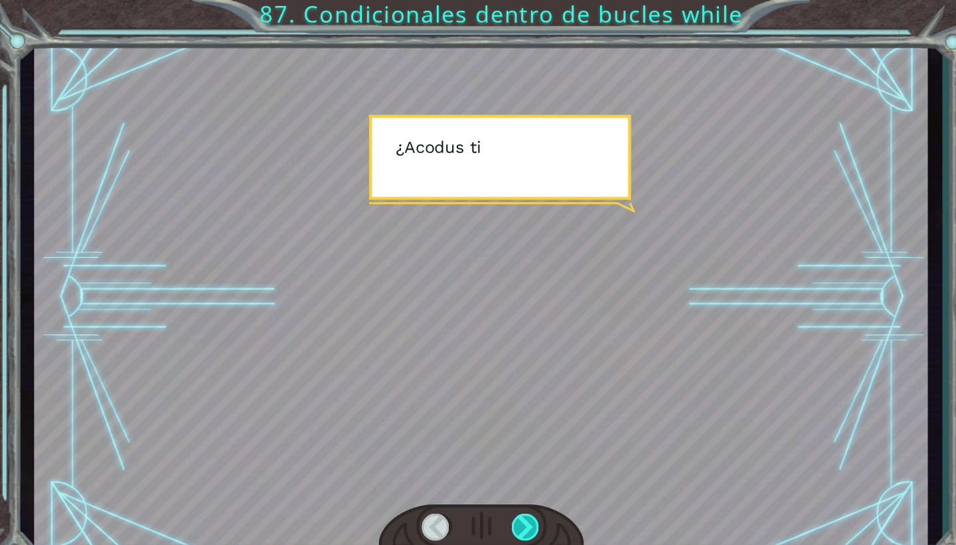
click at [503, 499] on div at bounding box center [501, 502] width 27 height 26
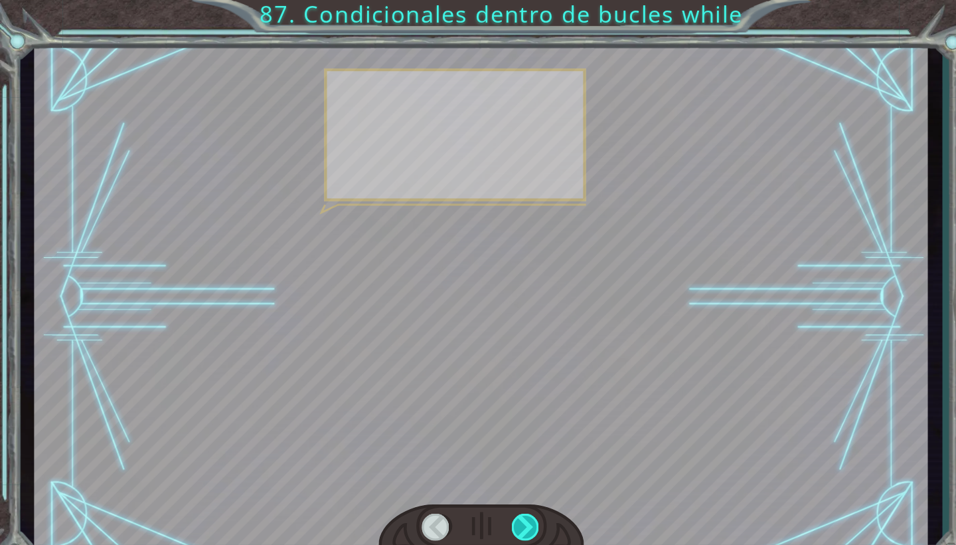
click at [503, 499] on div at bounding box center [501, 502] width 27 height 26
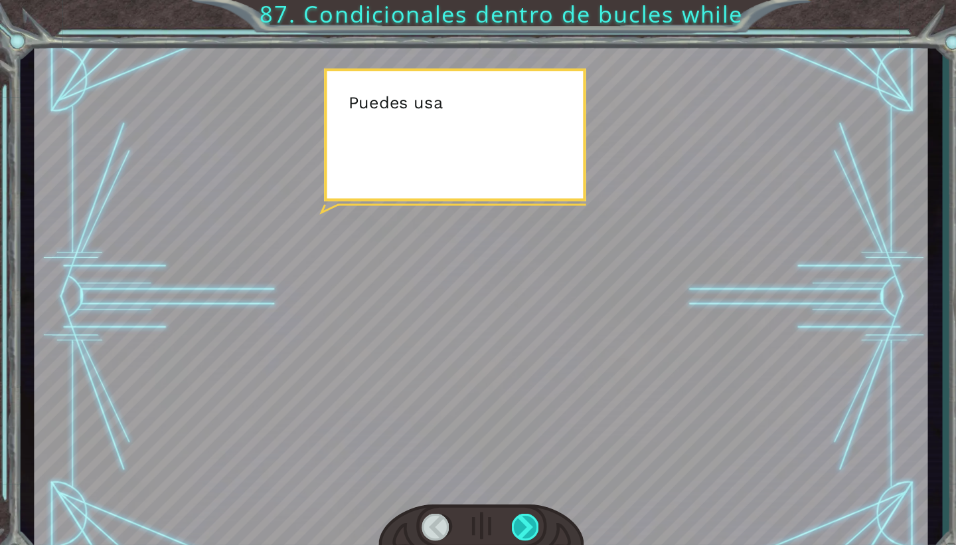
click at [503, 499] on div at bounding box center [501, 502] width 27 height 26
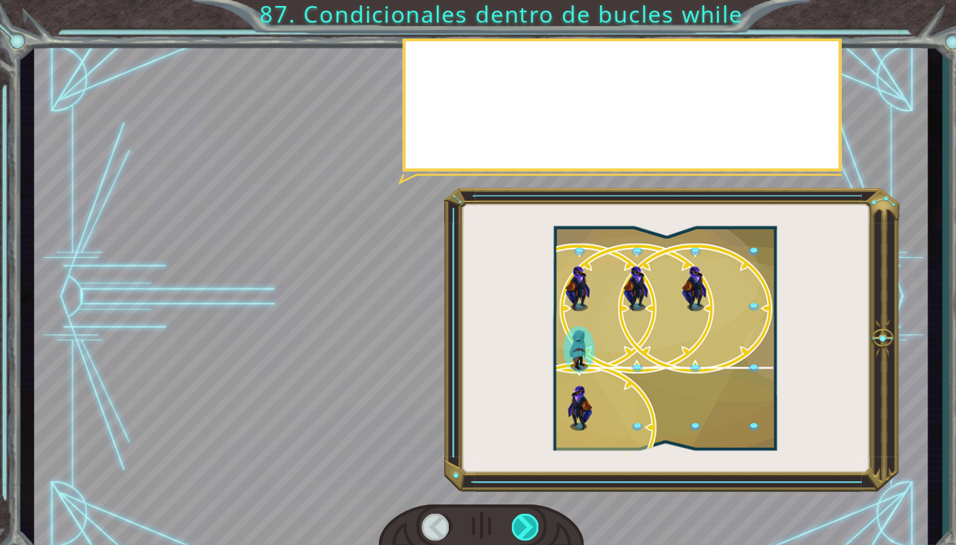
click at [503, 499] on div at bounding box center [501, 502] width 27 height 26
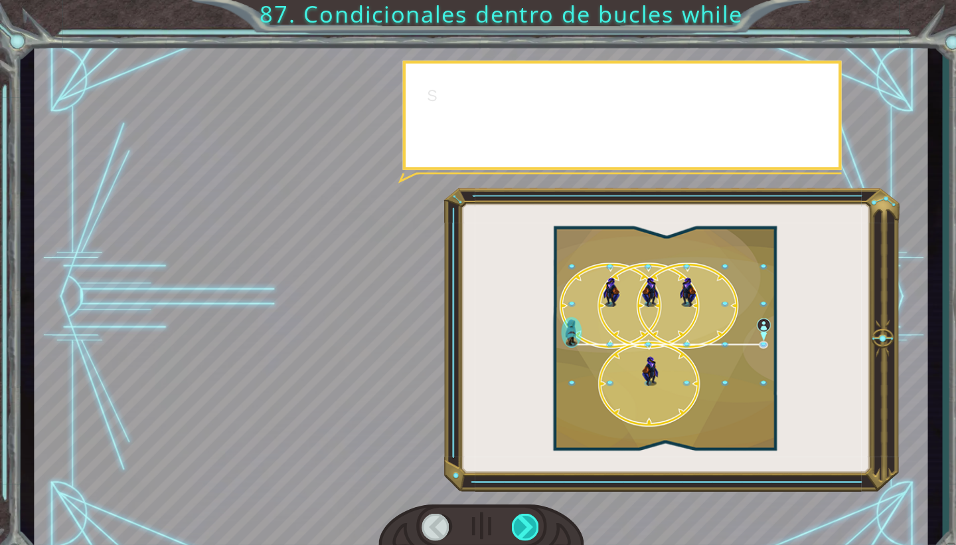
click at [503, 499] on div at bounding box center [501, 502] width 27 height 26
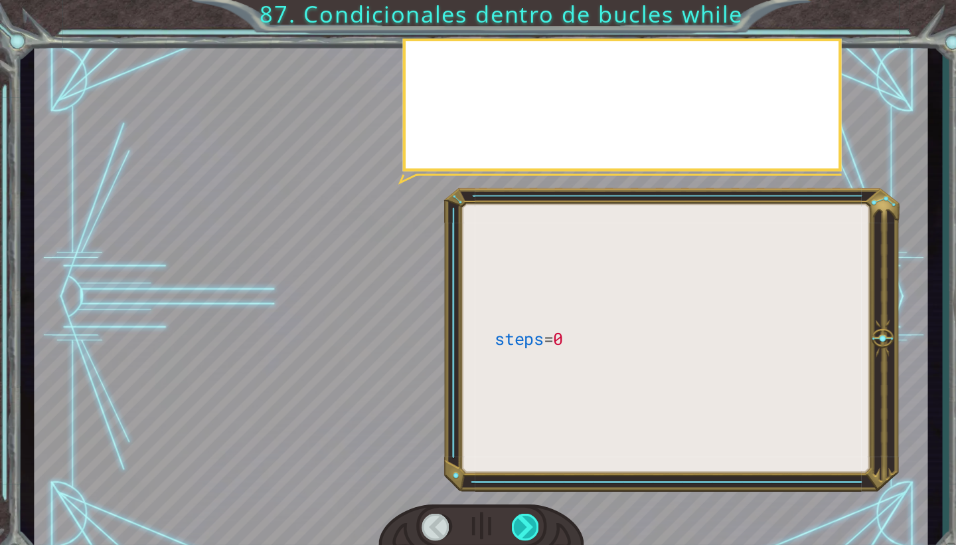
click at [503, 499] on div at bounding box center [501, 502] width 27 height 26
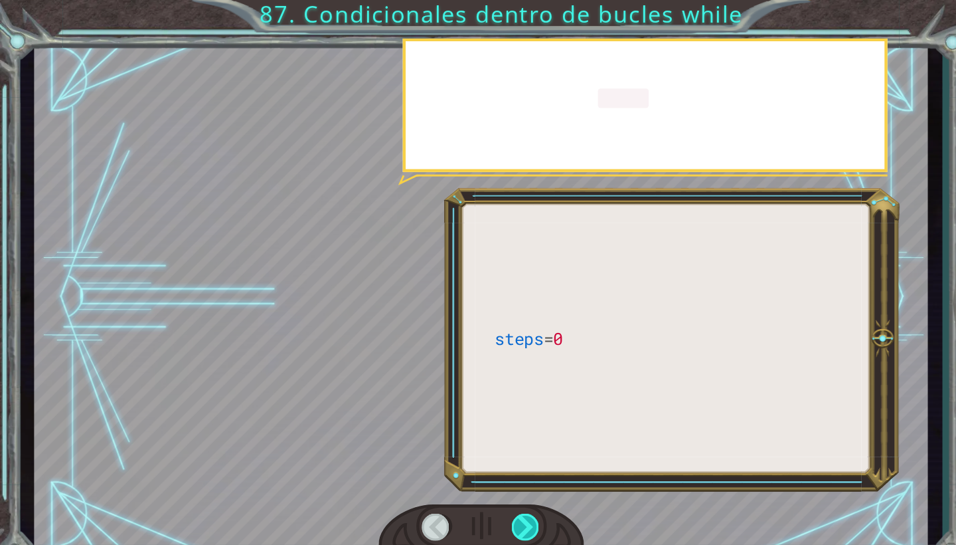
click at [503, 499] on div at bounding box center [501, 502] width 27 height 26
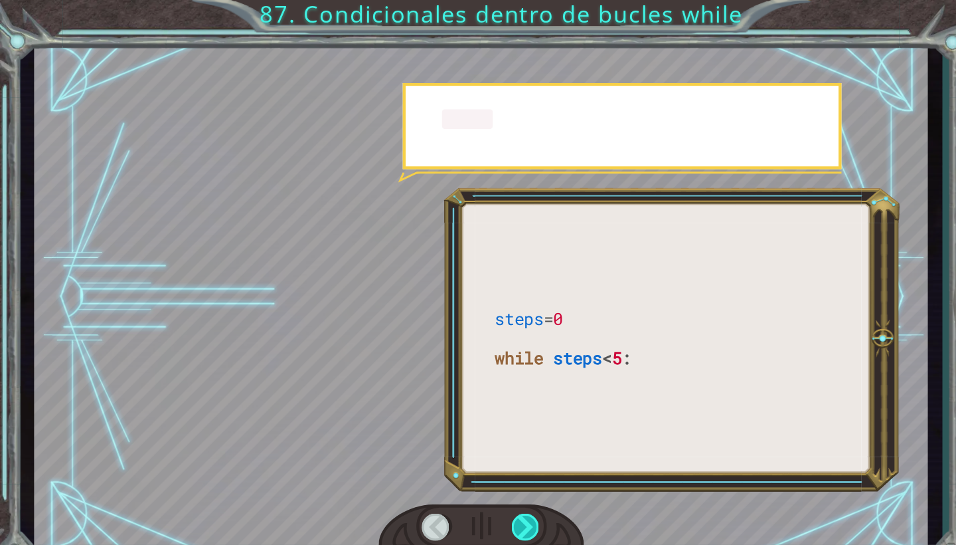
click at [503, 499] on div at bounding box center [501, 502] width 27 height 26
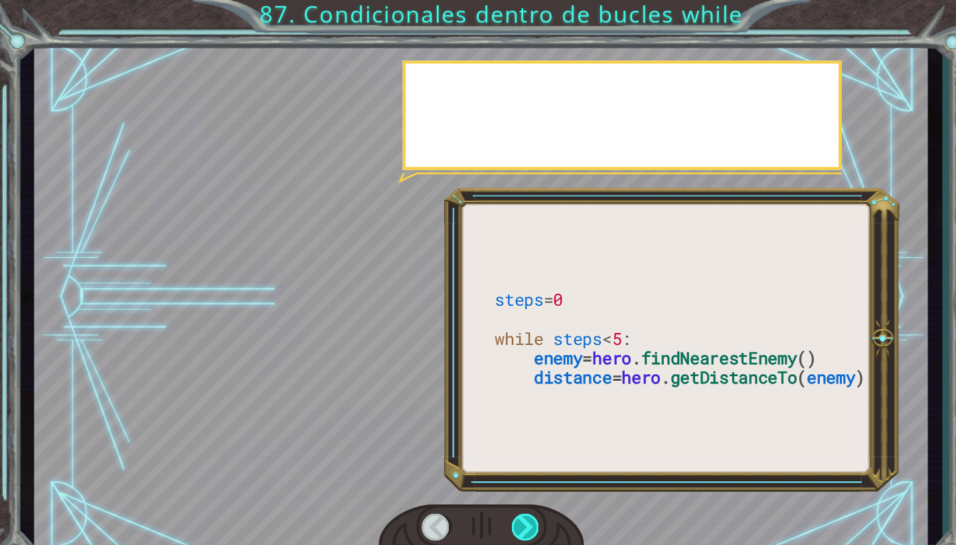
click at [503, 499] on div at bounding box center [501, 502] width 27 height 26
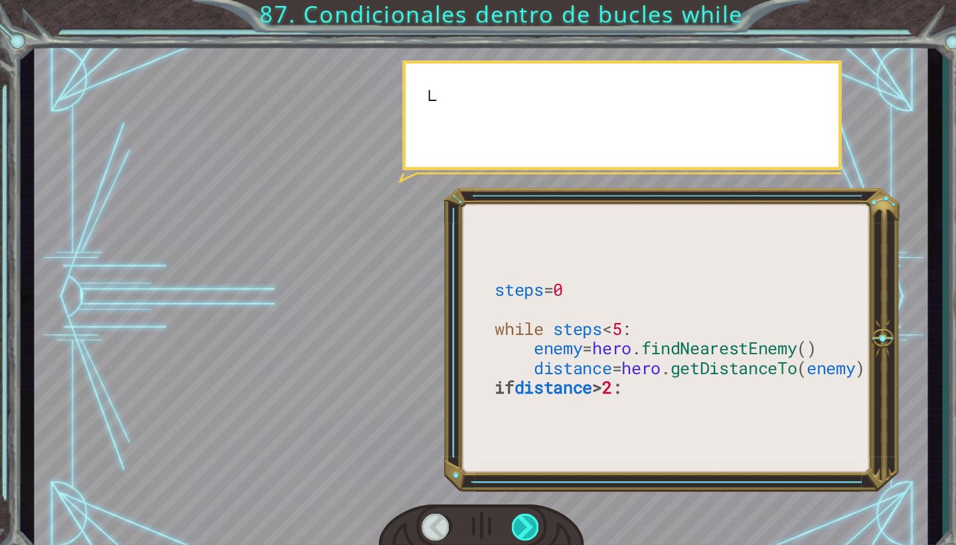
click at [503, 499] on div at bounding box center [501, 502] width 27 height 26
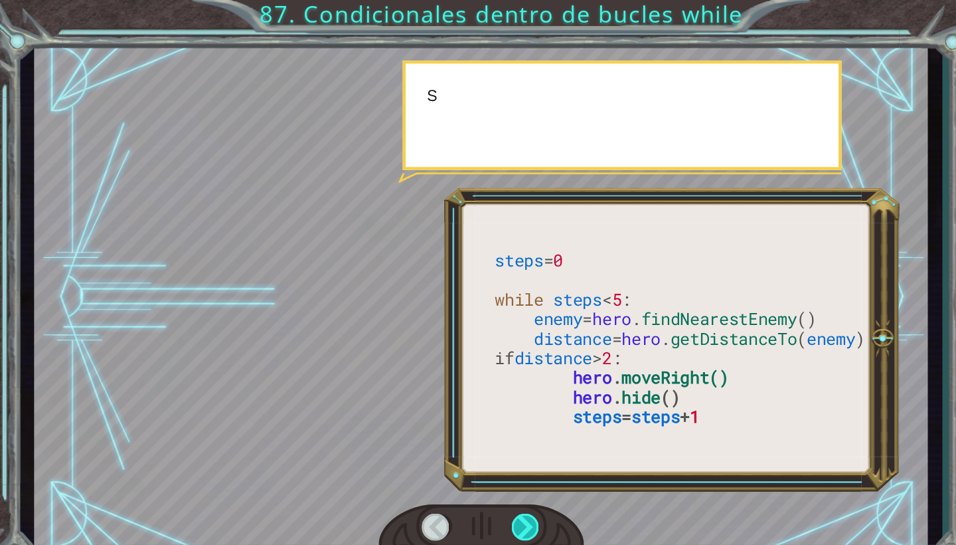
click at [503, 499] on div at bounding box center [501, 502] width 27 height 26
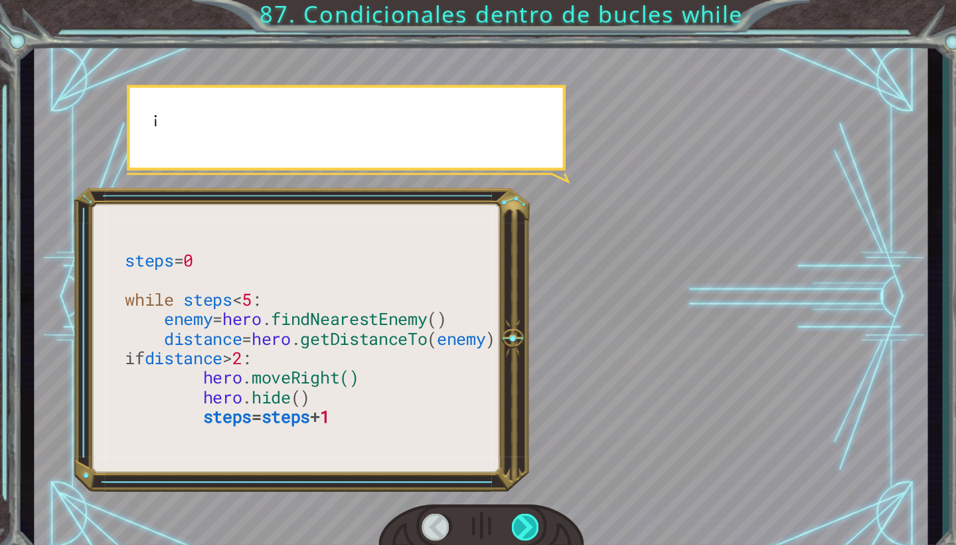
click at [503, 499] on div at bounding box center [501, 502] width 27 height 26
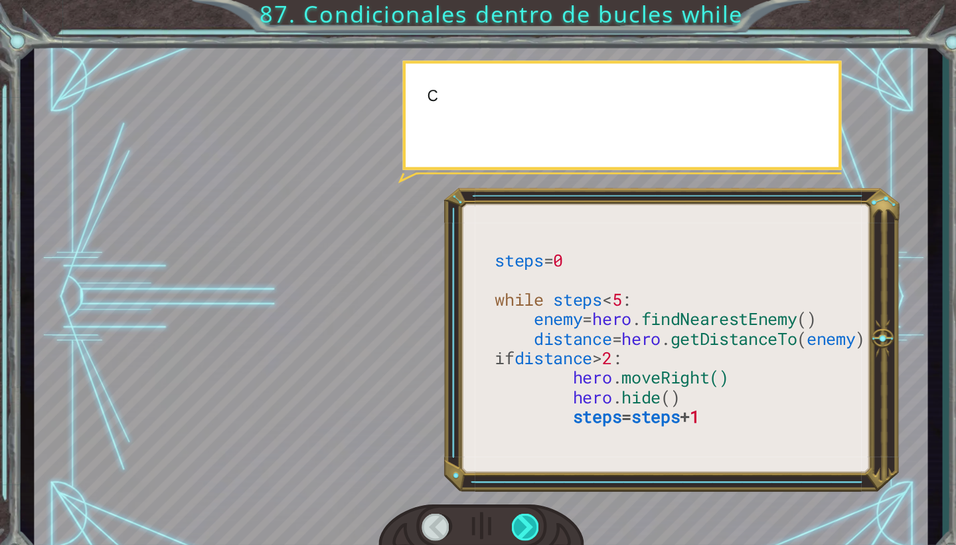
click at [502, 499] on div at bounding box center [501, 502] width 27 height 26
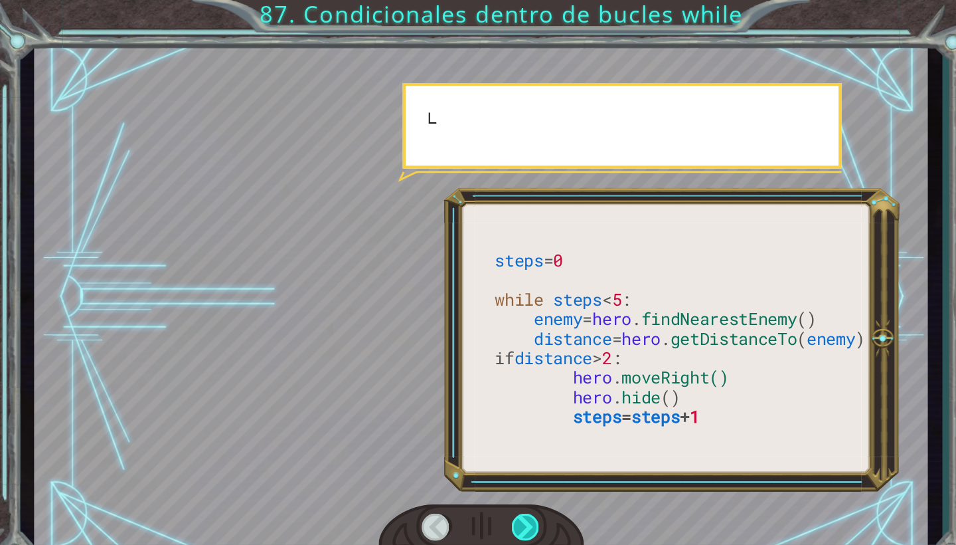
click at [502, 499] on div at bounding box center [501, 502] width 27 height 26
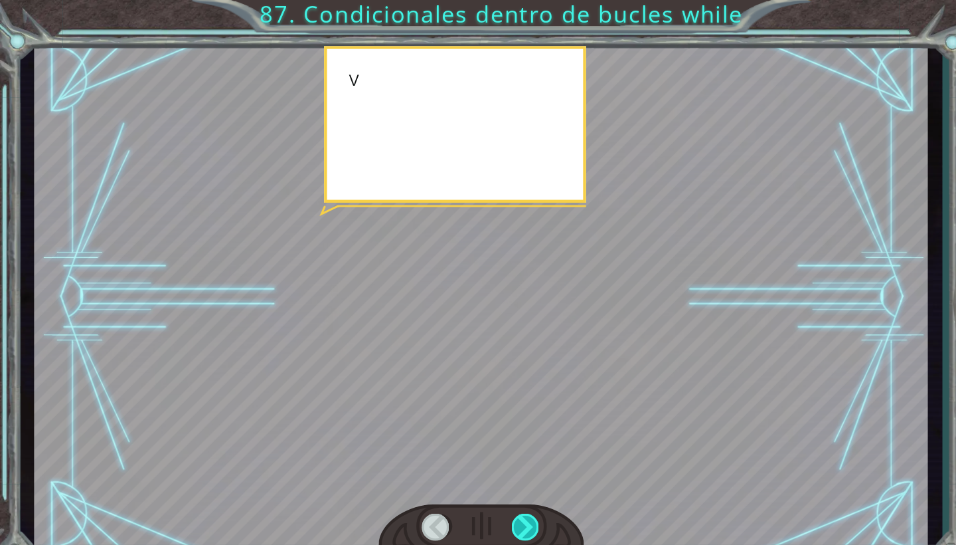
click at [502, 499] on div at bounding box center [501, 502] width 27 height 26
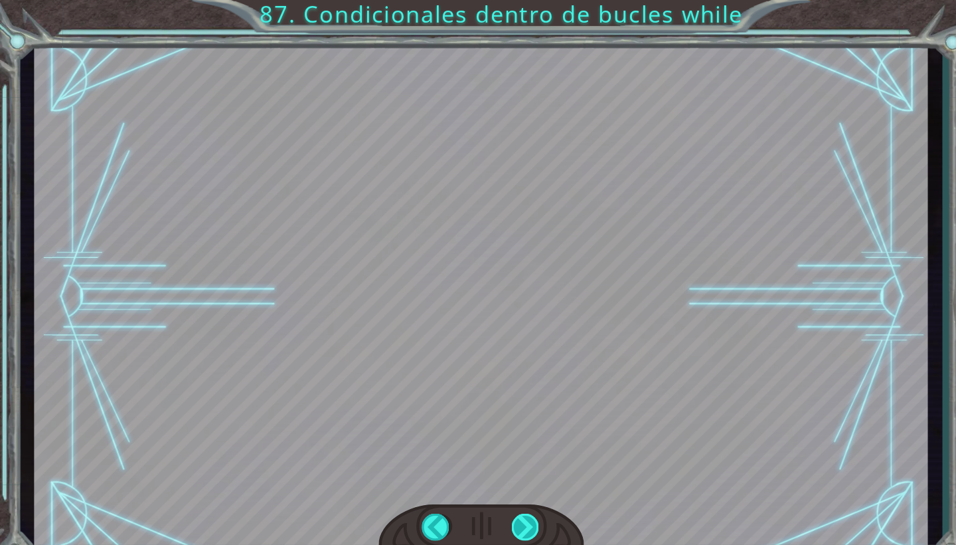
click at [502, 0] on div "steps = 0 while steps < 5 : enemy = hero . findNearestEnemy () distance = hero …" at bounding box center [478, 0] width 956 height 0
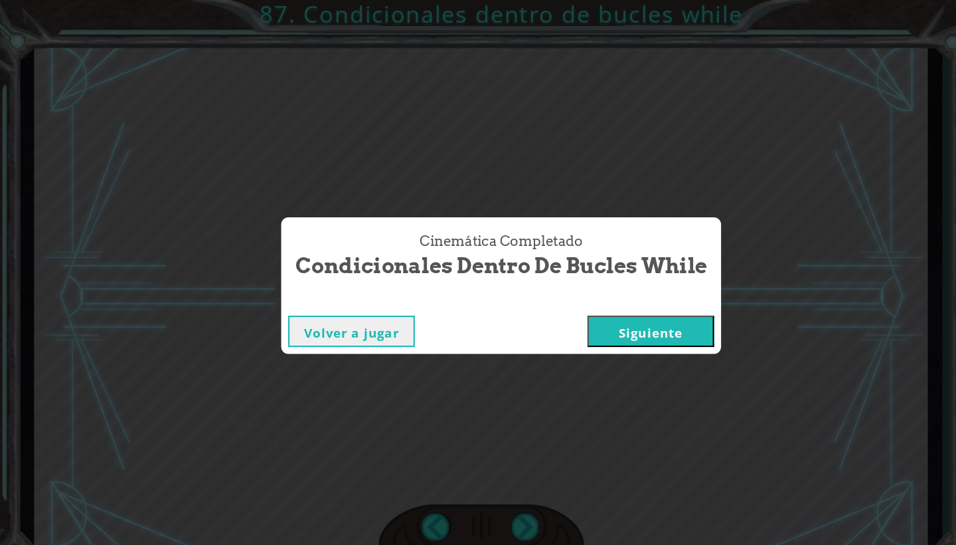
click at [597, 321] on button "Siguiente" at bounding box center [620, 316] width 121 height 30
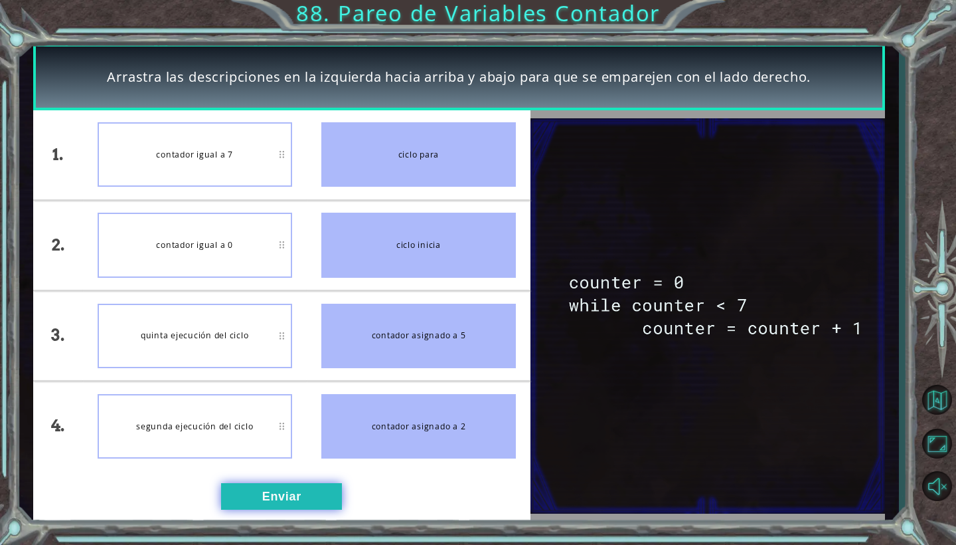
click at [306, 487] on button "Enviar" at bounding box center [281, 496] width 121 height 27
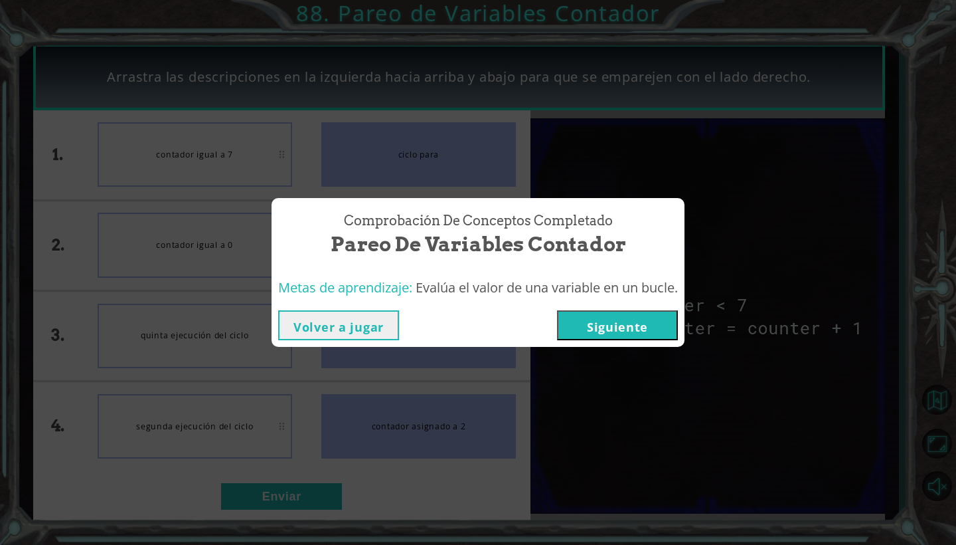
click at [592, 331] on button "Siguiente" at bounding box center [617, 325] width 121 height 30
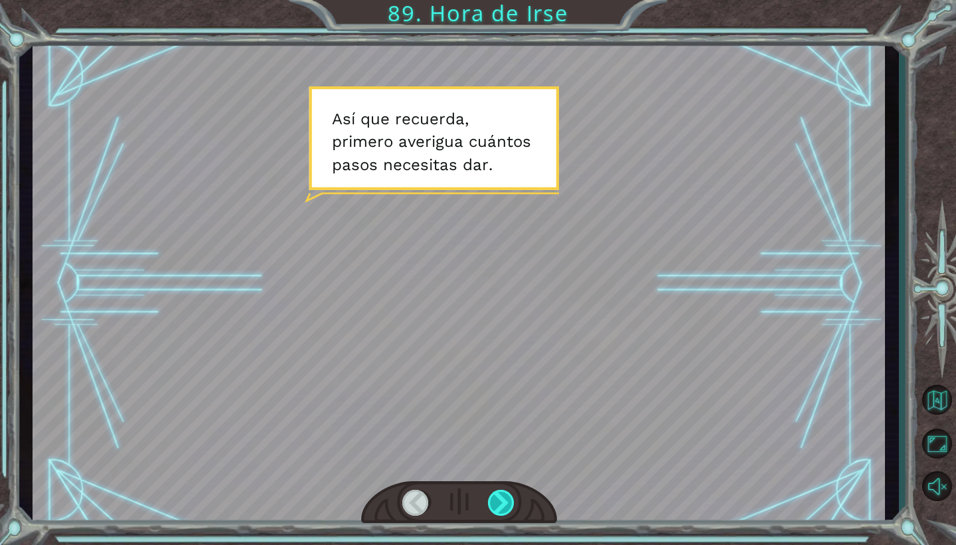
click at [498, 499] on div at bounding box center [501, 502] width 27 height 26
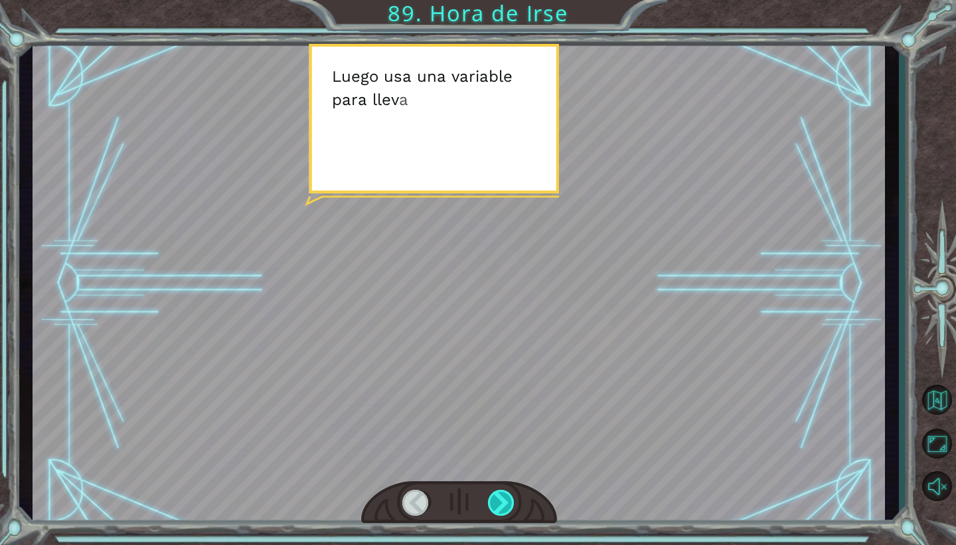
click at [498, 499] on div at bounding box center [501, 502] width 27 height 26
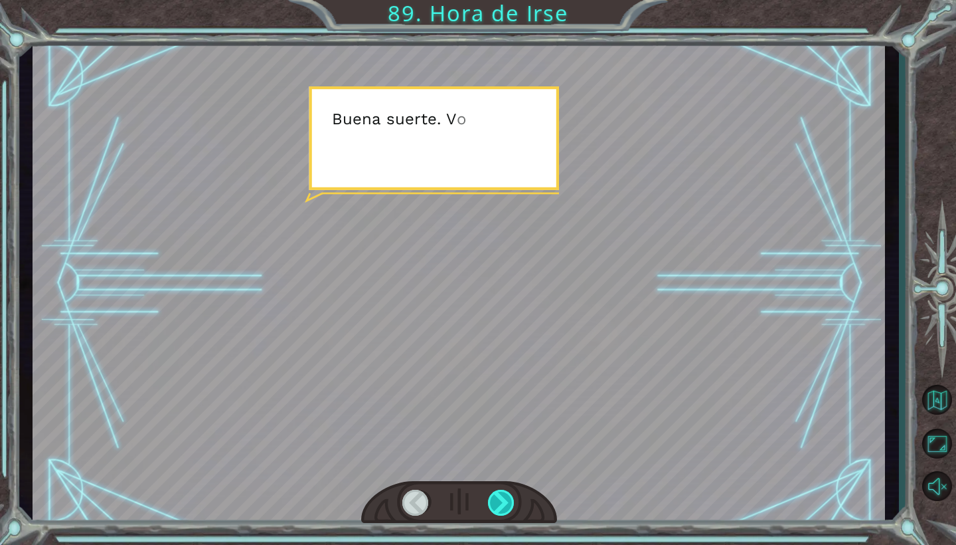
click at [498, 499] on div at bounding box center [501, 502] width 27 height 26
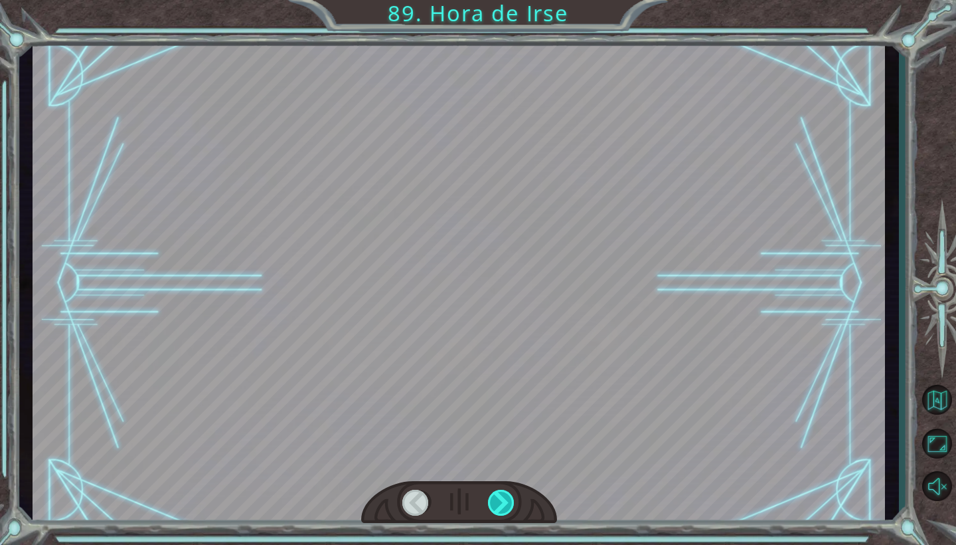
click at [498, 499] on div at bounding box center [501, 502] width 27 height 26
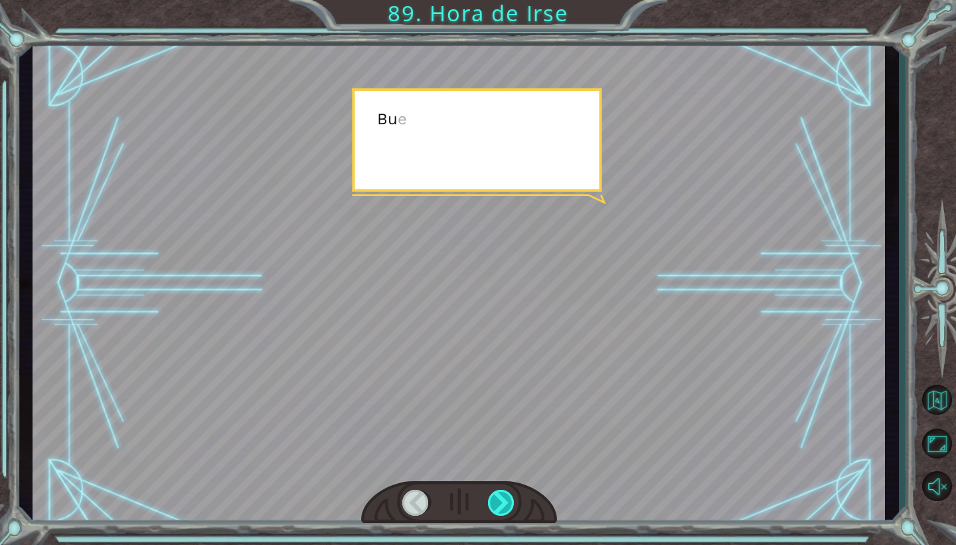
click at [498, 499] on div at bounding box center [501, 502] width 27 height 26
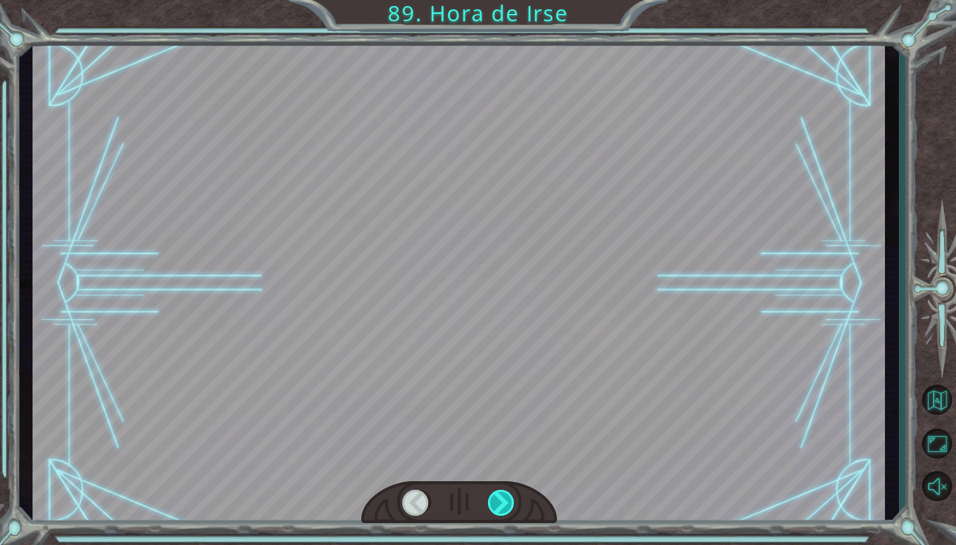
click at [498, 499] on div at bounding box center [501, 502] width 27 height 26
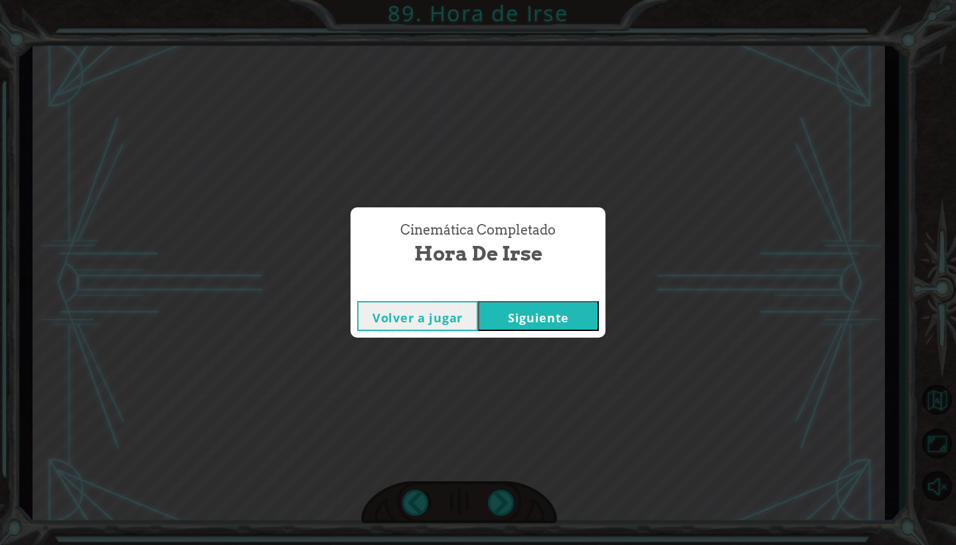
click at [517, 316] on button "Siguiente" at bounding box center [538, 316] width 121 height 30
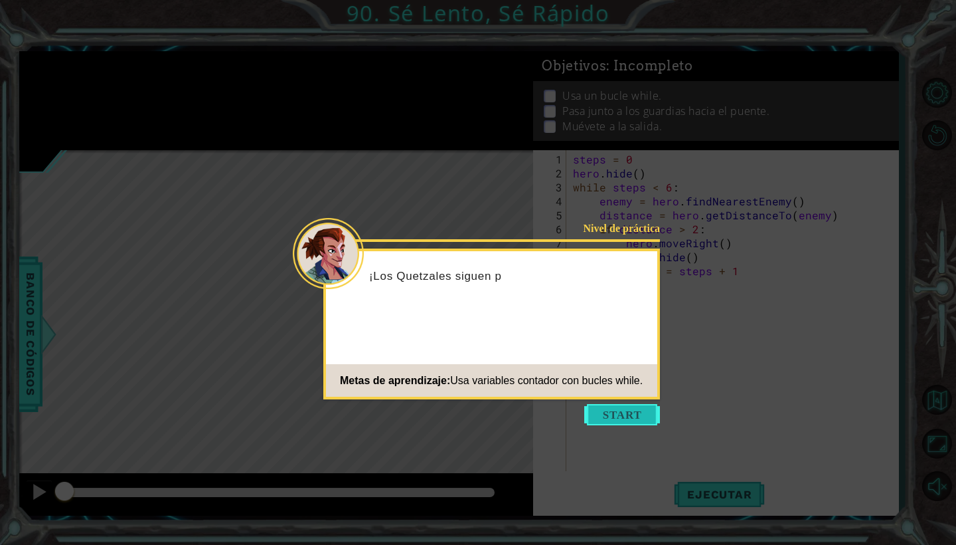
click at [612, 416] on button "Start" at bounding box center [622, 414] width 76 height 21
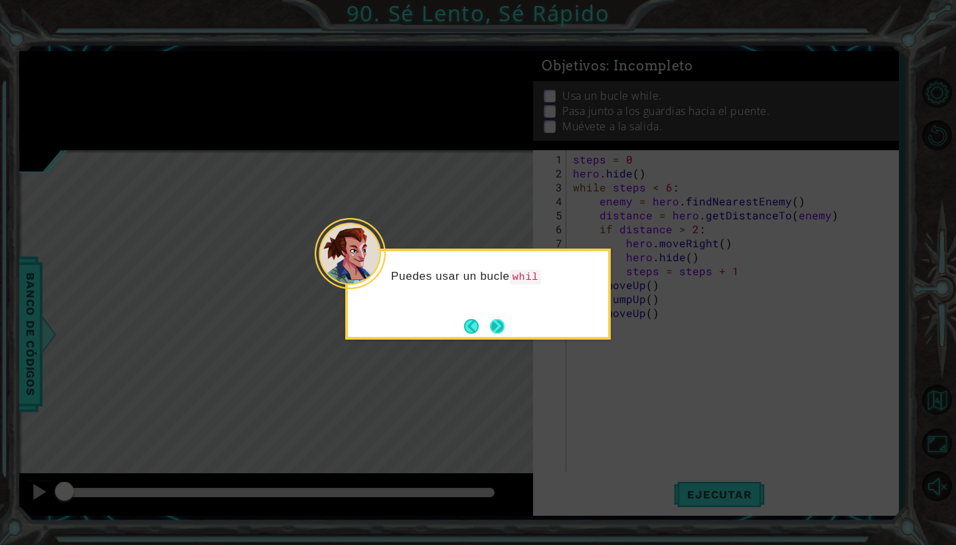
click at [493, 327] on button "Next" at bounding box center [497, 326] width 15 height 15
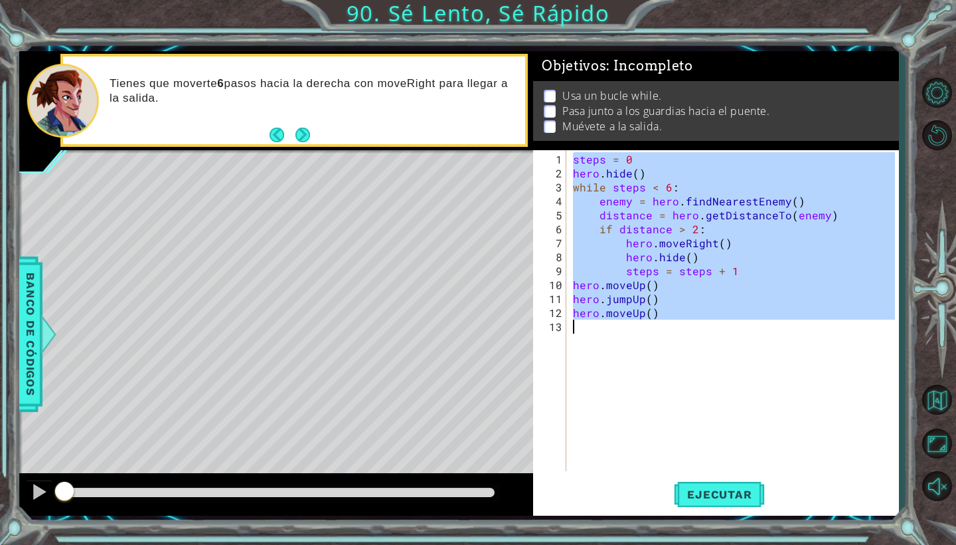
click at [503, 366] on div "1 ההההההההההההההההההההההההההההההההההההההההההההההההההההההההההההההההההההההההההההה…" at bounding box center [459, 283] width 880 height 464
type textarea "hero.moveUp()"
